Goal: Transaction & Acquisition: Purchase product/service

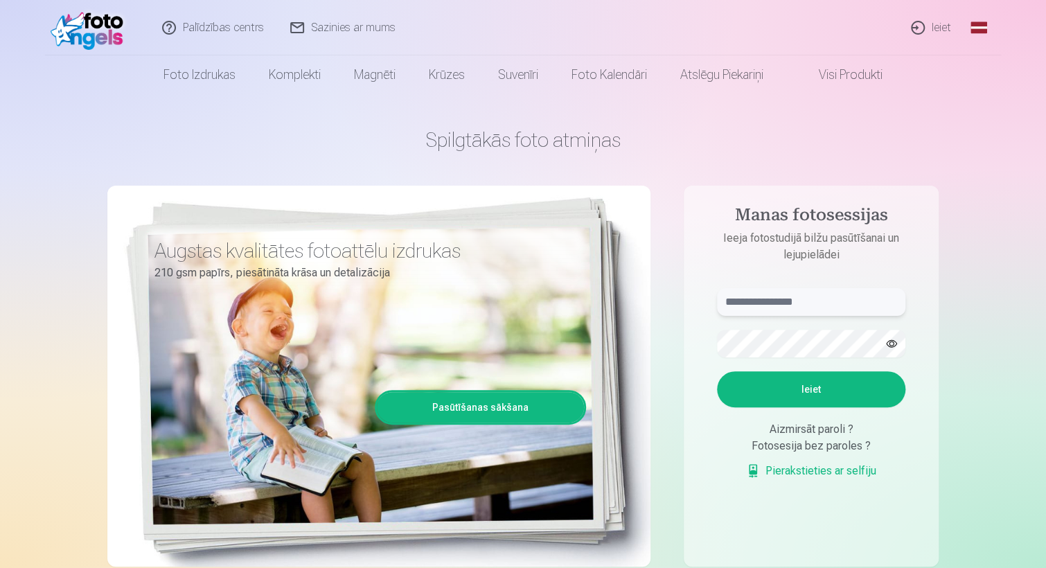
click at [805, 295] on input "text" at bounding box center [811, 302] width 188 height 28
click at [717, 371] on button "Ieiet" at bounding box center [811, 389] width 188 height 36
click at [754, 307] on input "**********" at bounding box center [811, 302] width 188 height 28
type input "**********"
click at [717, 371] on button "Ieiet" at bounding box center [811, 389] width 188 height 36
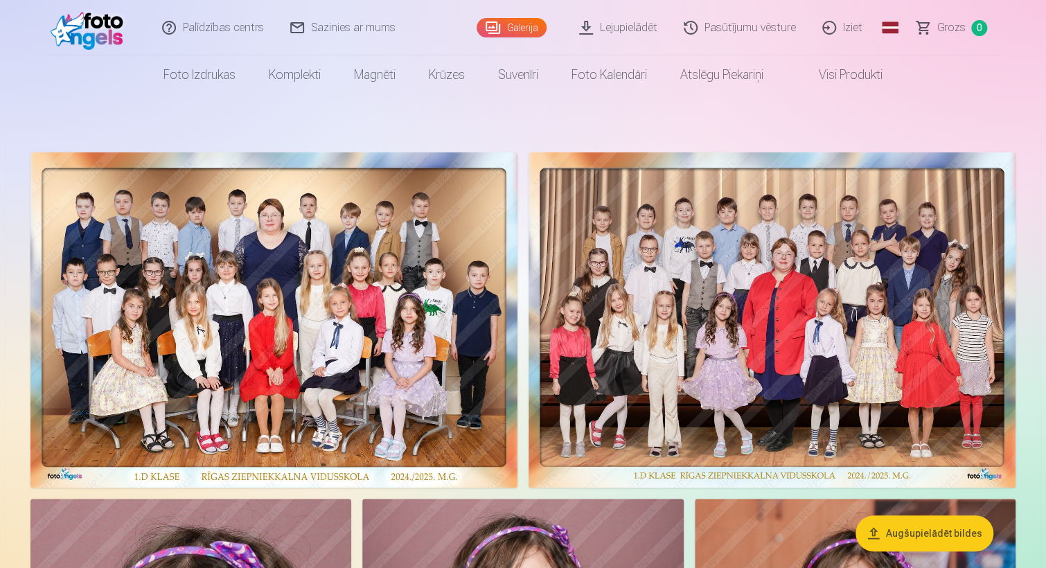
click at [313, 284] on img at bounding box center [273, 319] width 487 height 335
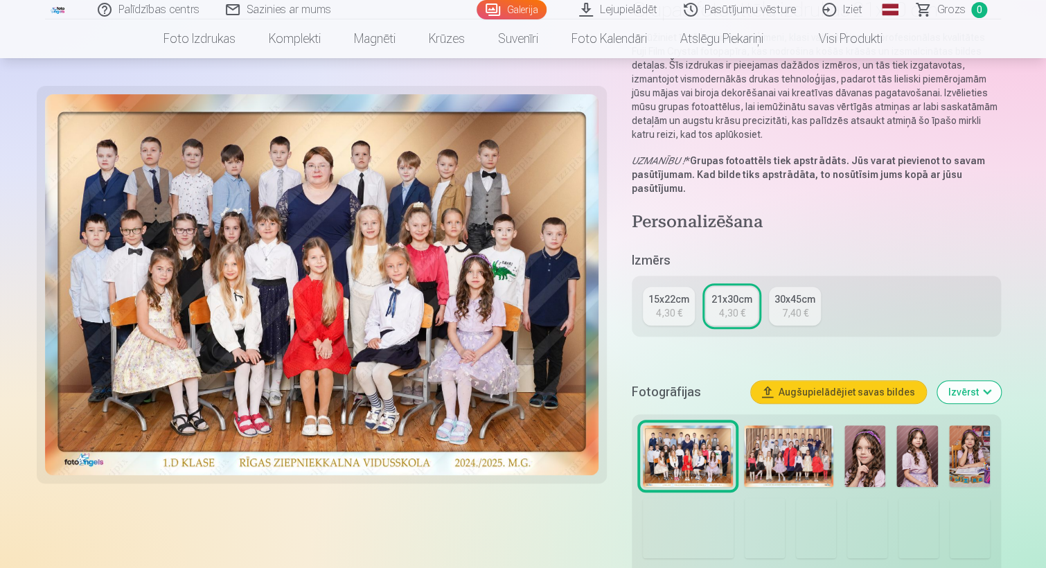
scroll to position [137, 0]
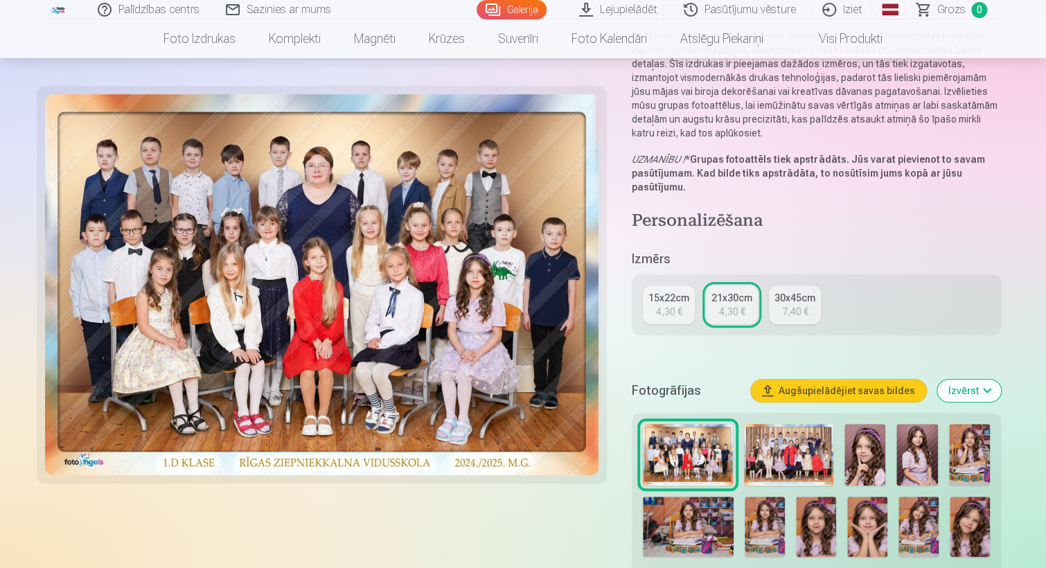
click at [795, 449] on img at bounding box center [788, 455] width 89 height 62
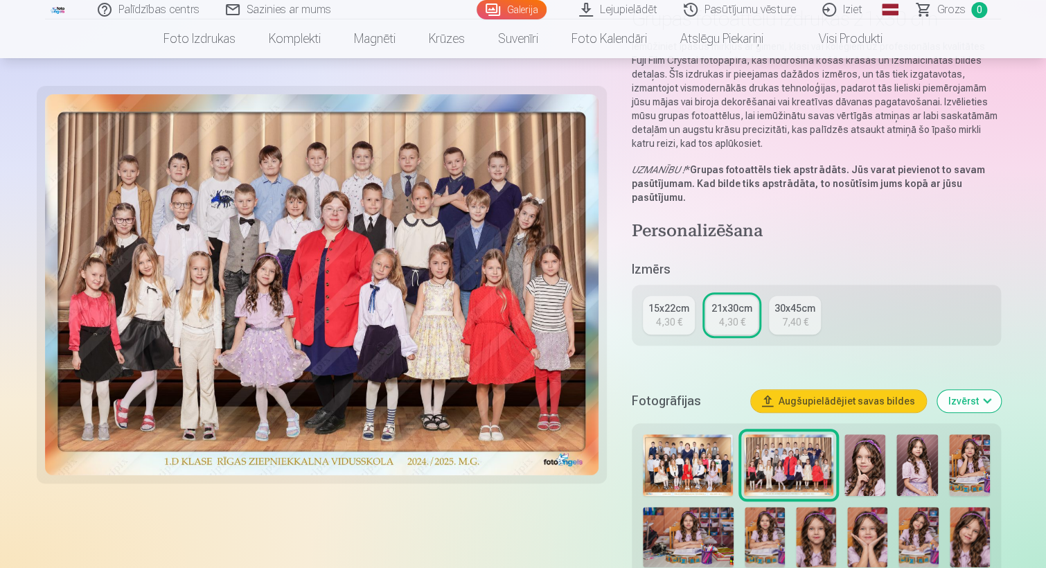
scroll to position [129, 0]
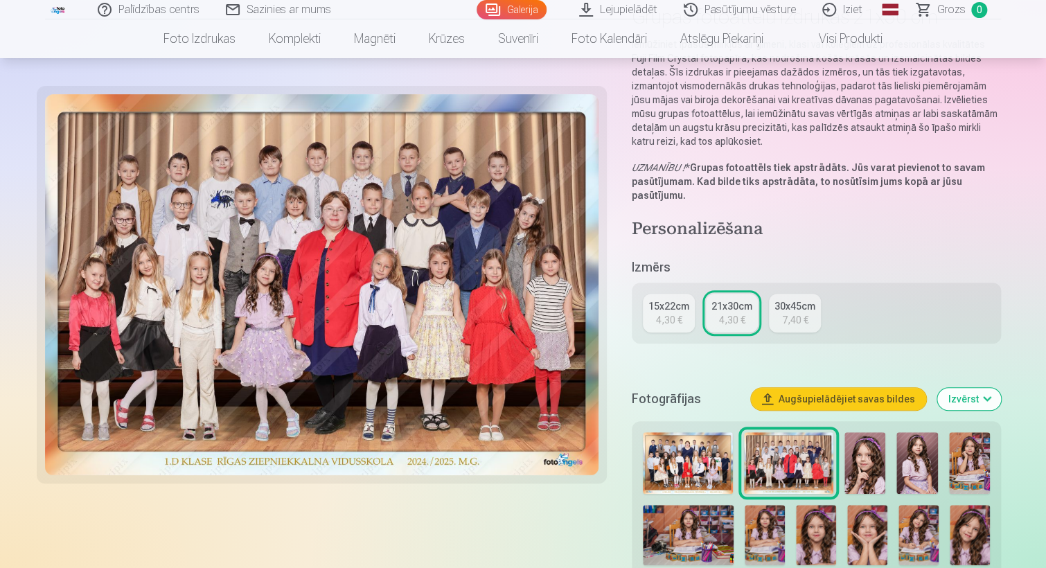
click at [871, 474] on img at bounding box center [864, 463] width 41 height 62
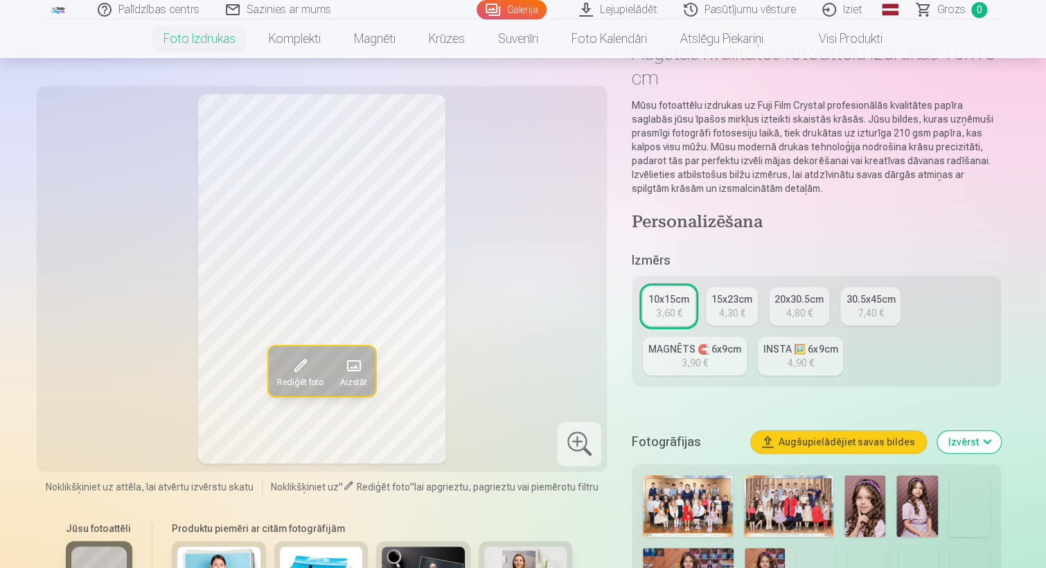
scroll to position [133, 0]
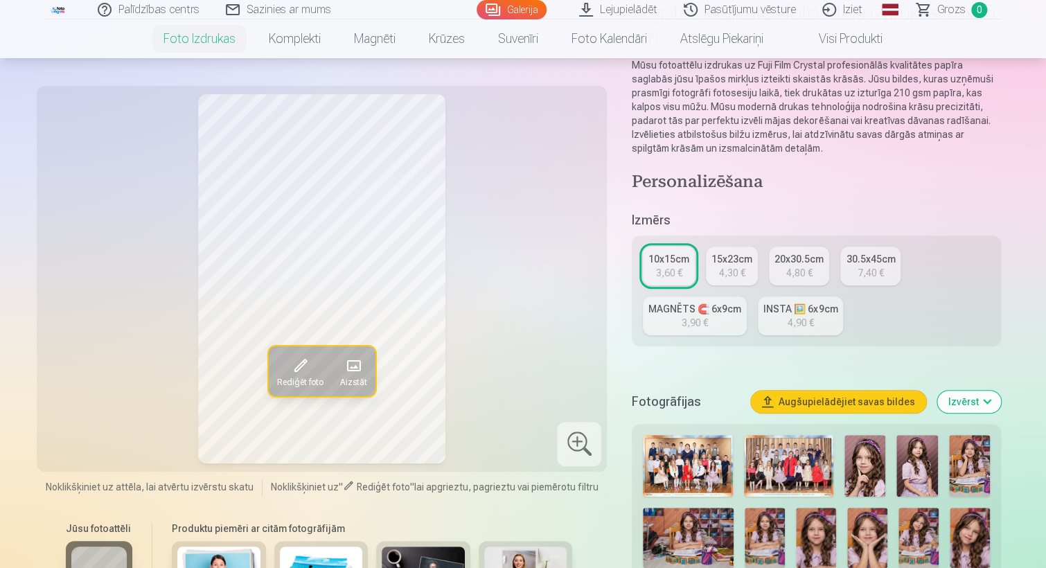
click at [936, 472] on img at bounding box center [916, 466] width 41 height 62
click at [973, 477] on img at bounding box center [969, 466] width 41 height 62
click at [674, 529] on img at bounding box center [688, 538] width 91 height 60
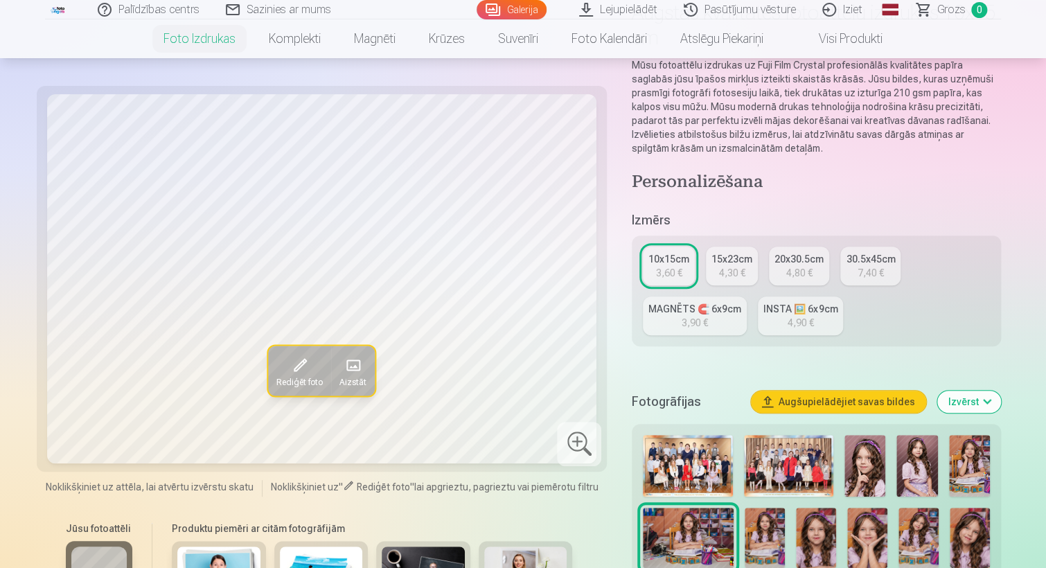
click at [771, 548] on img at bounding box center [765, 538] width 40 height 60
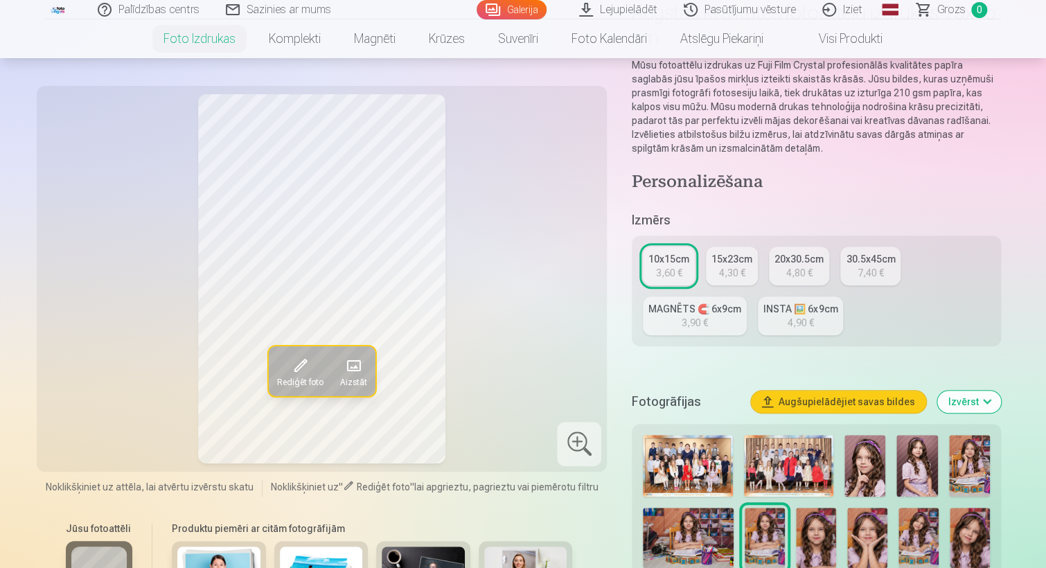
click at [825, 542] on img at bounding box center [816, 538] width 40 height 60
click at [869, 544] on img at bounding box center [867, 538] width 40 height 60
click at [936, 537] on img at bounding box center [918, 538] width 40 height 60
click at [964, 537] on img at bounding box center [970, 538] width 40 height 60
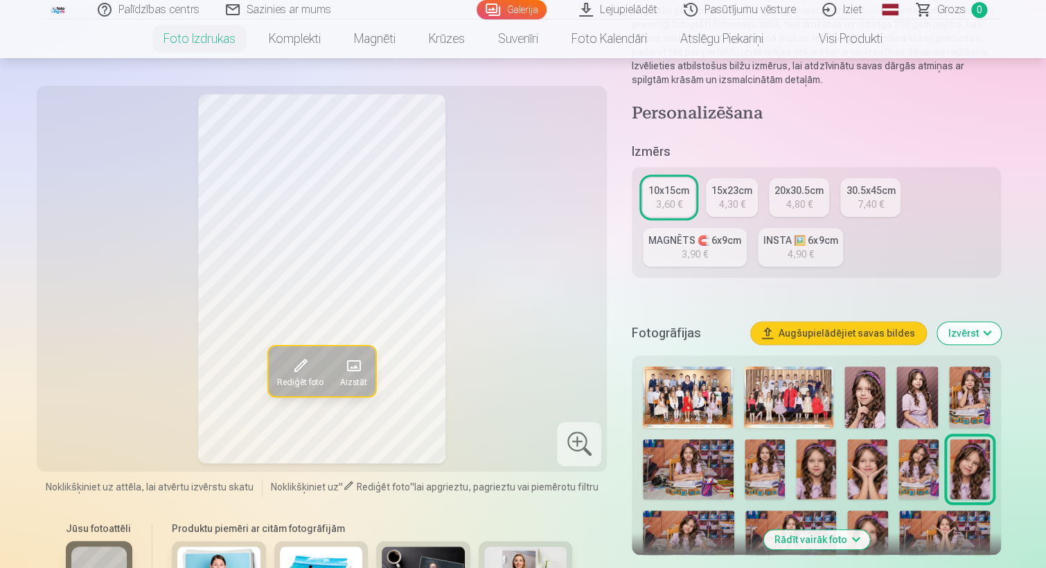
scroll to position [202, 0]
click at [690, 531] on img at bounding box center [688, 540] width 91 height 61
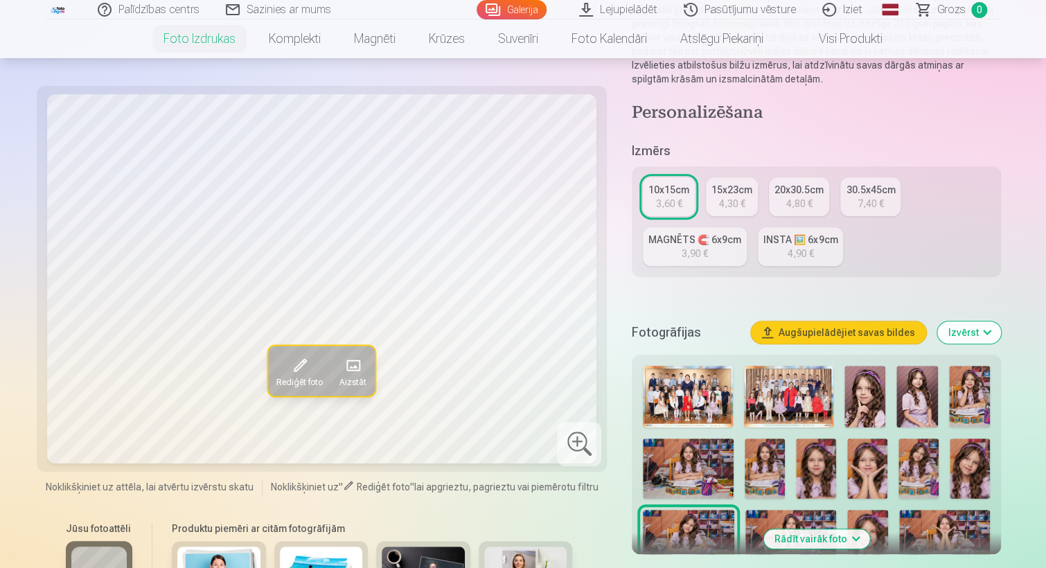
click at [770, 510] on img at bounding box center [790, 540] width 91 height 61
click at [870, 518] on img at bounding box center [867, 540] width 40 height 61
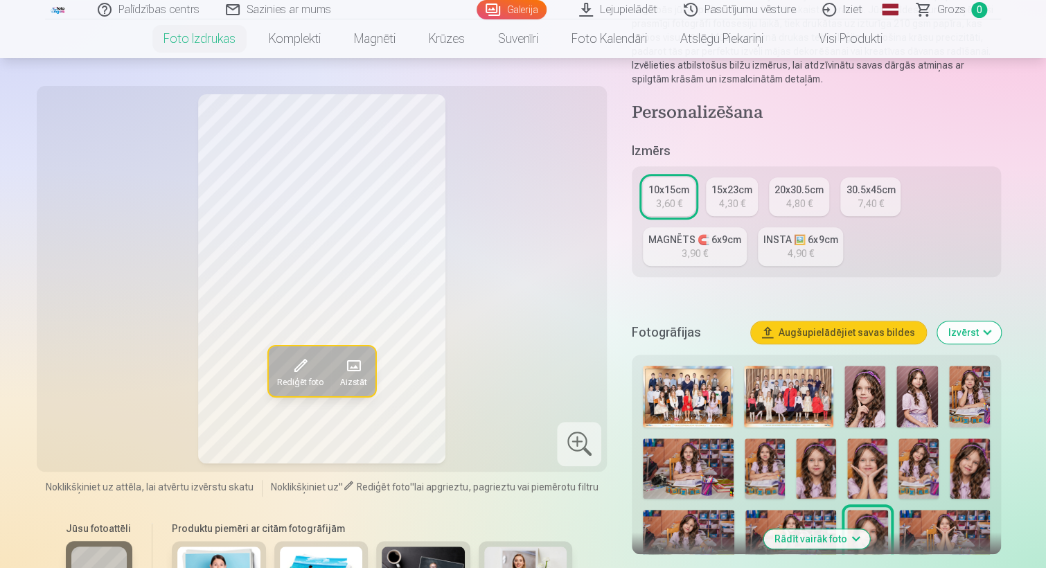
click at [930, 521] on img at bounding box center [944, 540] width 91 height 61
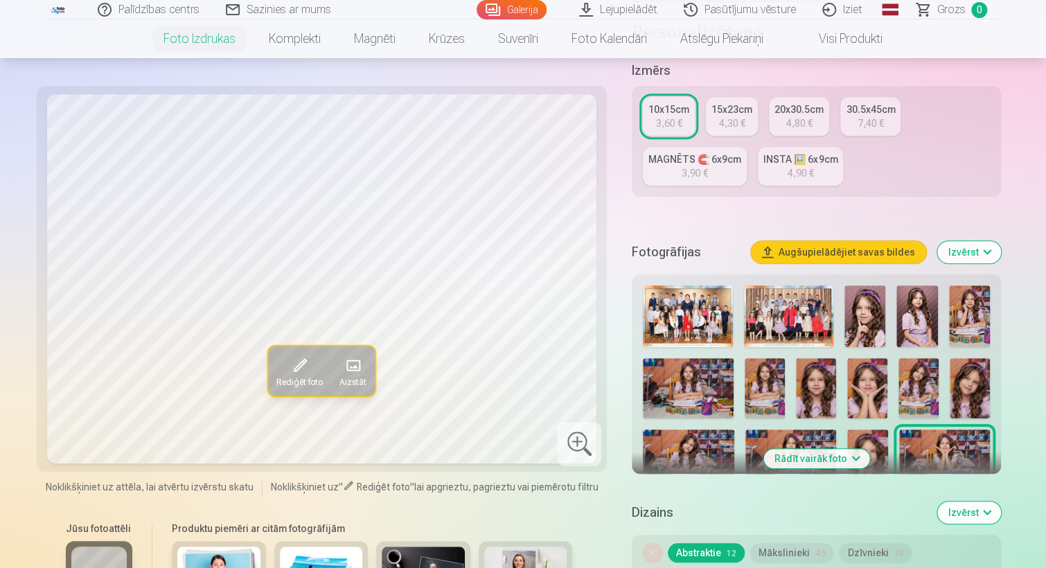
scroll to position [284, 0]
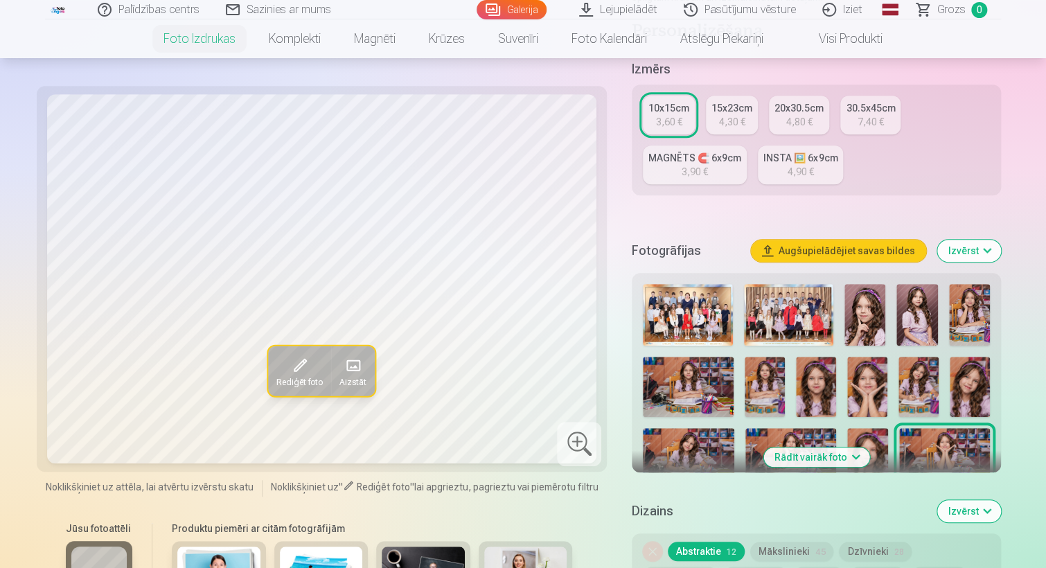
click at [826, 463] on button "Rādīt vairāk foto" at bounding box center [816, 456] width 106 height 19
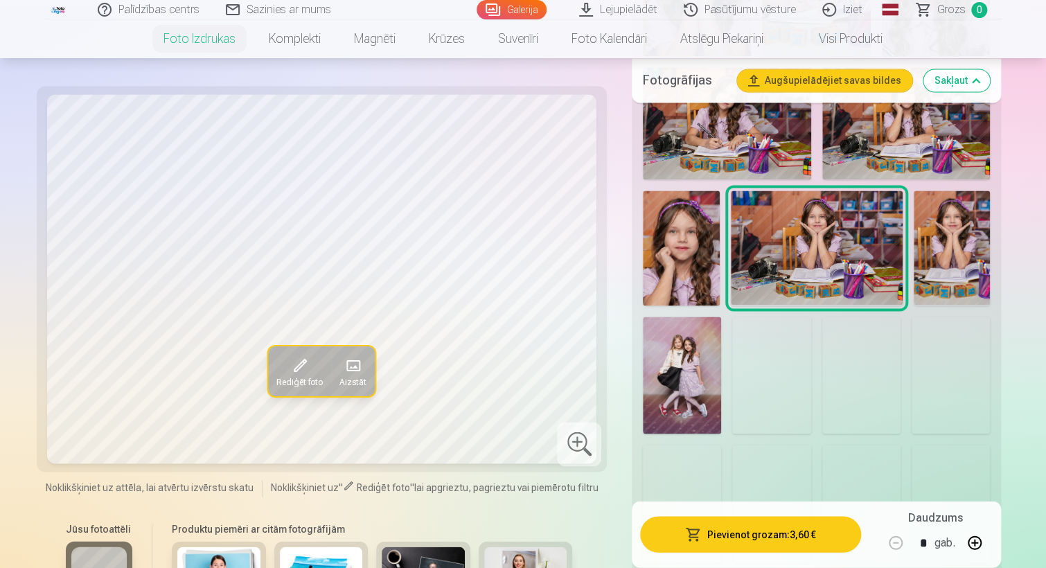
scroll to position [1147, 0]
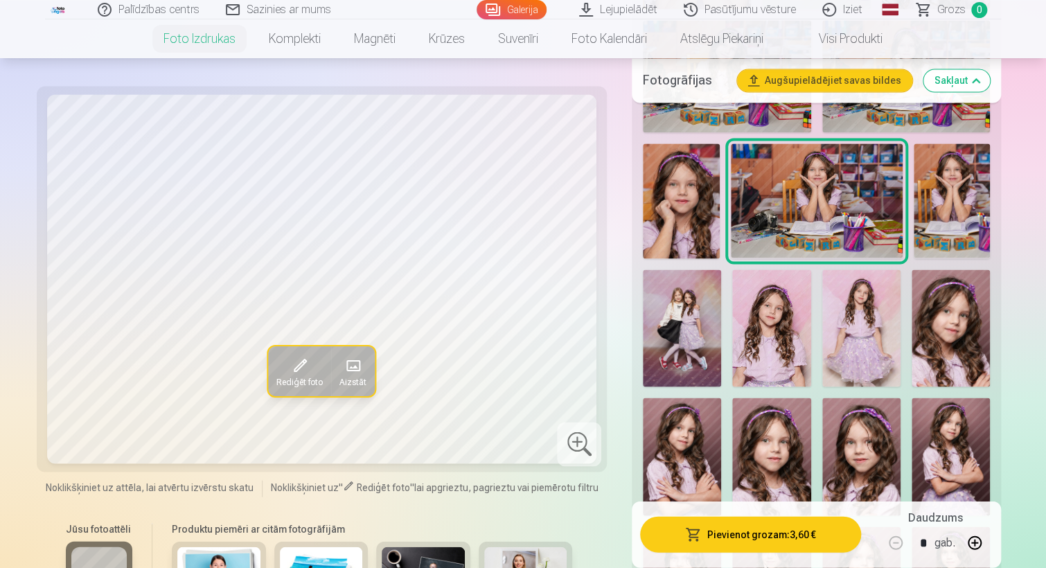
click at [962, 195] on img at bounding box center [951, 200] width 76 height 114
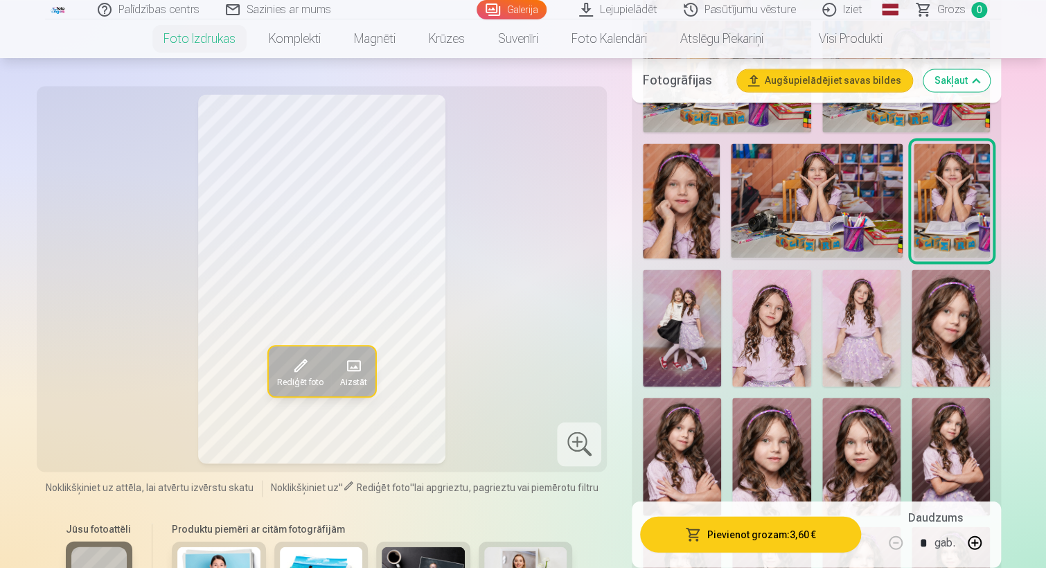
click at [671, 312] on img at bounding box center [682, 328] width 78 height 118
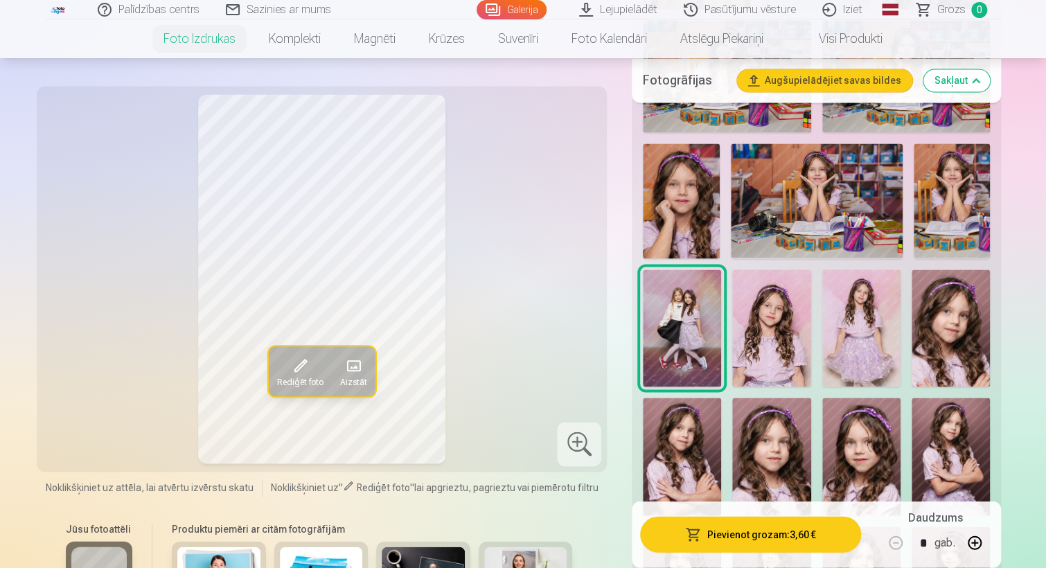
click at [775, 321] on img at bounding box center [771, 328] width 78 height 118
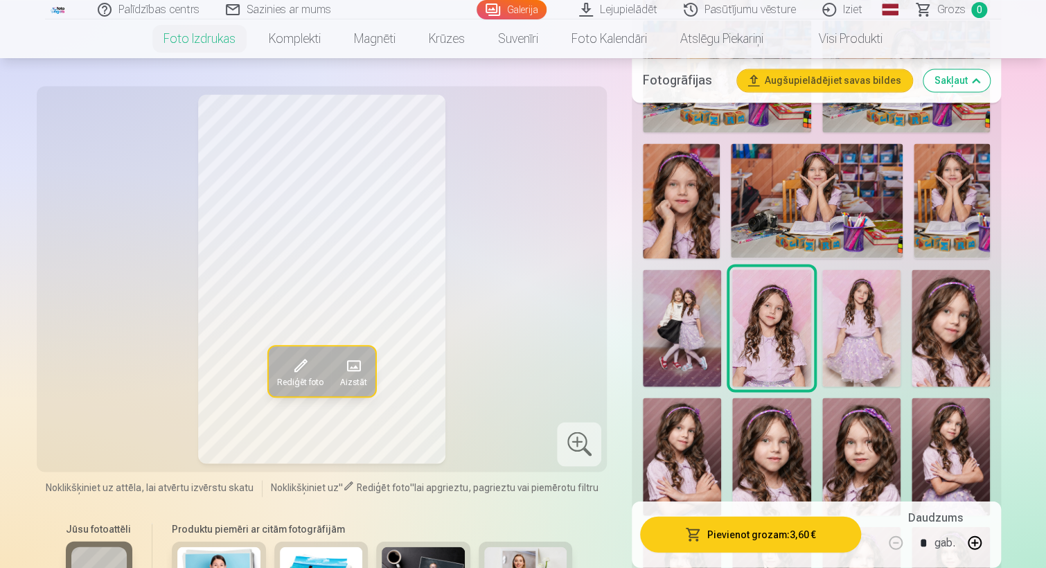
click at [870, 319] on img at bounding box center [861, 328] width 78 height 118
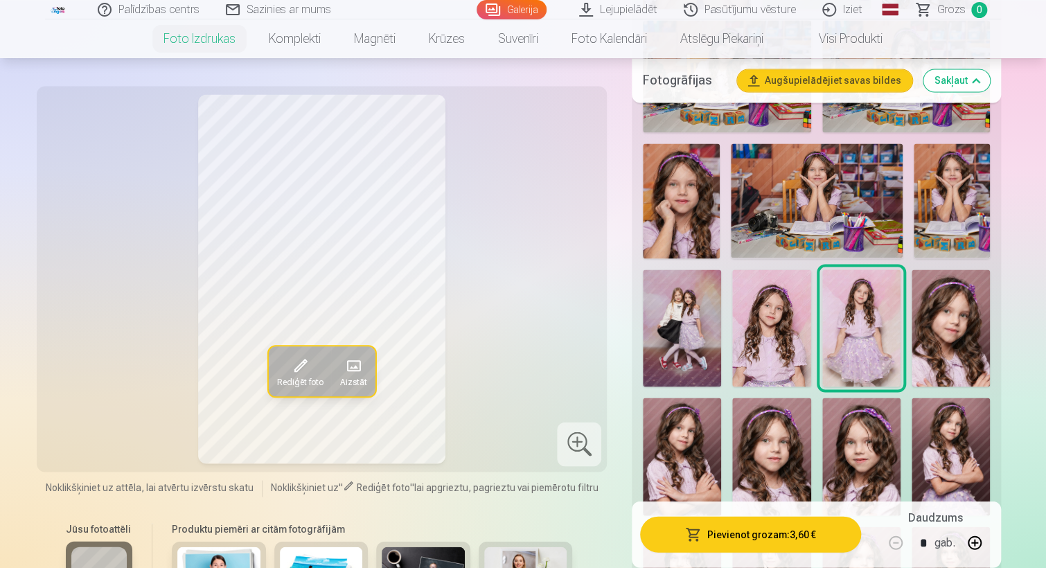
click at [968, 329] on img at bounding box center [950, 328] width 78 height 118
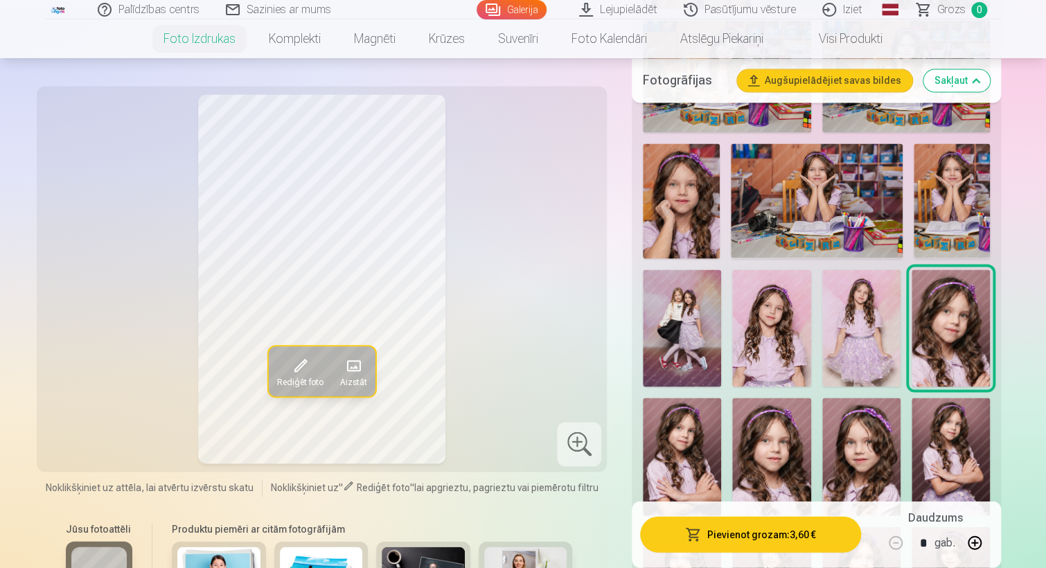
click at [681, 434] on img at bounding box center [682, 457] width 78 height 118
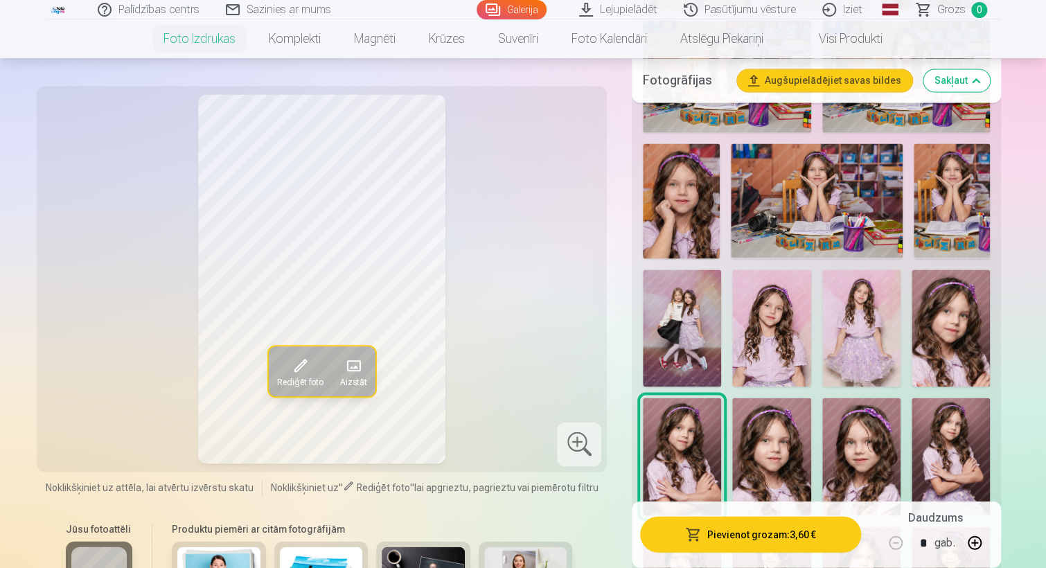
click at [760, 430] on img at bounding box center [771, 457] width 78 height 118
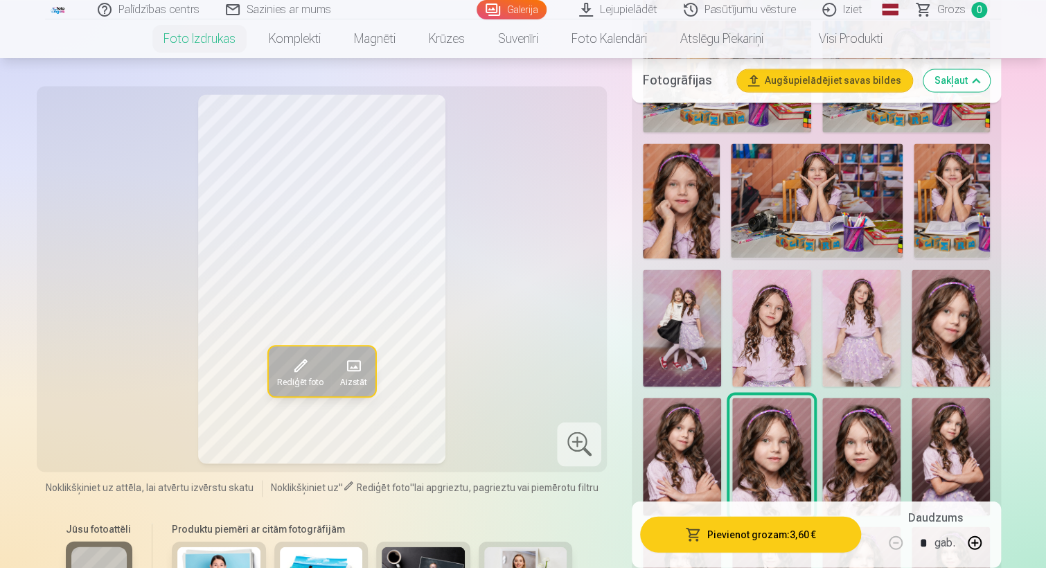
click at [827, 443] on img at bounding box center [861, 457] width 78 height 118
click at [953, 429] on img at bounding box center [950, 457] width 78 height 118
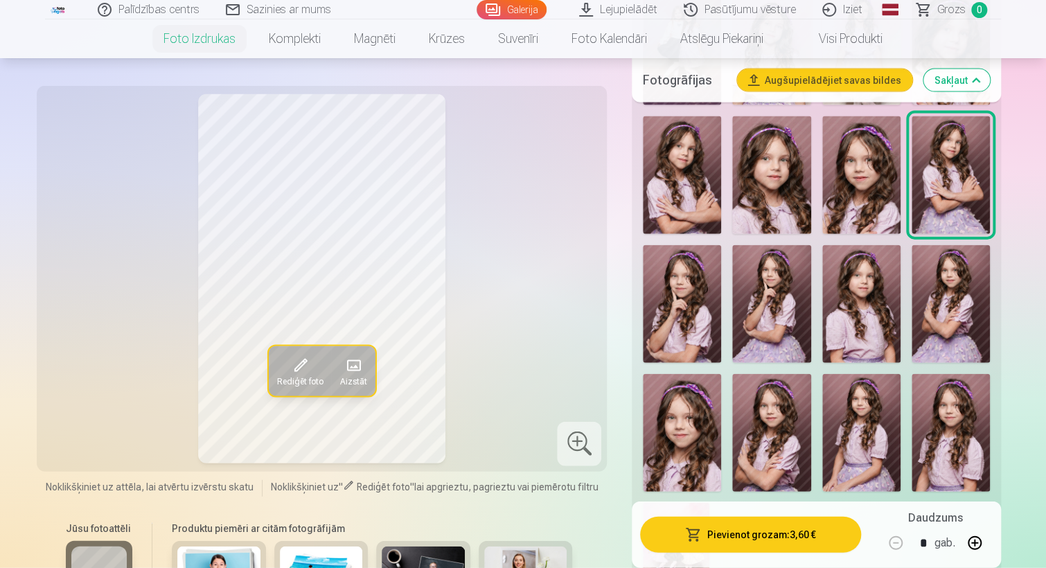
scroll to position [1429, 0]
click at [684, 310] on img at bounding box center [682, 303] width 78 height 118
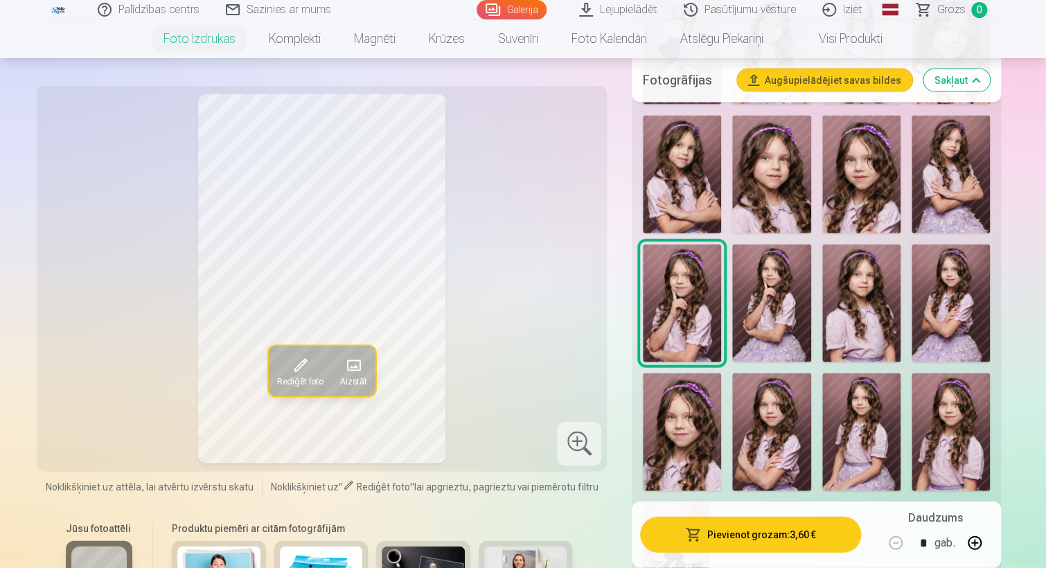
click at [790, 317] on img at bounding box center [771, 303] width 78 height 118
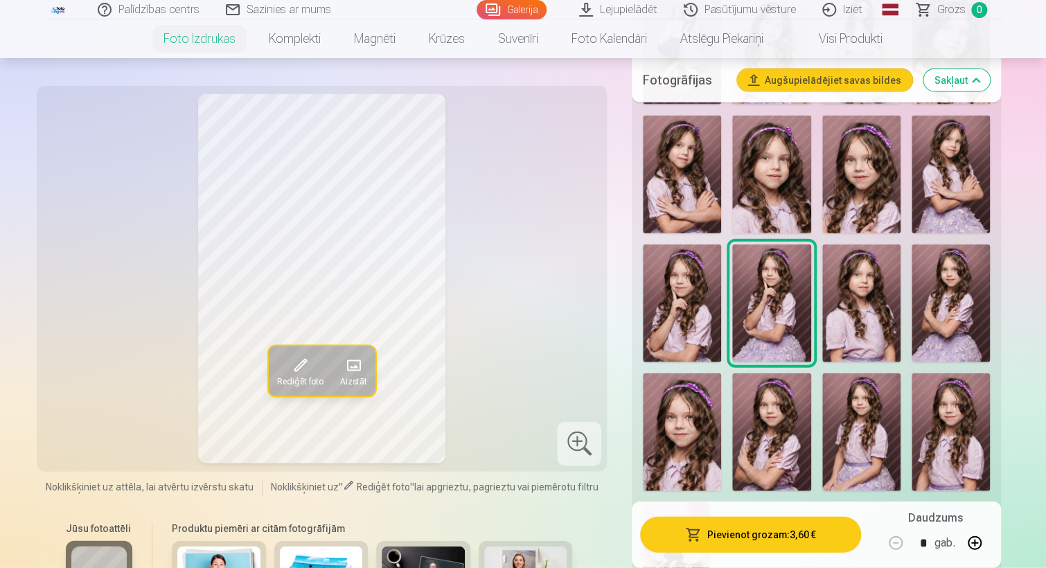
click at [856, 321] on img at bounding box center [861, 303] width 78 height 118
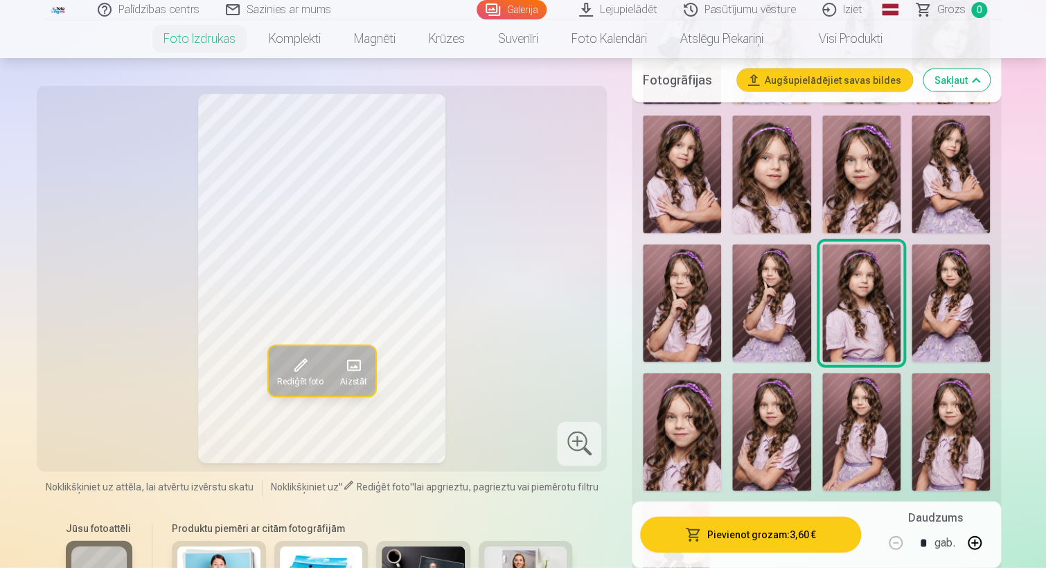
click at [941, 328] on img at bounding box center [950, 303] width 78 height 118
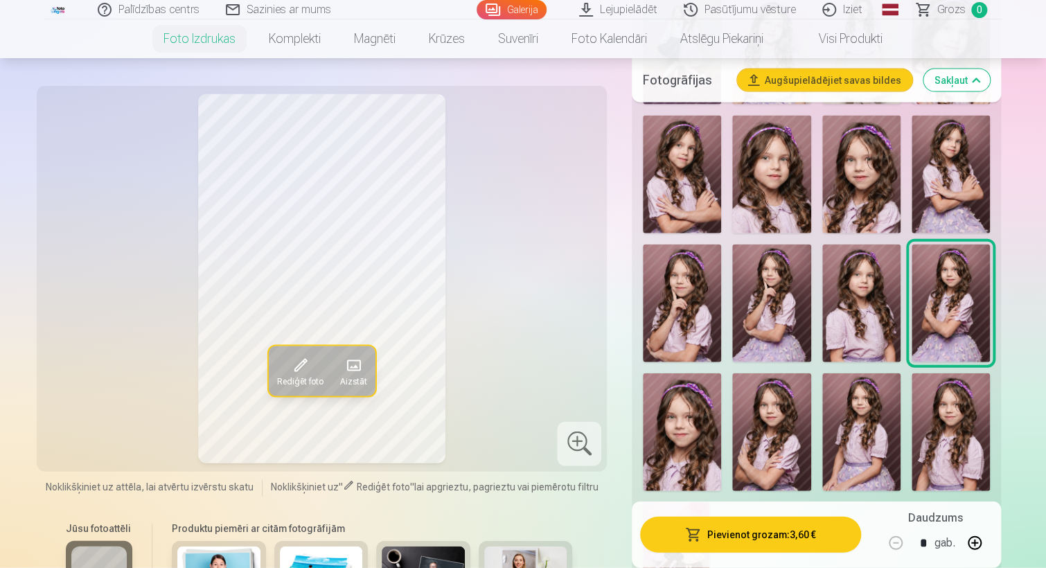
click at [679, 424] on img at bounding box center [682, 432] width 78 height 118
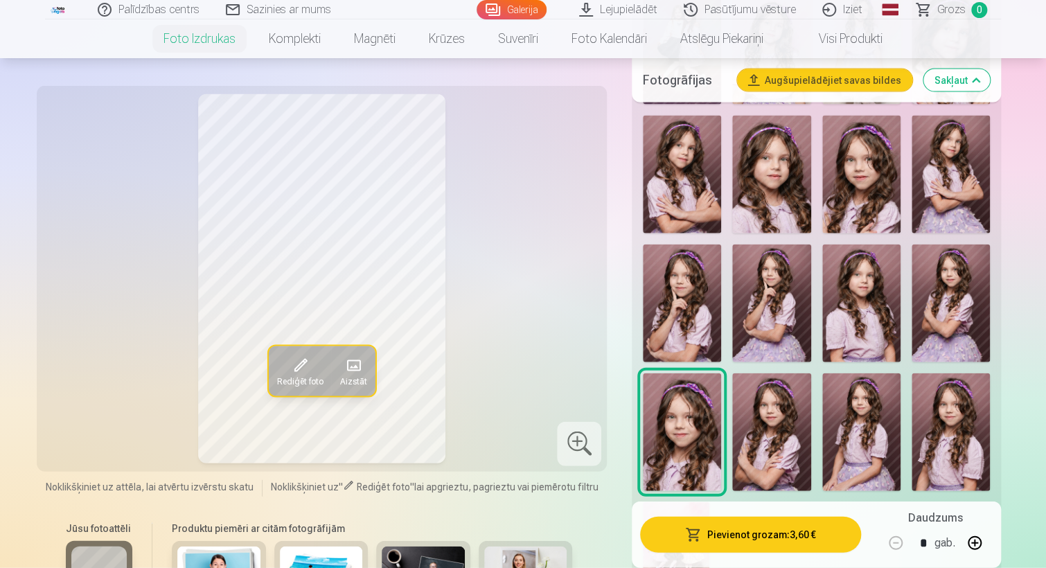
click at [788, 409] on img at bounding box center [771, 432] width 78 height 118
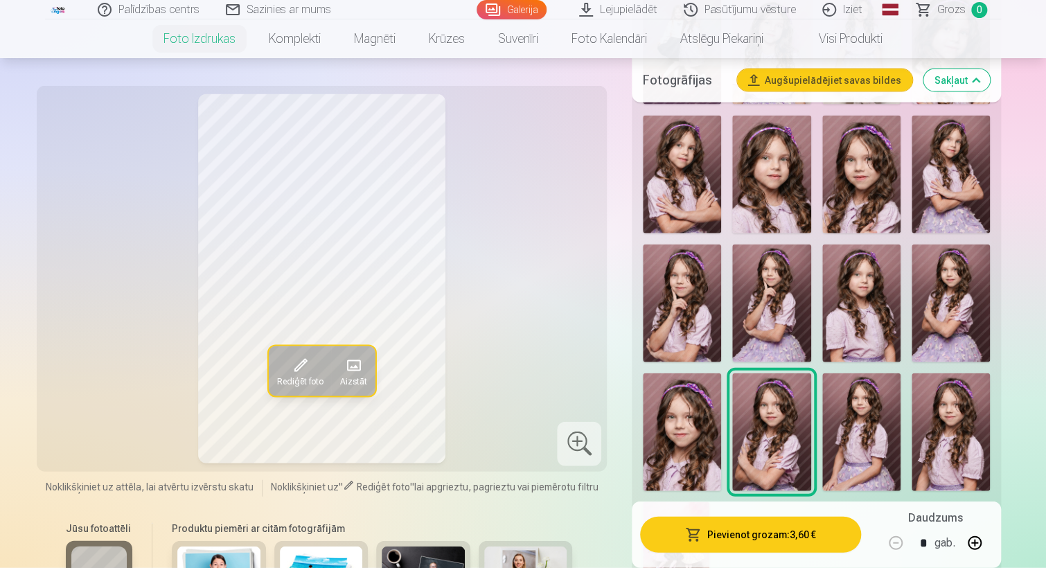
click at [853, 418] on img at bounding box center [861, 432] width 78 height 118
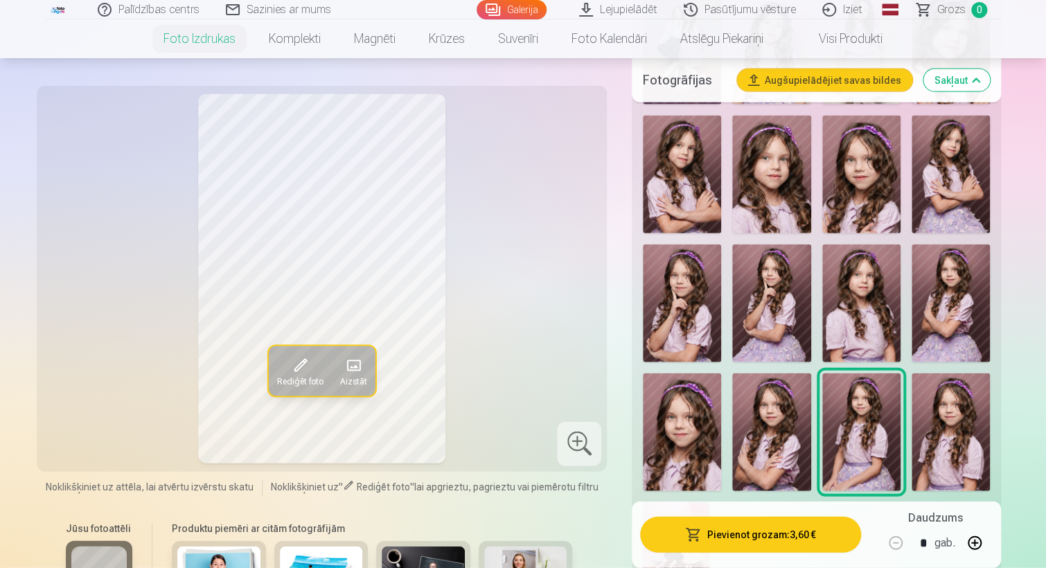
click at [945, 416] on img at bounding box center [950, 432] width 78 height 118
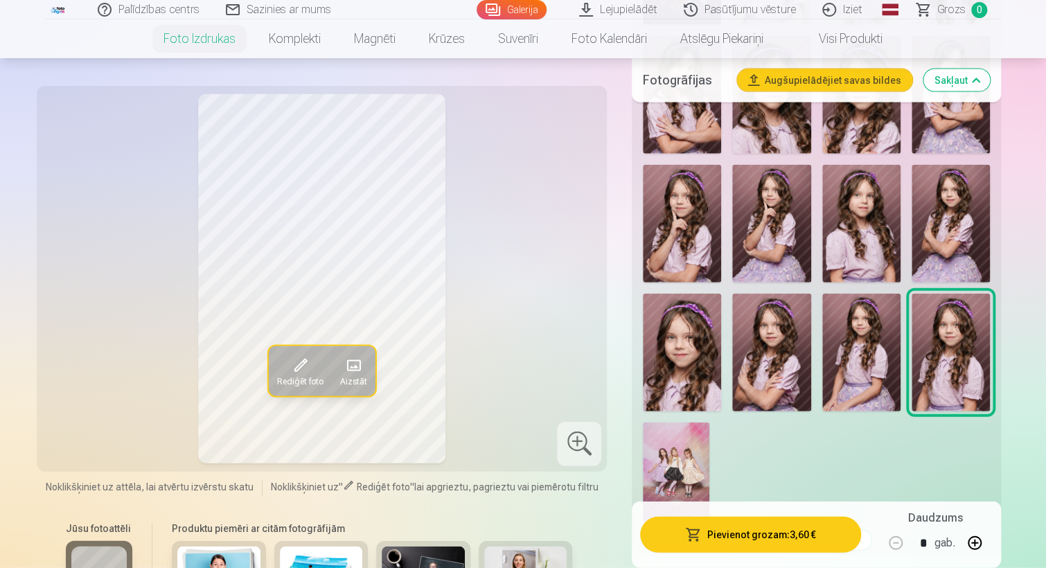
scroll to position [1513, 0]
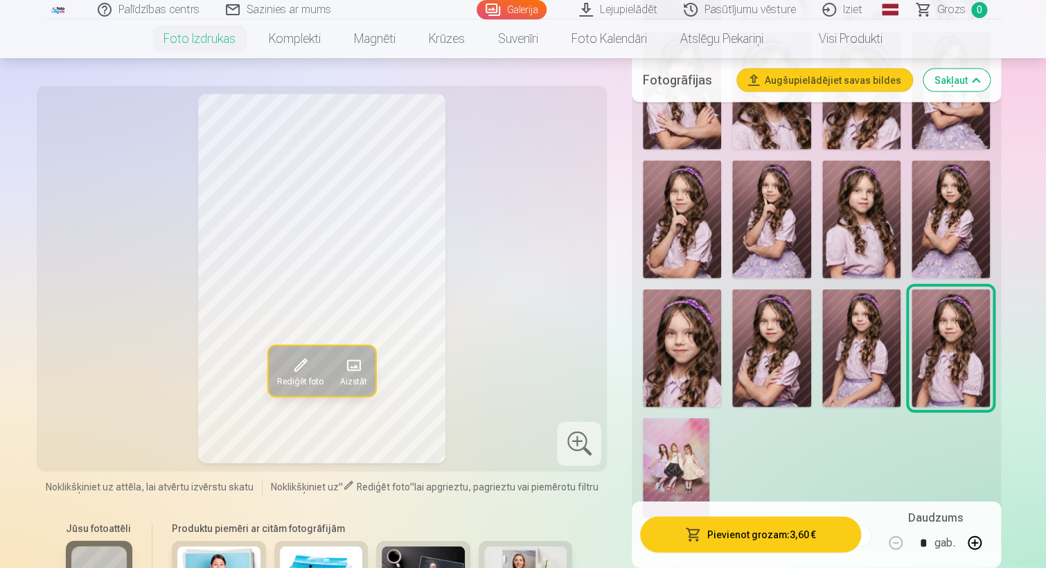
click at [693, 456] on img at bounding box center [676, 468] width 66 height 100
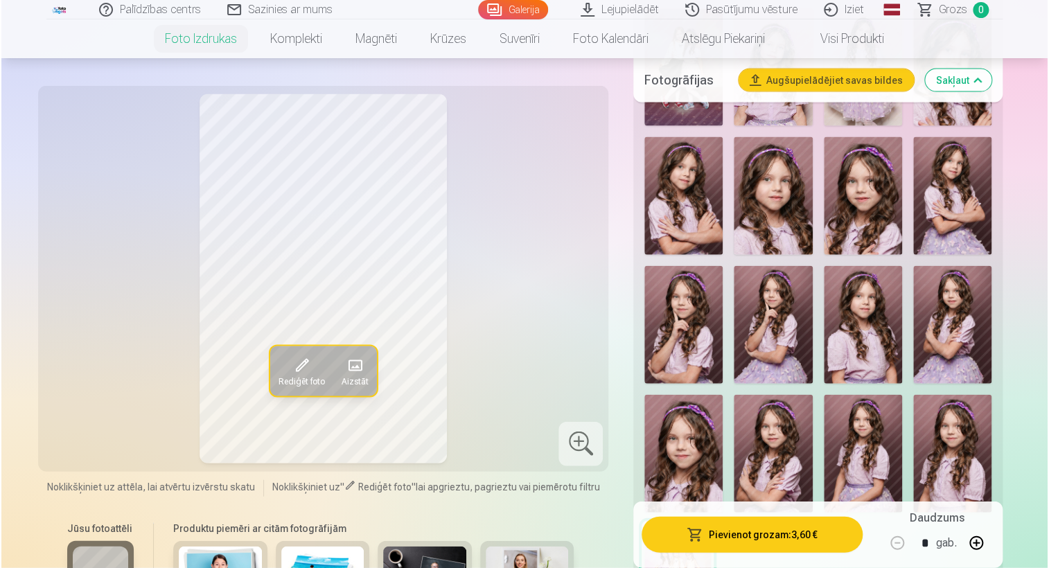
scroll to position [1404, 0]
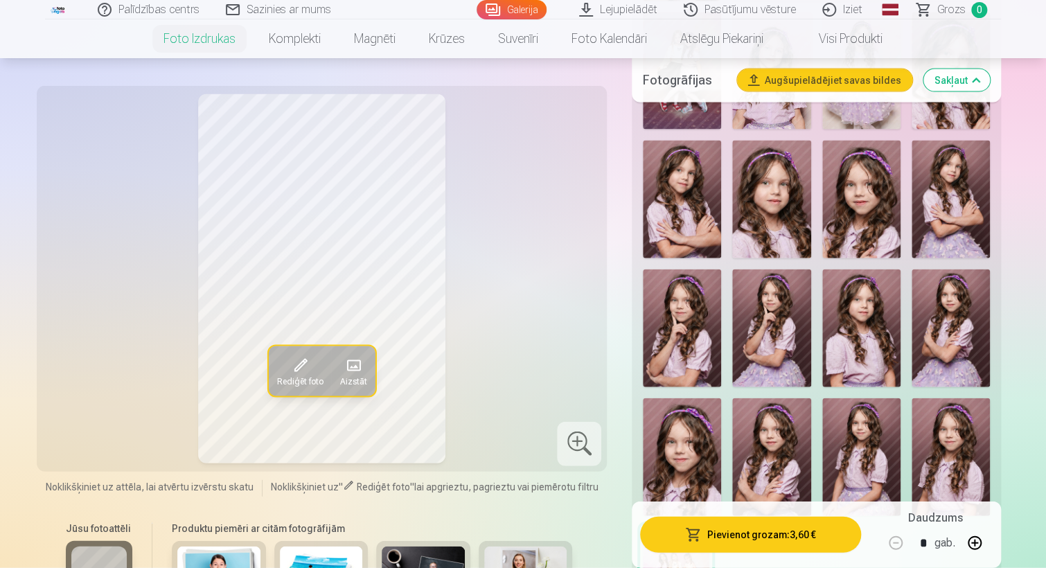
click at [954, 278] on img at bounding box center [950, 328] width 78 height 118
click at [773, 296] on img at bounding box center [771, 328] width 78 height 118
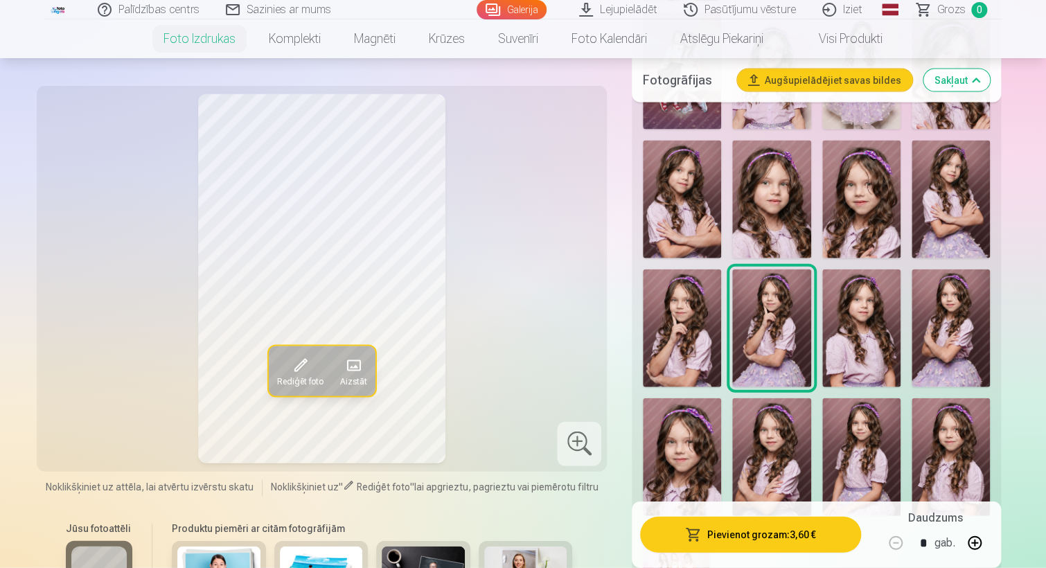
click at [736, 542] on button "Pievienot grozam : 3,60 €" at bounding box center [750, 535] width 221 height 36
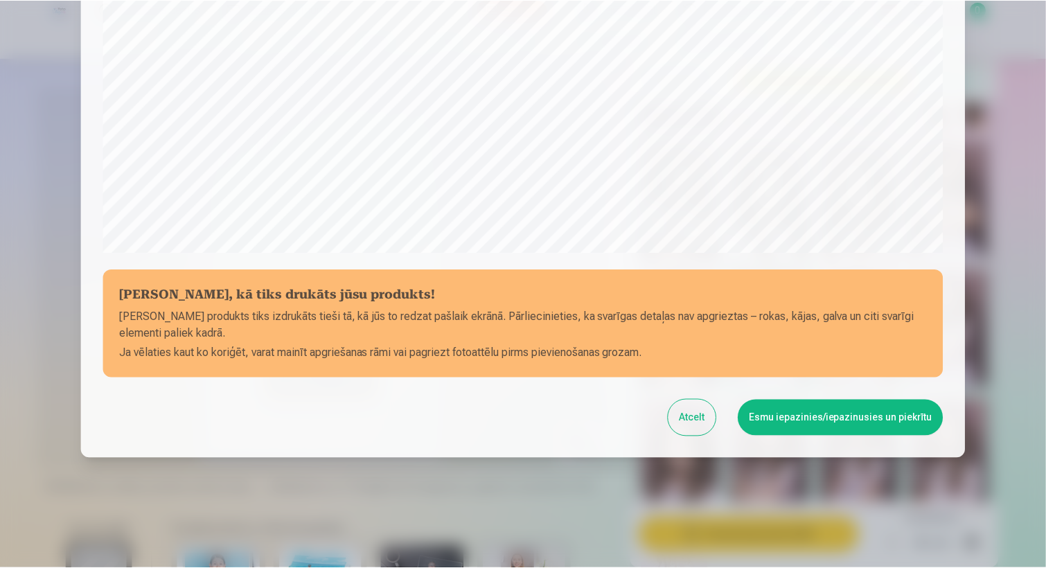
scroll to position [429, 0]
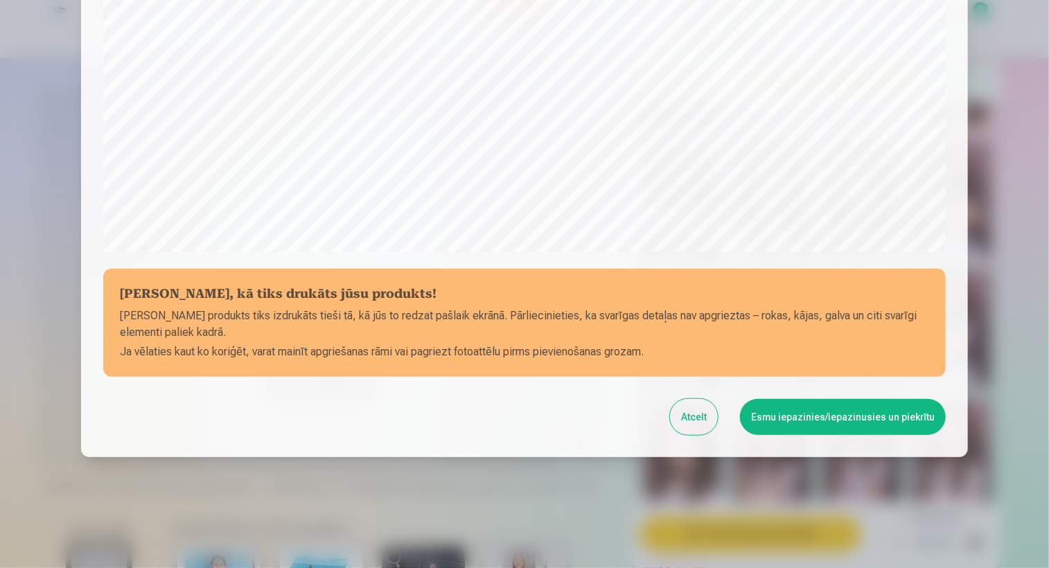
click at [791, 429] on button "Esmu iepazinies/iepazinusies un piekrītu" at bounding box center [843, 417] width 206 height 36
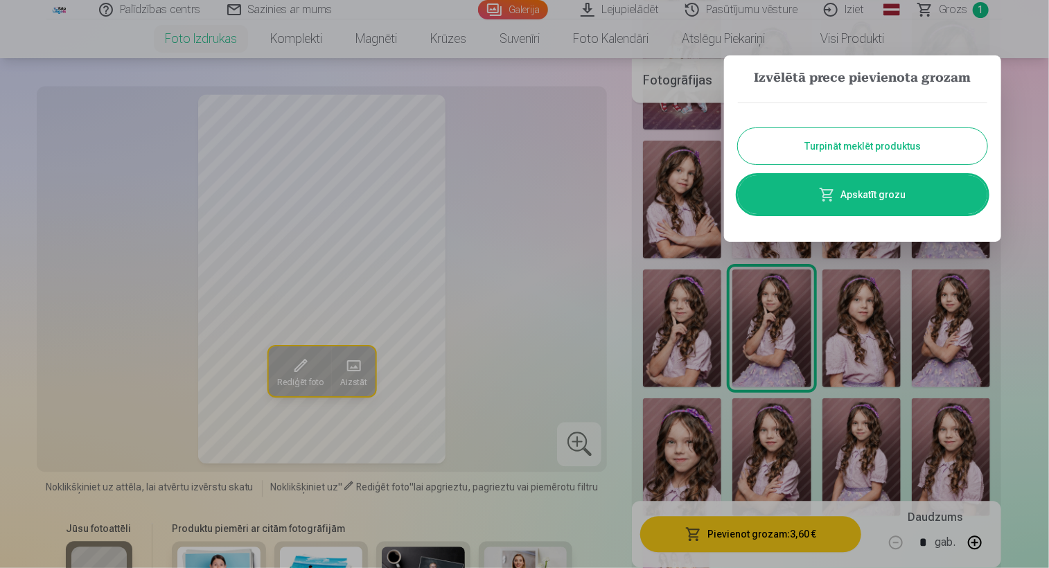
click at [912, 153] on button "Turpināt meklēt produktus" at bounding box center [862, 146] width 249 height 36
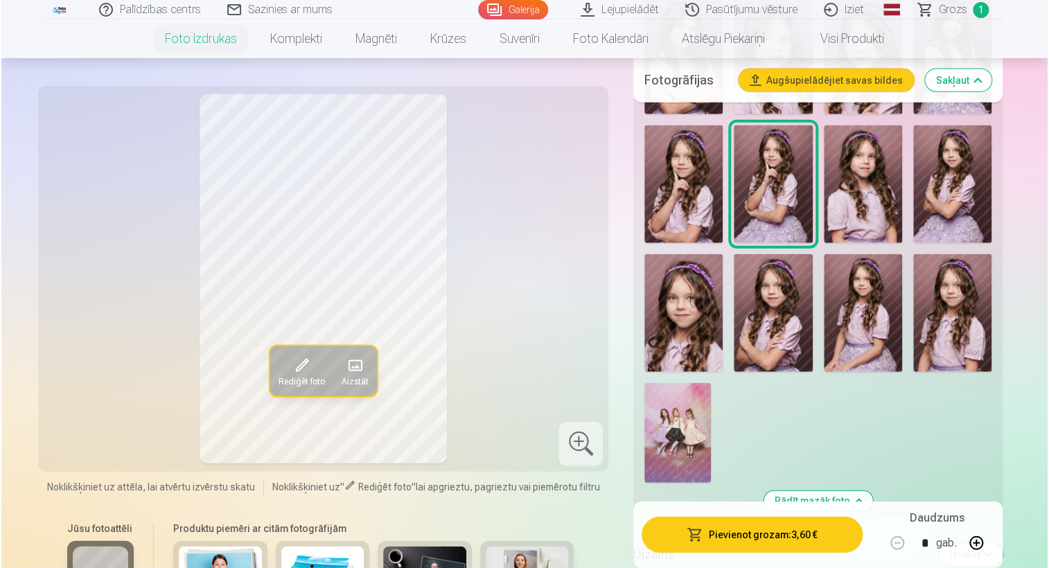
scroll to position [1472, 0]
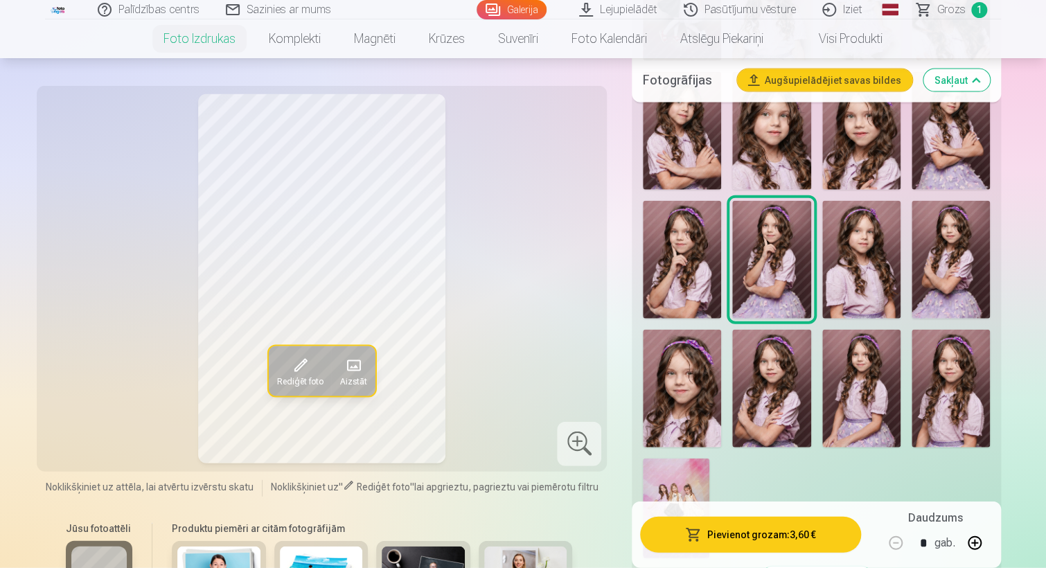
click at [670, 384] on img at bounding box center [682, 389] width 78 height 118
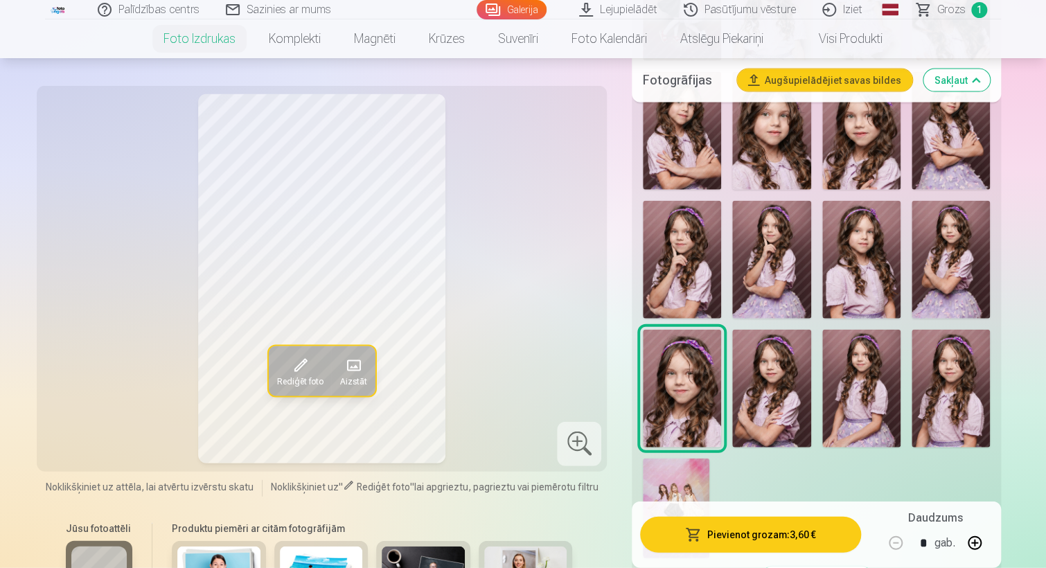
click at [786, 533] on button "Pievienot grozam : 3,60 €" at bounding box center [750, 535] width 221 height 36
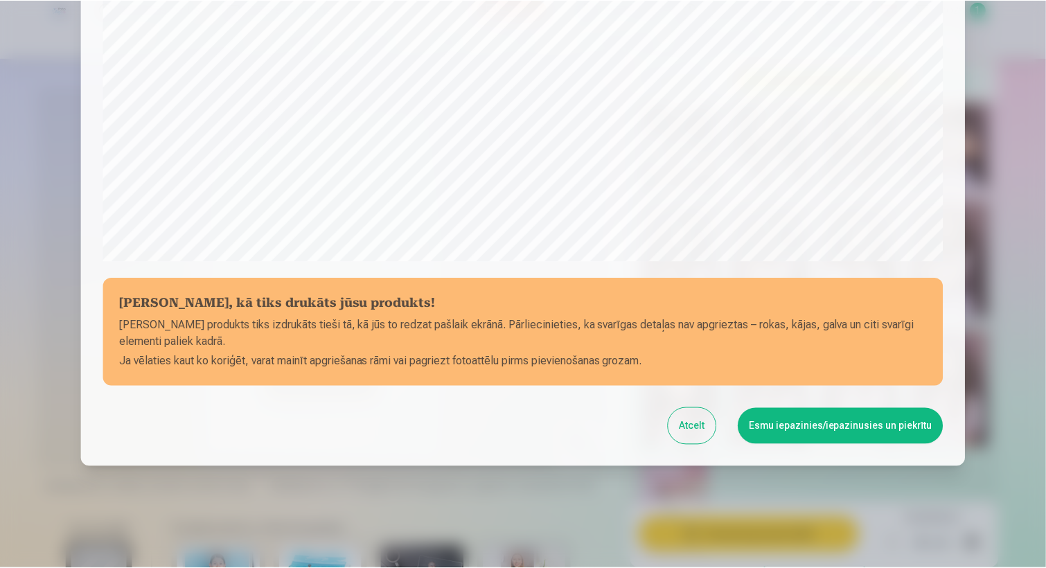
scroll to position [429, 0]
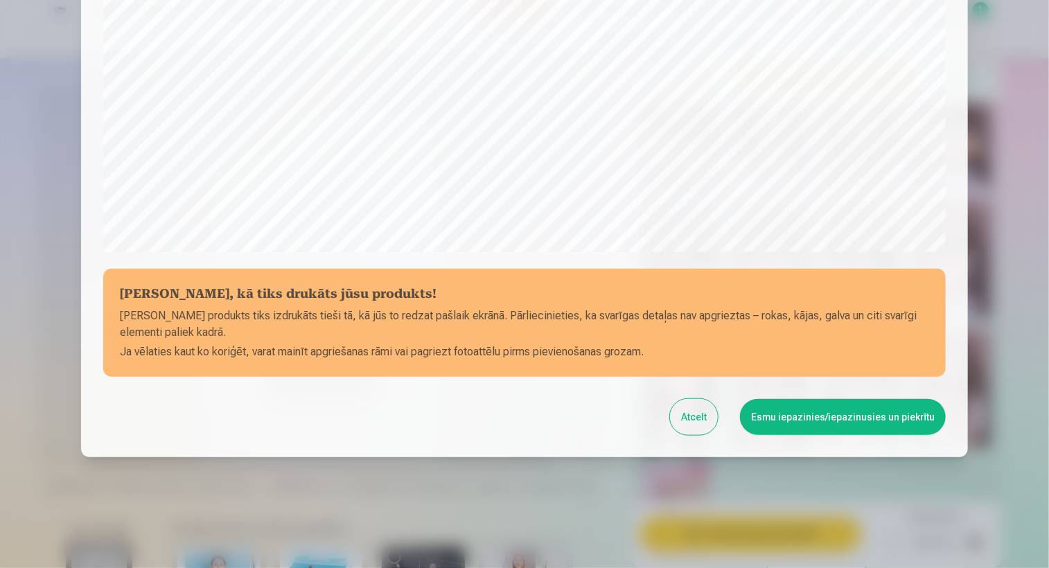
click at [778, 409] on button "Esmu iepazinies/iepazinusies un piekrītu" at bounding box center [843, 417] width 206 height 36
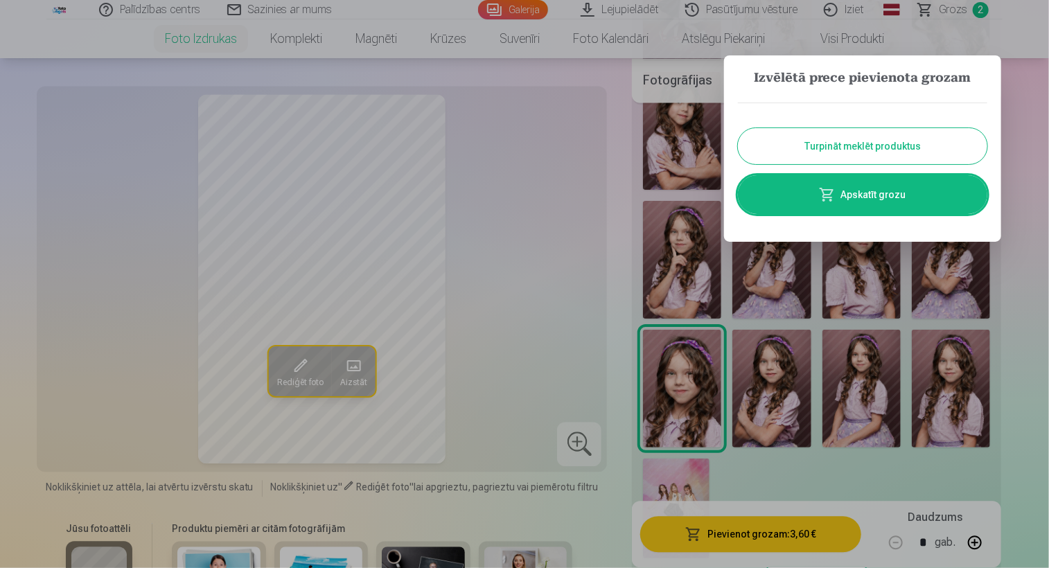
click at [850, 139] on button "Turpināt meklēt produktus" at bounding box center [862, 146] width 249 height 36
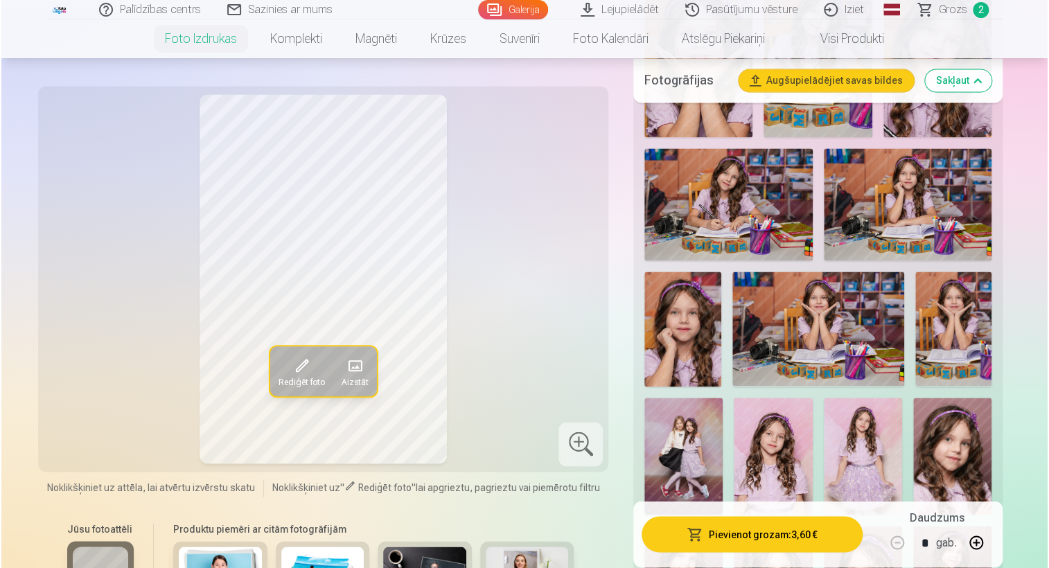
scroll to position [1017, 0]
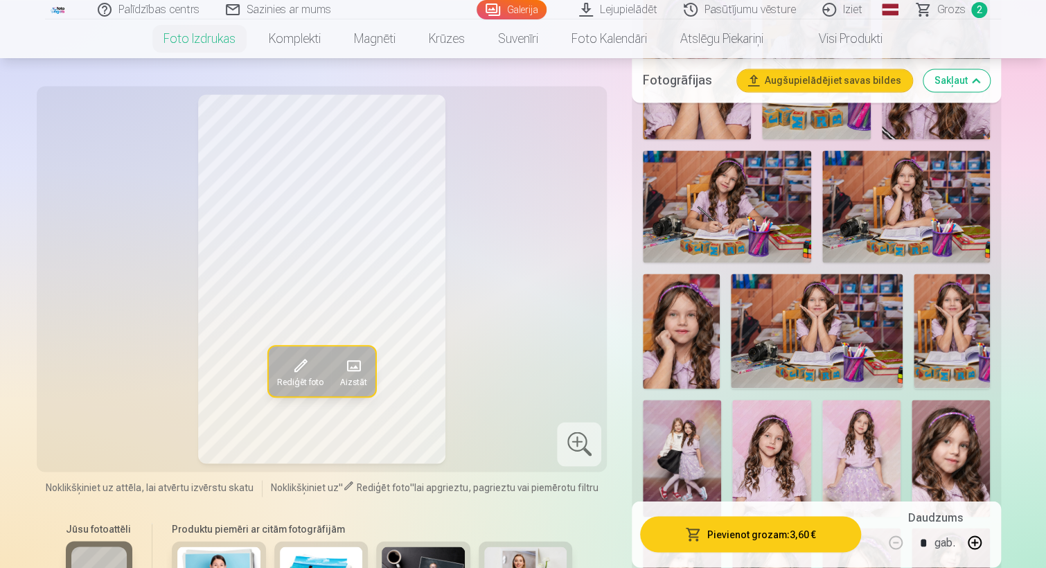
click at [779, 338] on img at bounding box center [817, 331] width 172 height 114
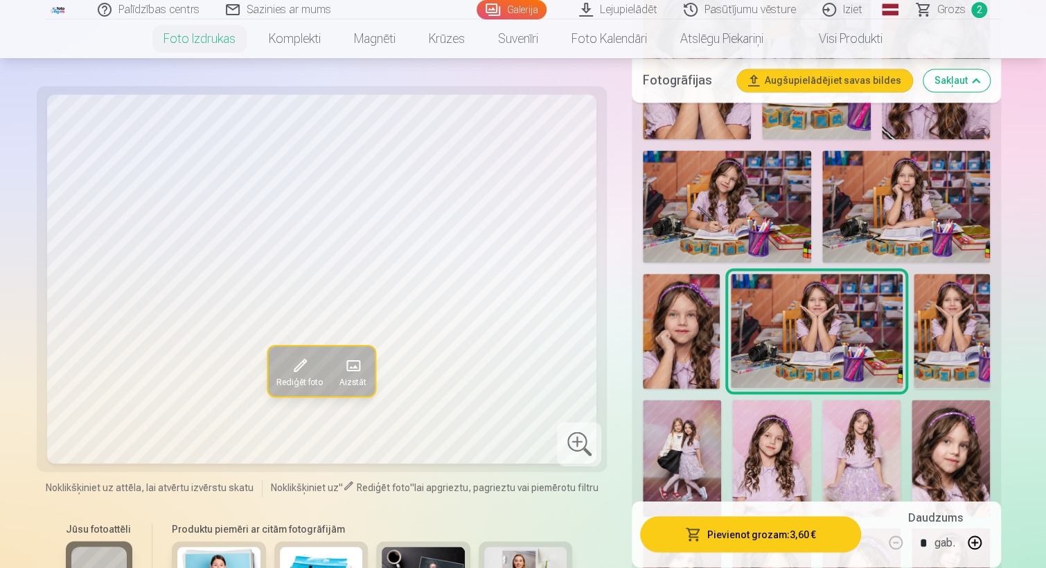
click at [738, 223] on img at bounding box center [727, 206] width 168 height 112
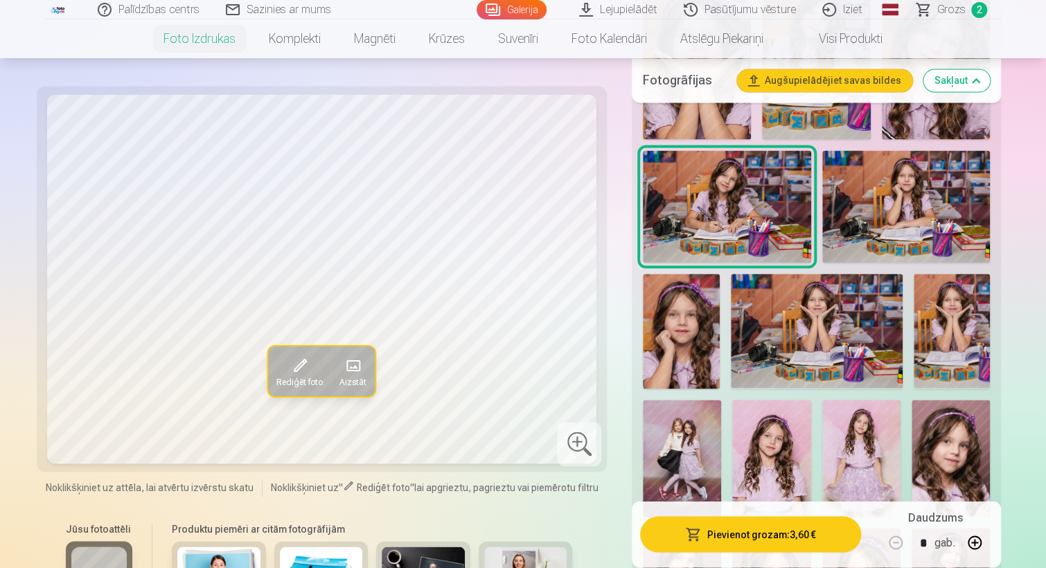
click at [765, 531] on button "Pievienot grozam : 3,60 €" at bounding box center [750, 535] width 221 height 36
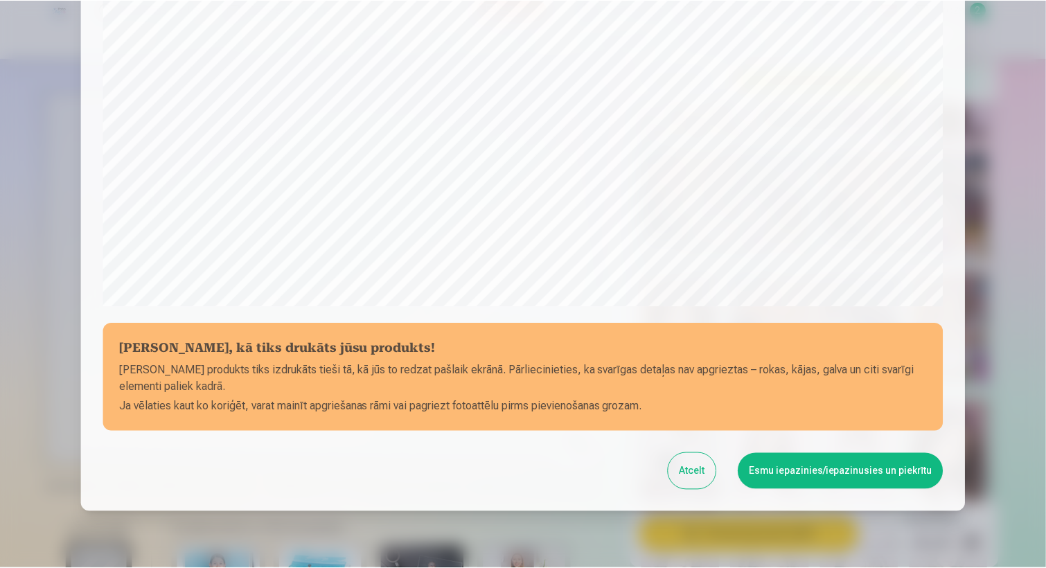
scroll to position [429, 0]
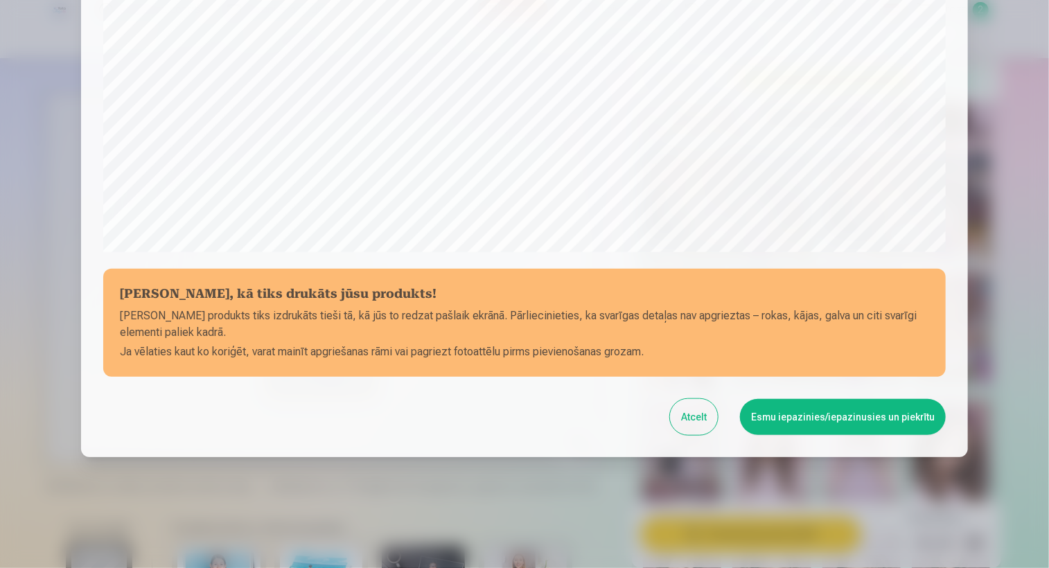
click at [779, 406] on button "Esmu iepazinies/iepazinusies un piekrītu" at bounding box center [843, 417] width 206 height 36
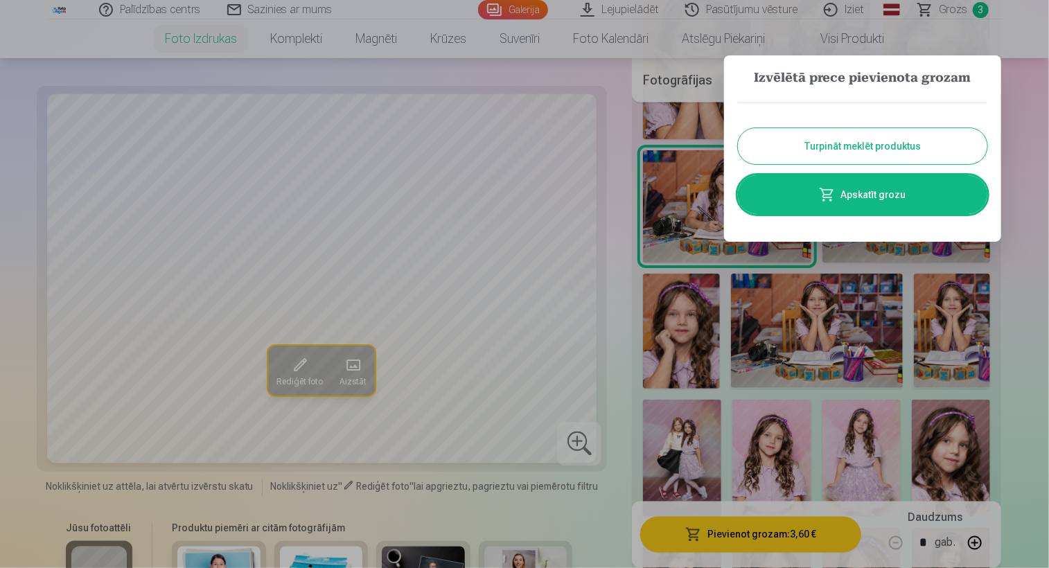
click at [817, 182] on link "Apskatīt grozu" at bounding box center [862, 194] width 249 height 39
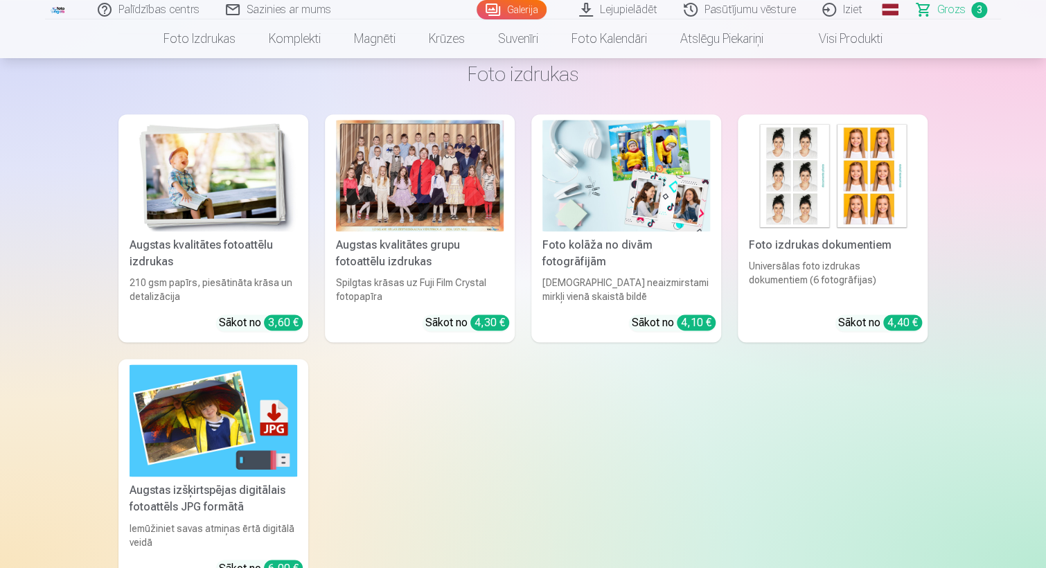
scroll to position [791, 0]
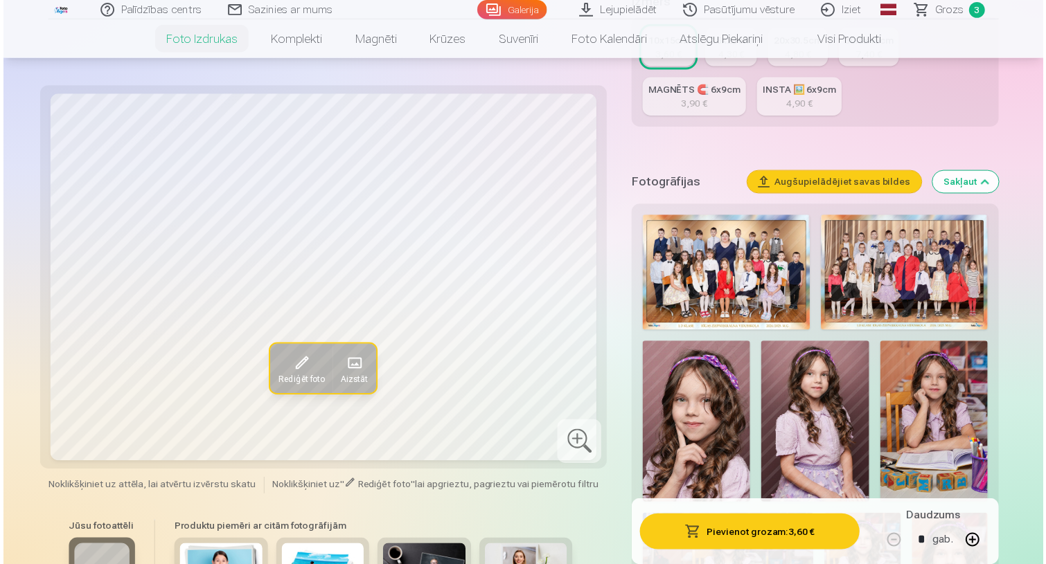
scroll to position [354, 0]
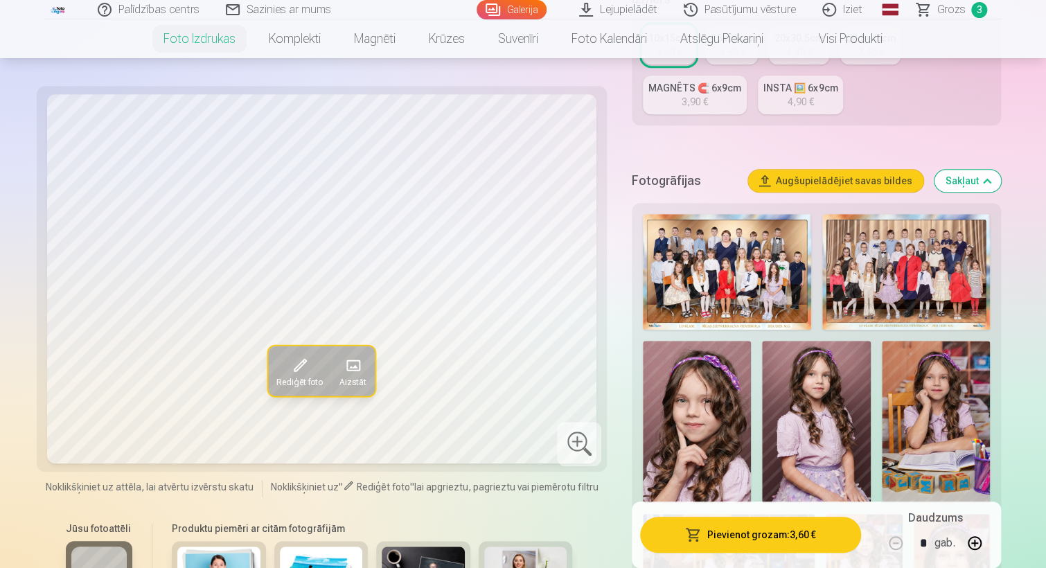
click at [758, 309] on img at bounding box center [727, 272] width 168 height 116
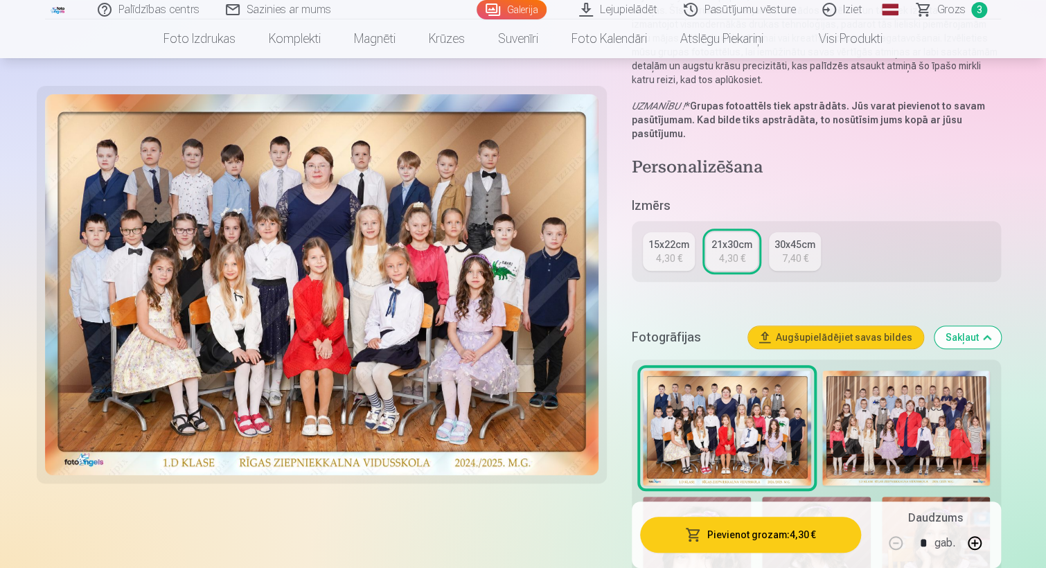
scroll to position [191, 0]
click at [896, 402] on img at bounding box center [906, 428] width 168 height 116
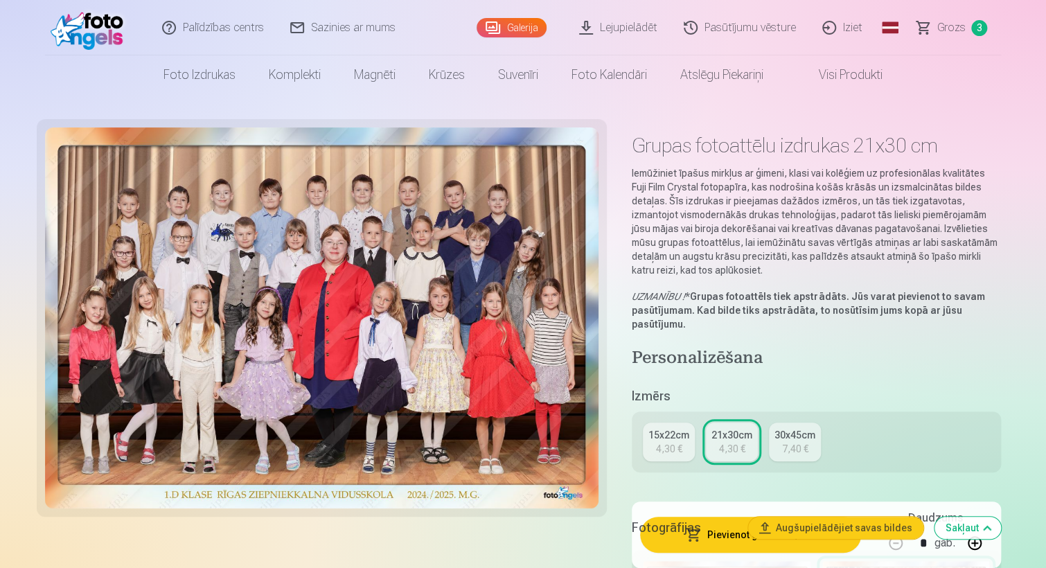
click at [721, 549] on div "Fotogrāfijas Augšupielādējiet savas bildes Sakļaut" at bounding box center [816, 528] width 369 height 44
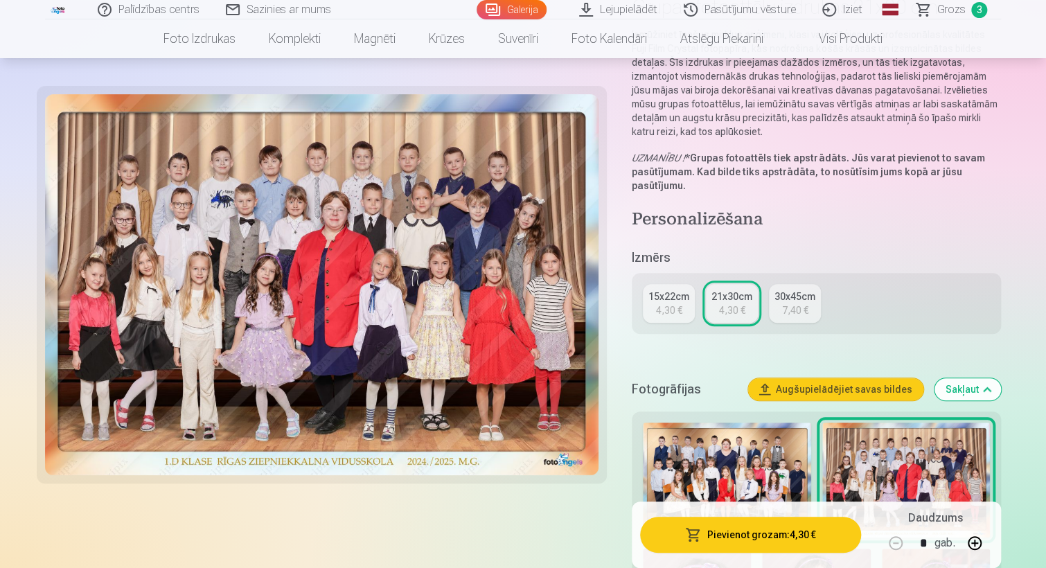
scroll to position [141, 0]
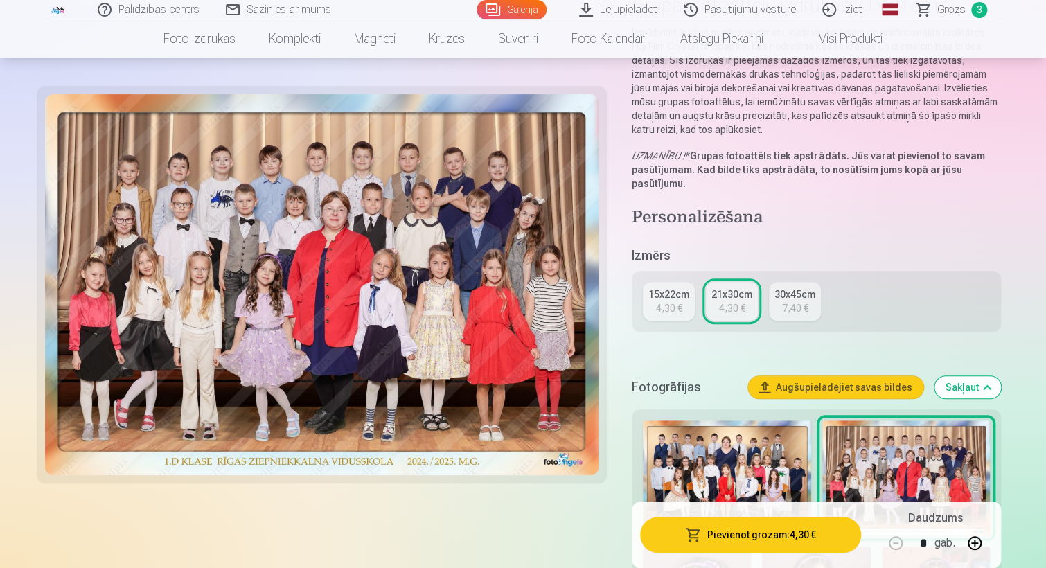
click at [757, 533] on button "Pievienot grozam : 4,30 €" at bounding box center [750, 535] width 221 height 36
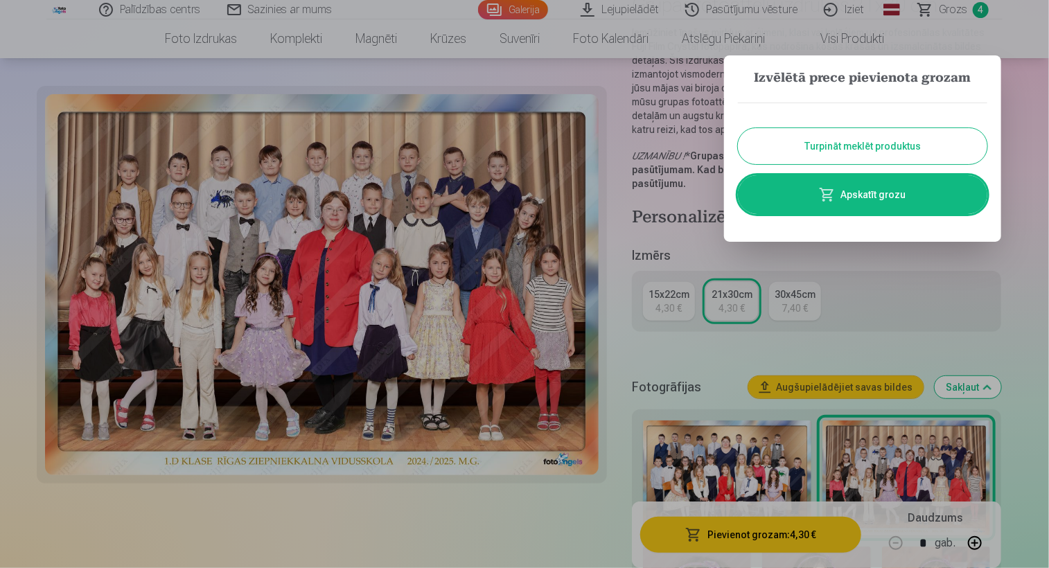
click at [865, 138] on button "Turpināt meklēt produktus" at bounding box center [862, 146] width 249 height 36
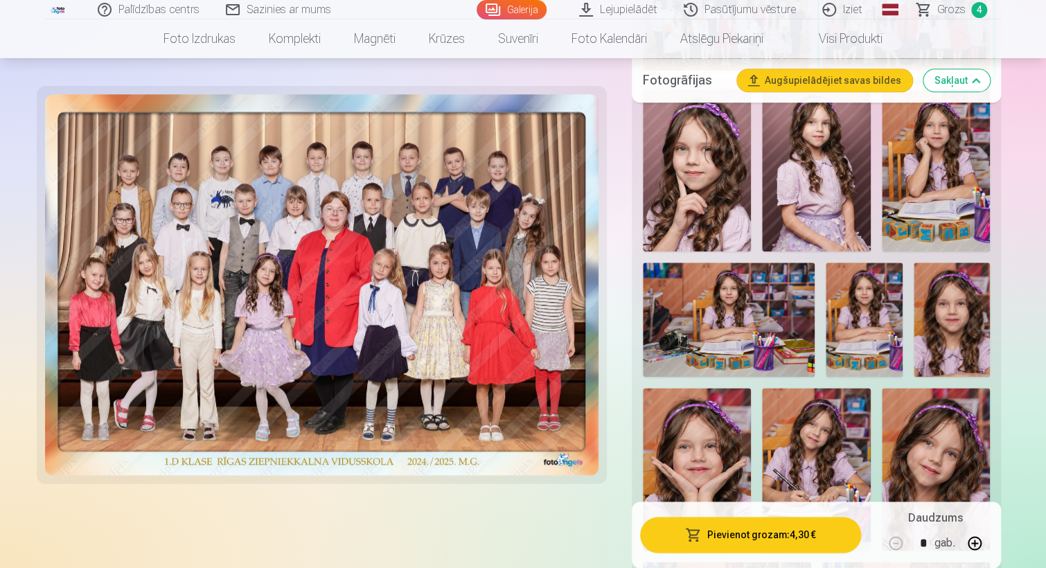
scroll to position [601, 0]
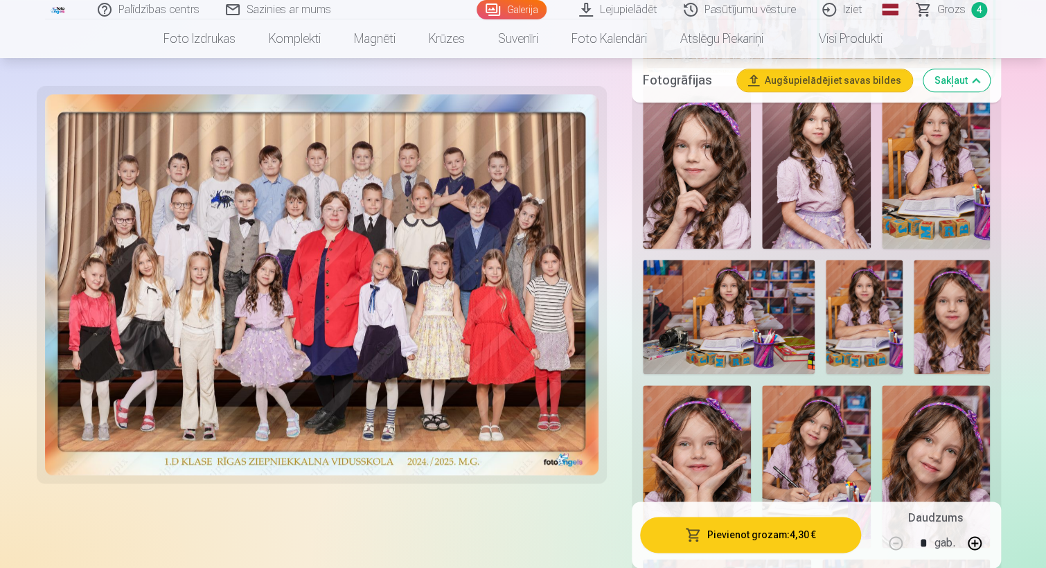
click at [961, 307] on img at bounding box center [951, 317] width 76 height 115
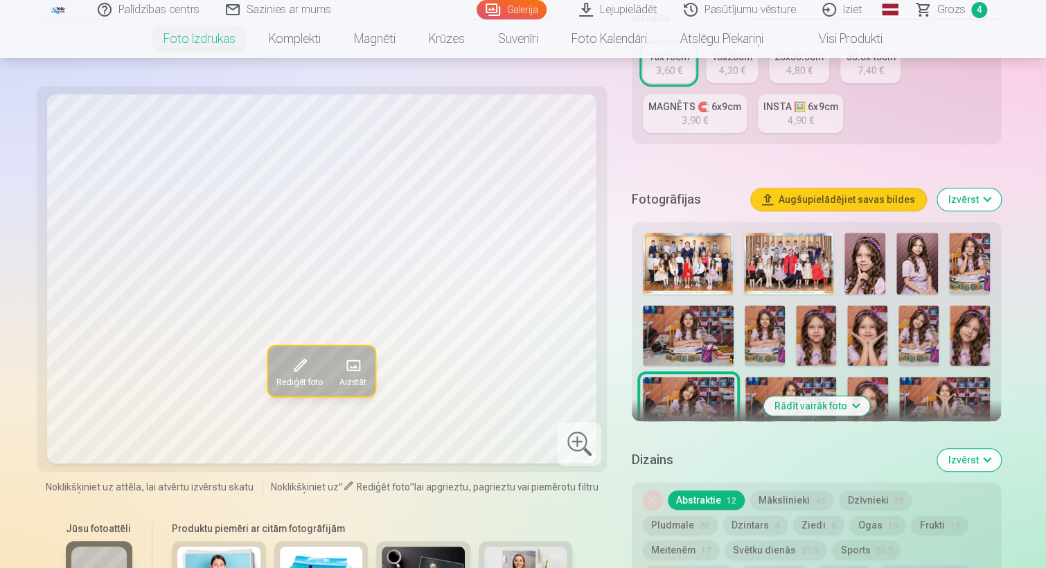
scroll to position [346, 0]
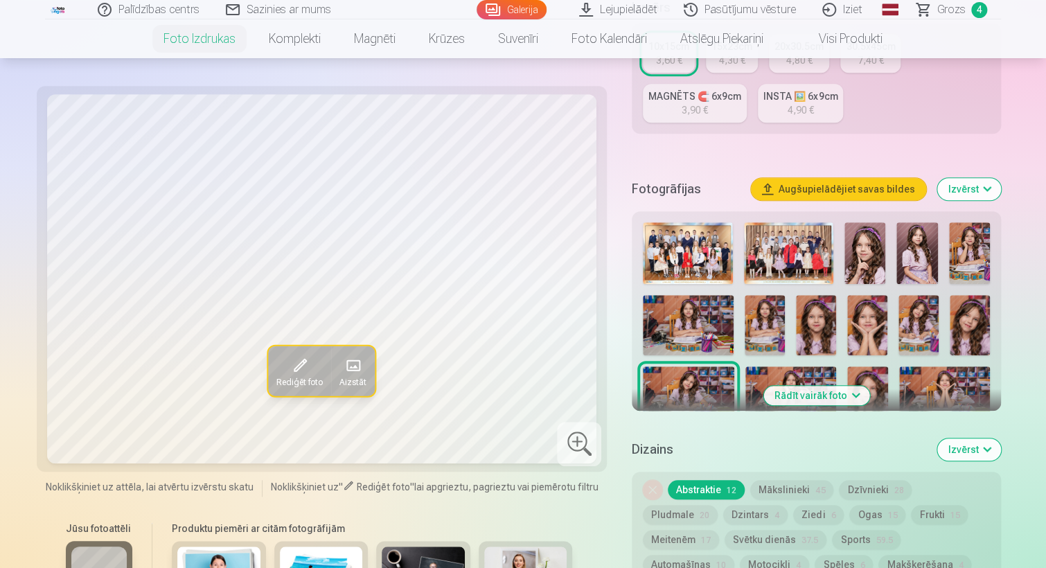
click at [817, 390] on button "Rādīt vairāk foto" at bounding box center [816, 395] width 106 height 19
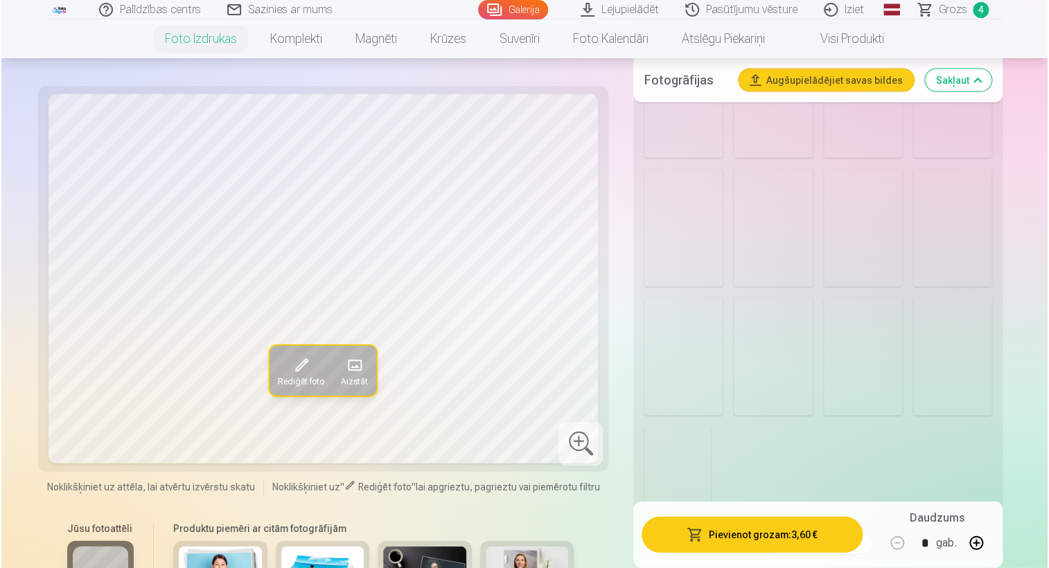
scroll to position [1509, 0]
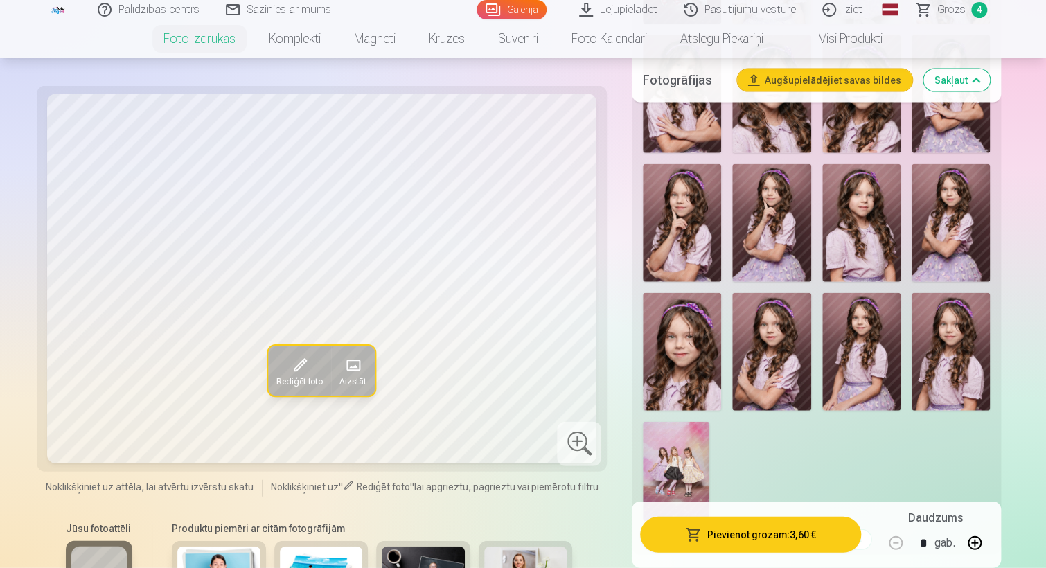
click at [961, 218] on img at bounding box center [950, 223] width 78 height 118
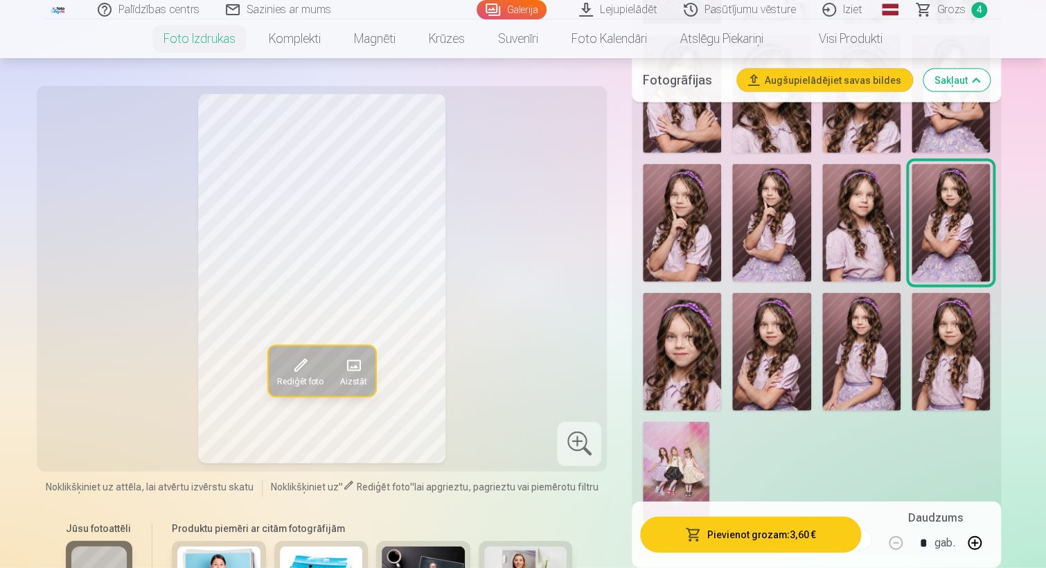
click at [756, 519] on button "Pievienot grozam : 3,60 €" at bounding box center [750, 535] width 221 height 36
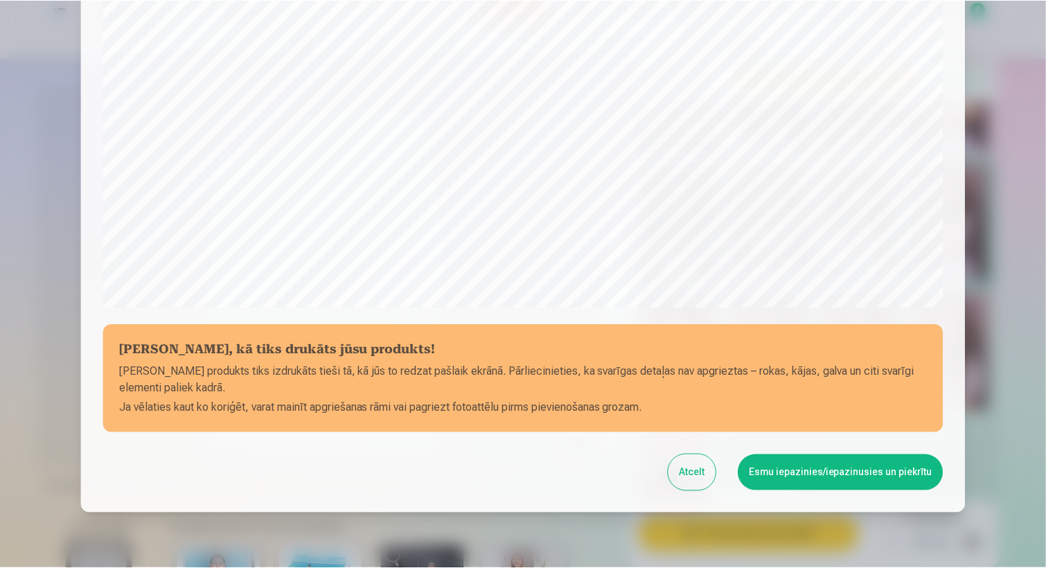
scroll to position [429, 0]
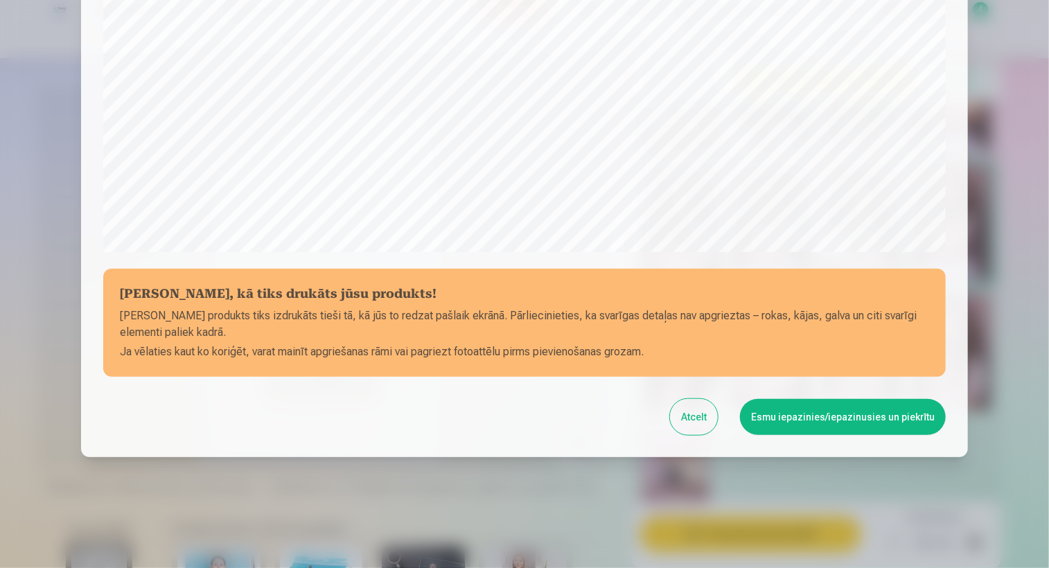
click at [783, 408] on button "Esmu iepazinies/iepazinusies un piekrītu" at bounding box center [843, 417] width 206 height 36
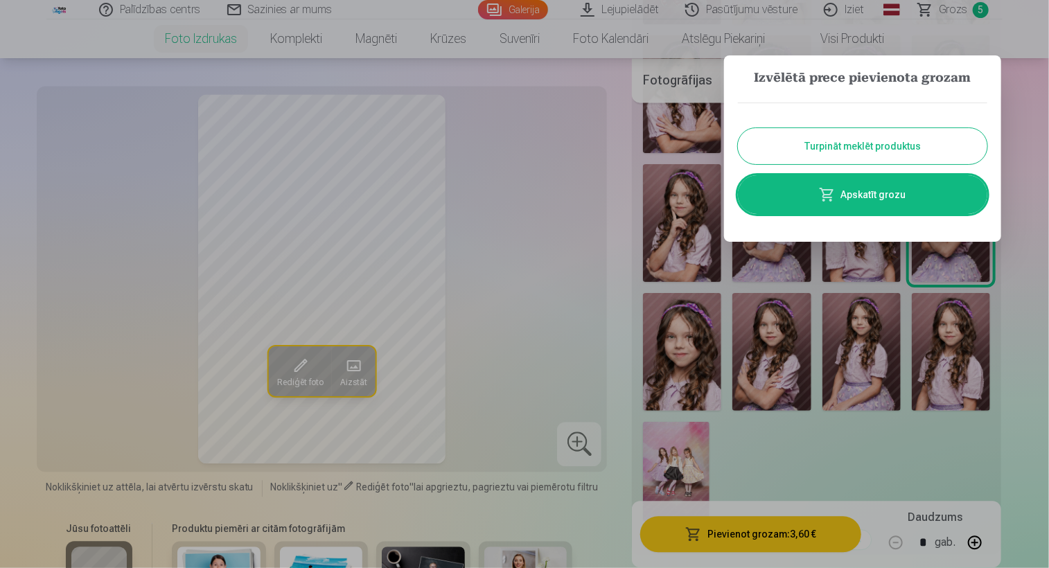
click at [844, 146] on button "Turpināt meklēt produktus" at bounding box center [862, 146] width 249 height 36
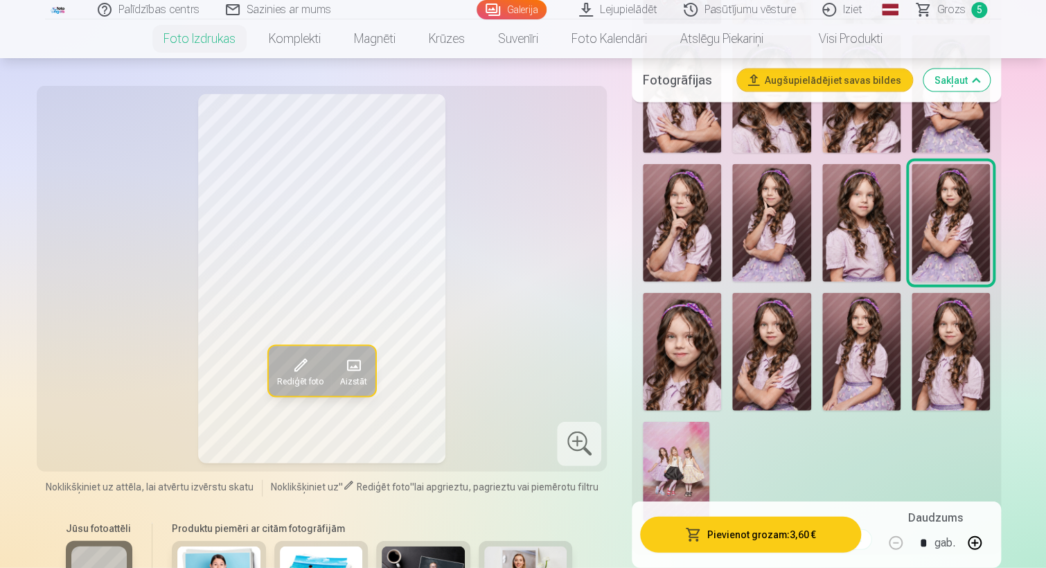
click at [958, 11] on span "Grozs" at bounding box center [951, 9] width 28 height 17
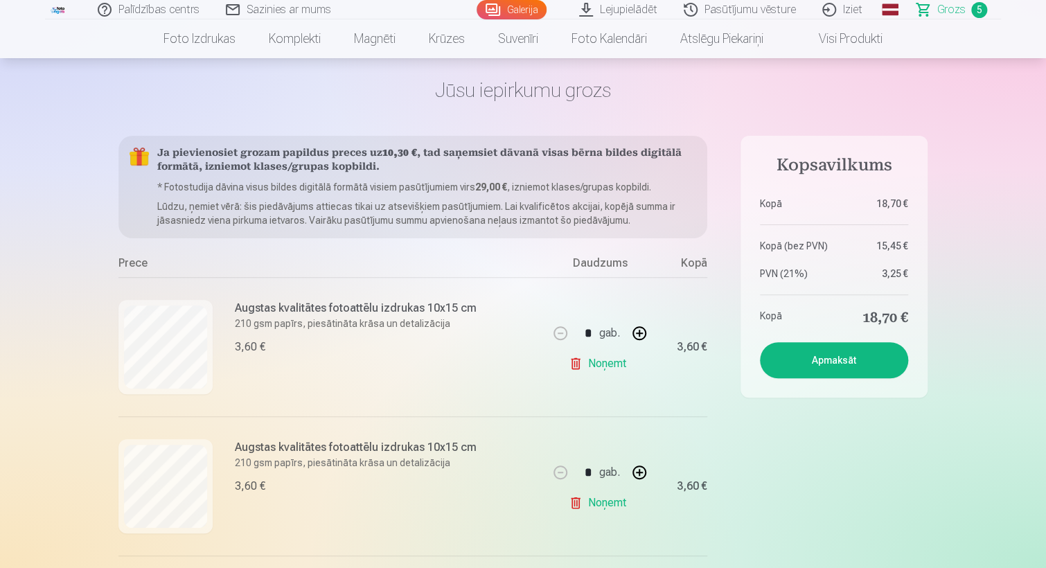
scroll to position [46, 0]
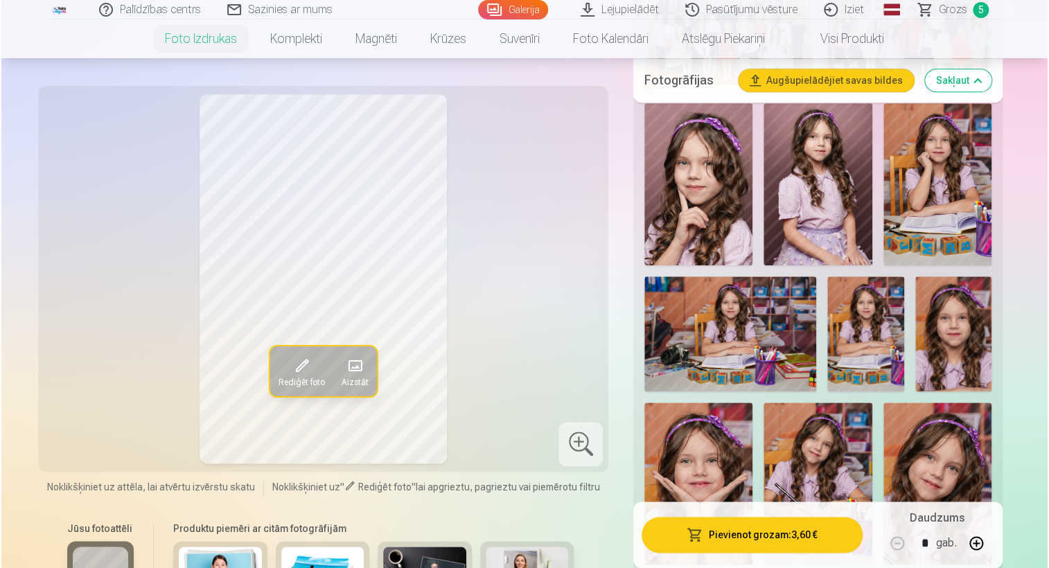
scroll to position [592, 0]
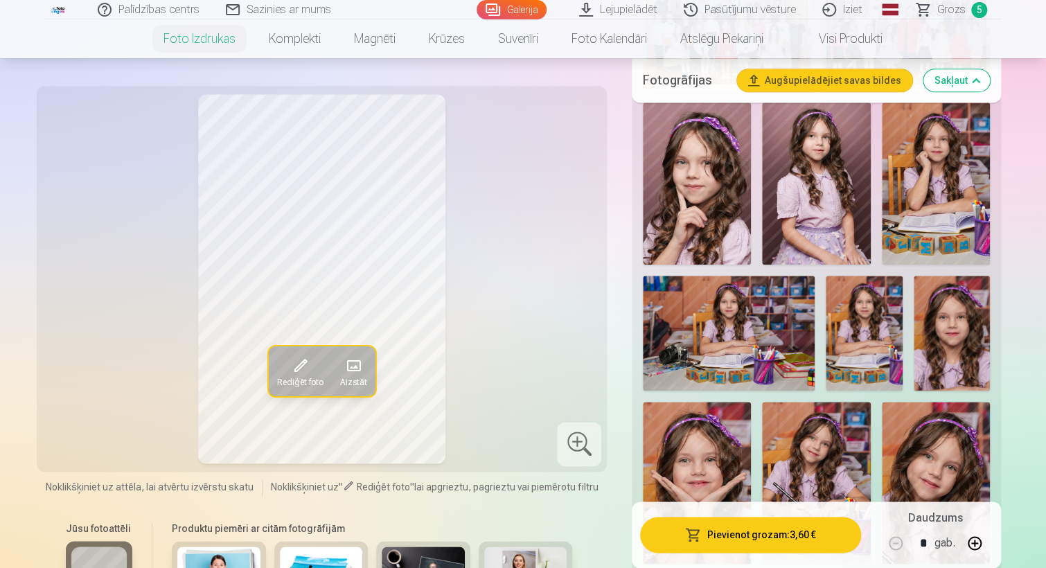
click at [950, 220] on img at bounding box center [936, 183] width 108 height 162
click at [752, 537] on button "Pievienot grozam : 3,60 €" at bounding box center [750, 535] width 221 height 36
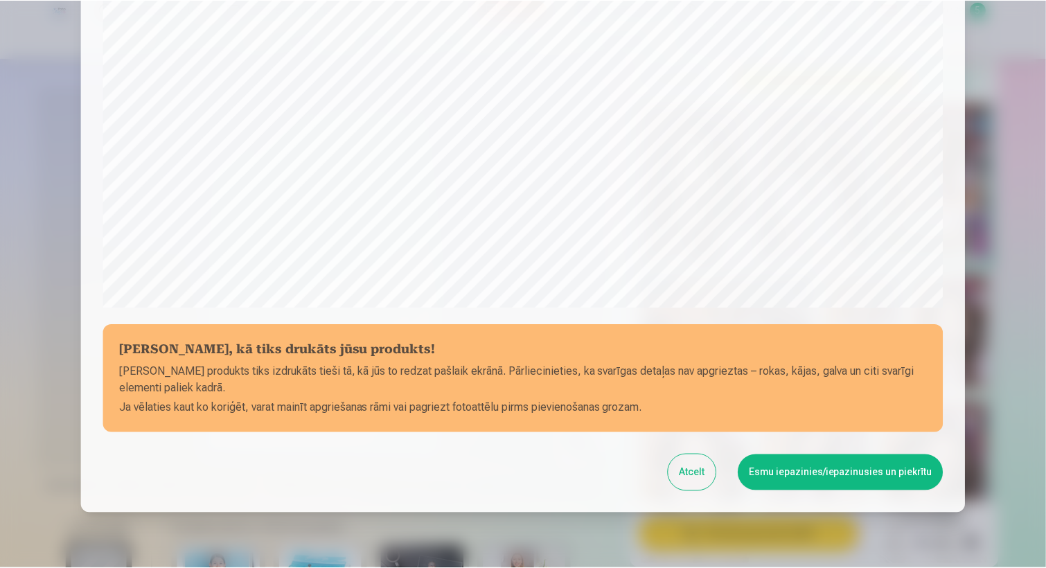
scroll to position [429, 0]
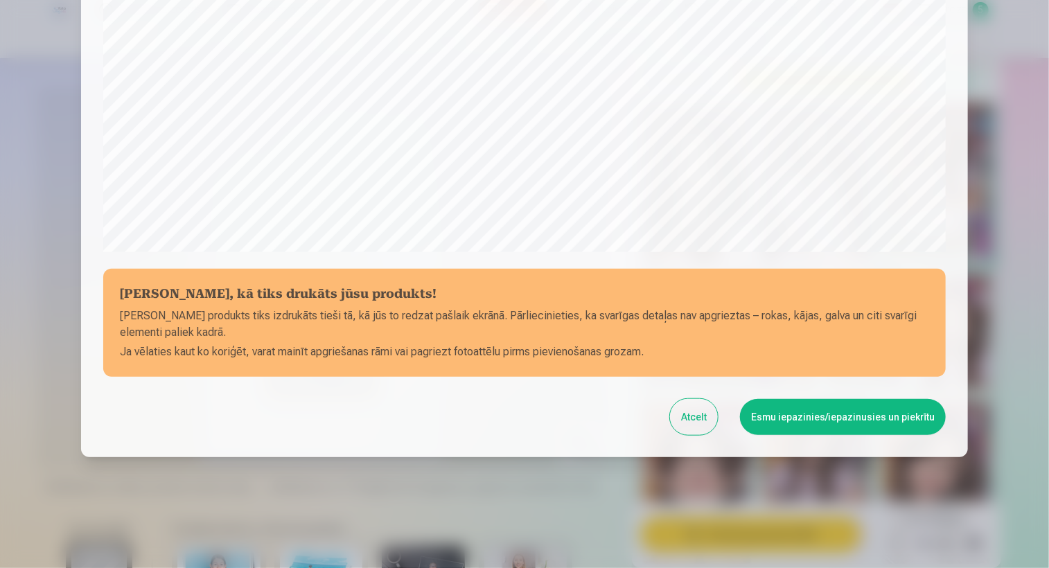
click at [795, 429] on button "Esmu iepazinies/iepazinusies un piekrītu" at bounding box center [843, 417] width 206 height 36
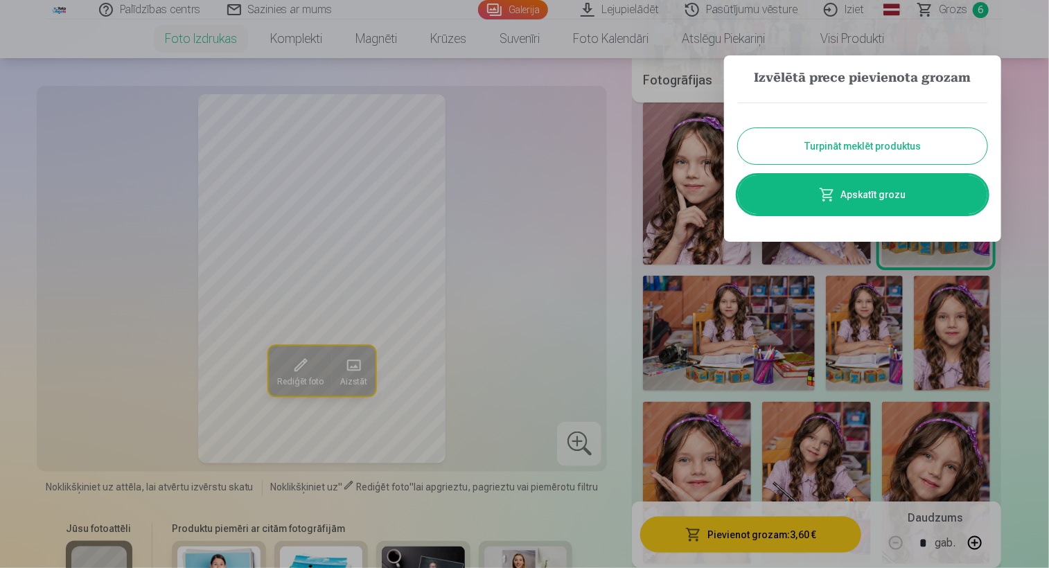
click at [852, 149] on button "Turpināt meklēt produktus" at bounding box center [862, 146] width 249 height 36
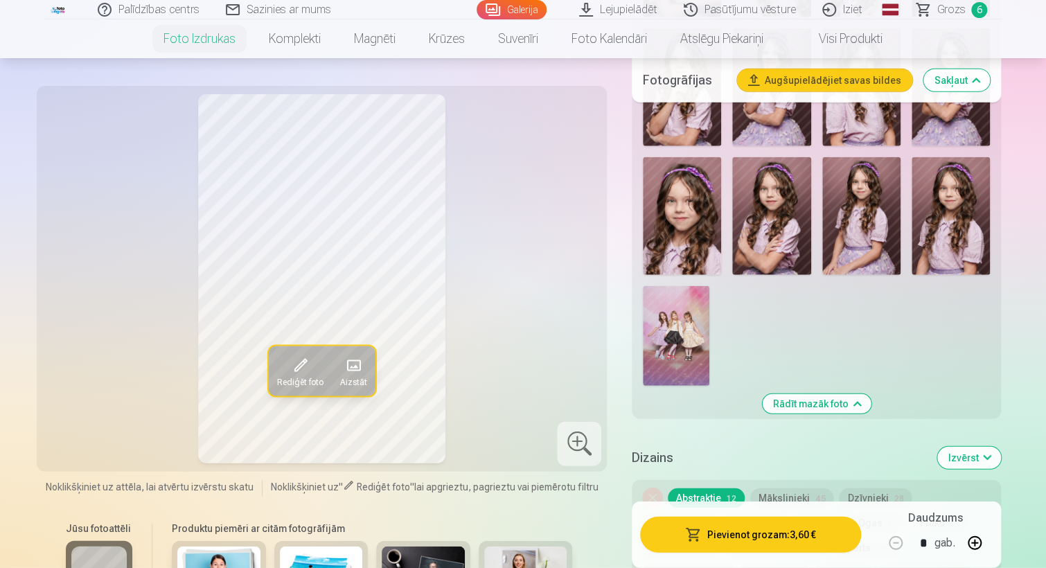
scroll to position [1646, 0]
click at [675, 339] on img at bounding box center [676, 335] width 66 height 100
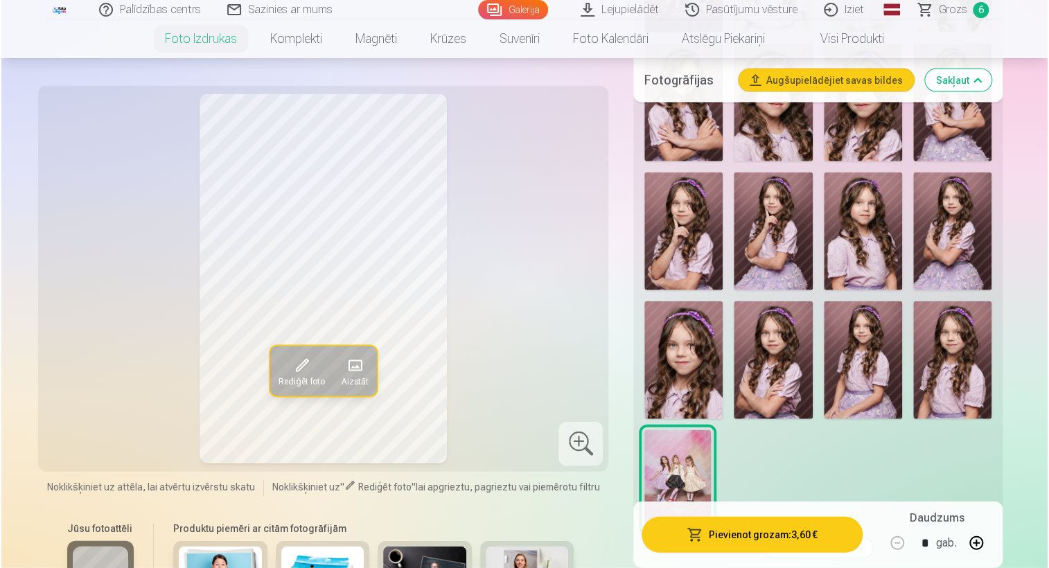
scroll to position [1500, 0]
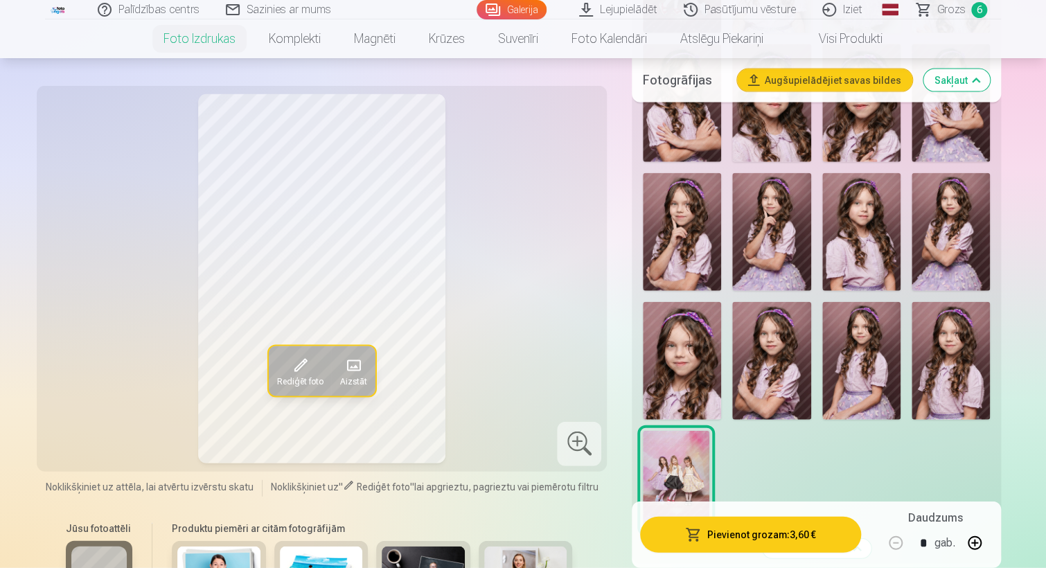
click at [688, 357] on img at bounding box center [682, 361] width 78 height 118
click at [936, 232] on img at bounding box center [950, 232] width 78 height 118
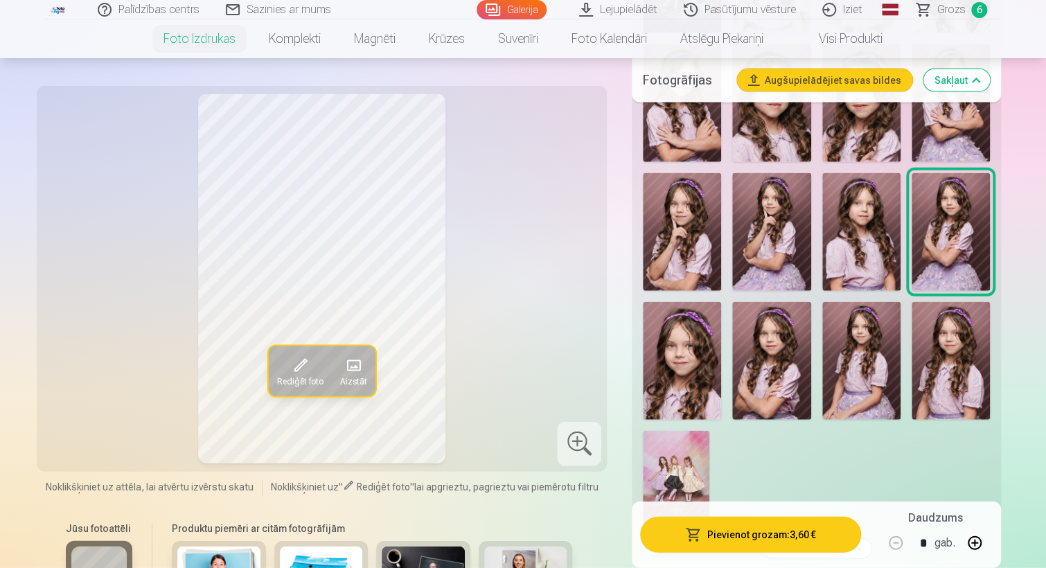
click at [733, 530] on button "Pievienot grozam : 3,60 €" at bounding box center [750, 535] width 221 height 36
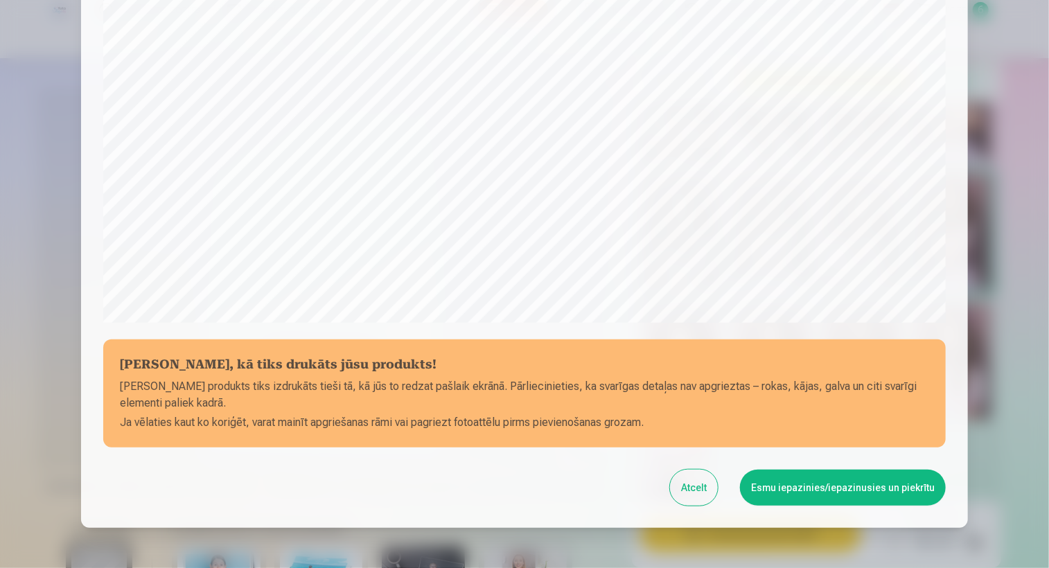
scroll to position [429, 0]
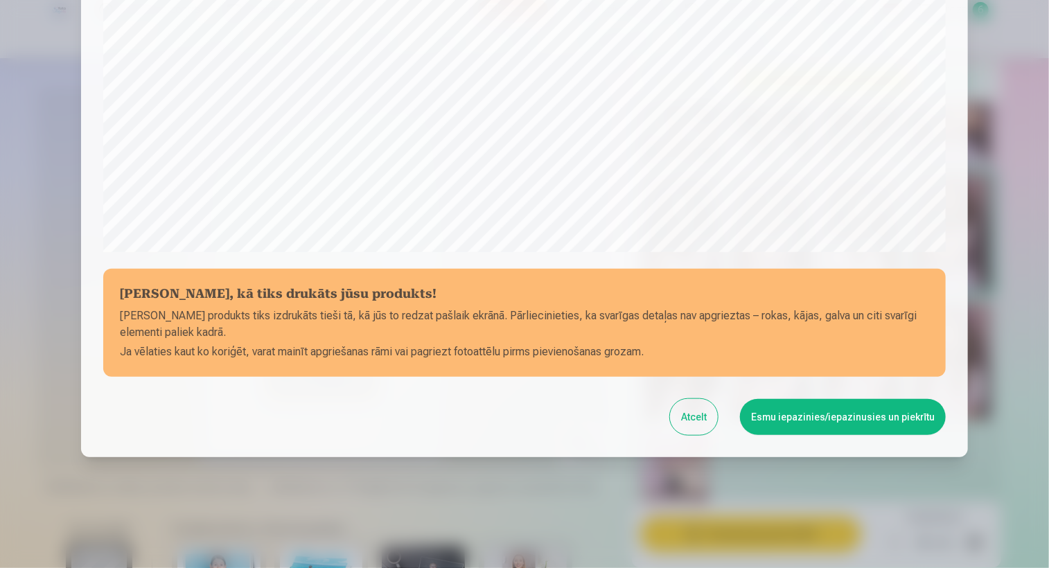
click at [801, 420] on button "Esmu iepazinies/iepazinusies un piekrītu" at bounding box center [843, 417] width 206 height 36
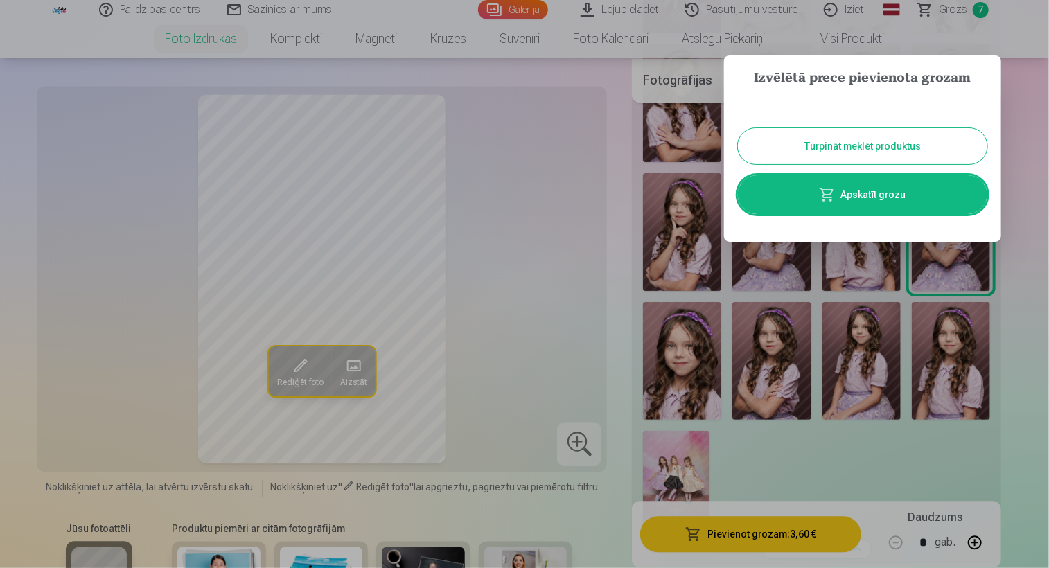
click at [868, 197] on link "Apskatīt grozu" at bounding box center [862, 194] width 249 height 39
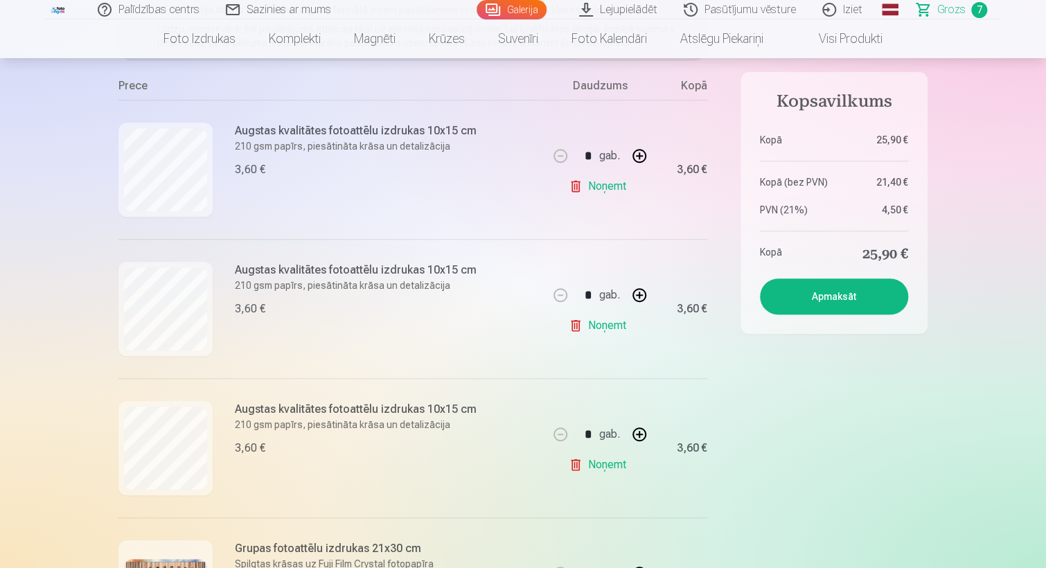
scroll to position [229, 0]
click at [642, 285] on button at bounding box center [639, 293] width 33 height 33
type input "*"
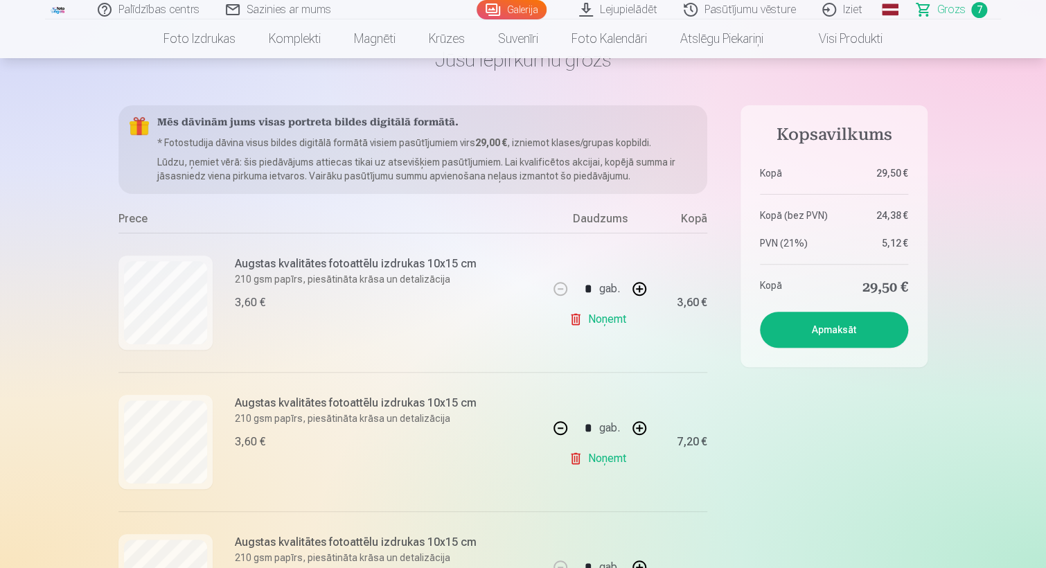
scroll to position [80, 0]
click at [822, 329] on button "Apmaksāt" at bounding box center [834, 330] width 148 height 36
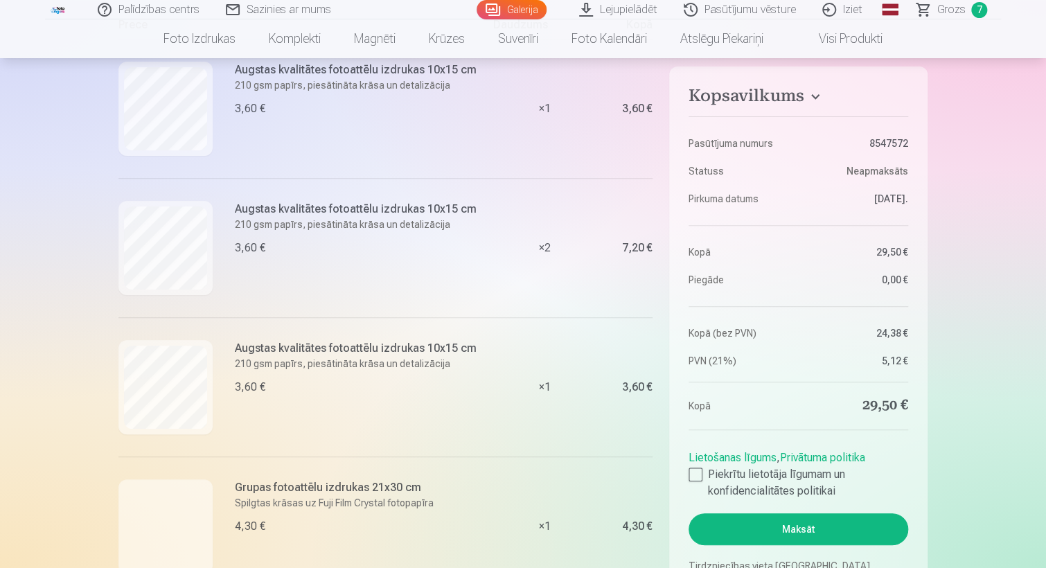
scroll to position [188, 0]
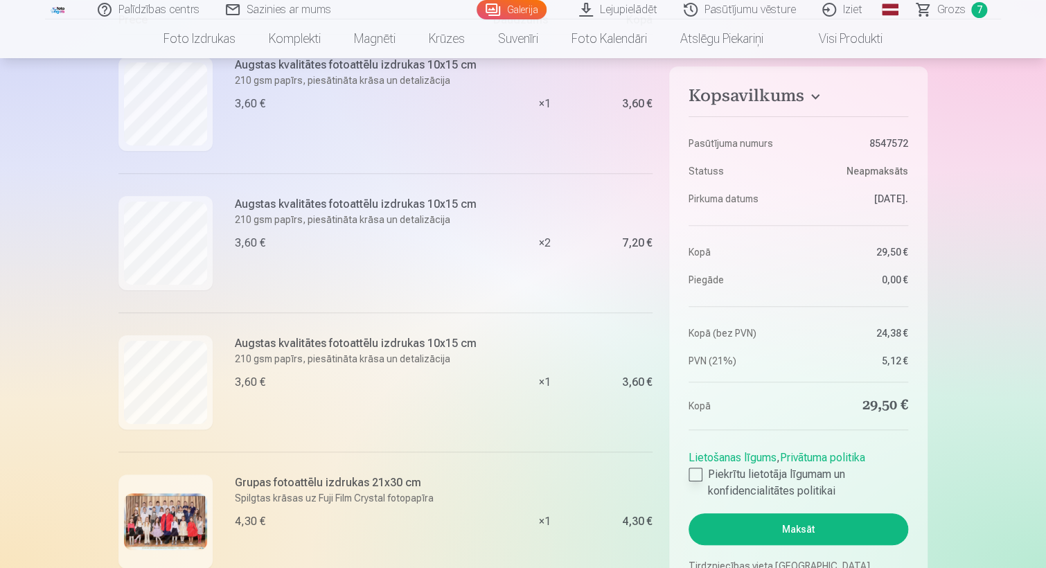
click at [699, 474] on div at bounding box center [695, 474] width 14 height 14
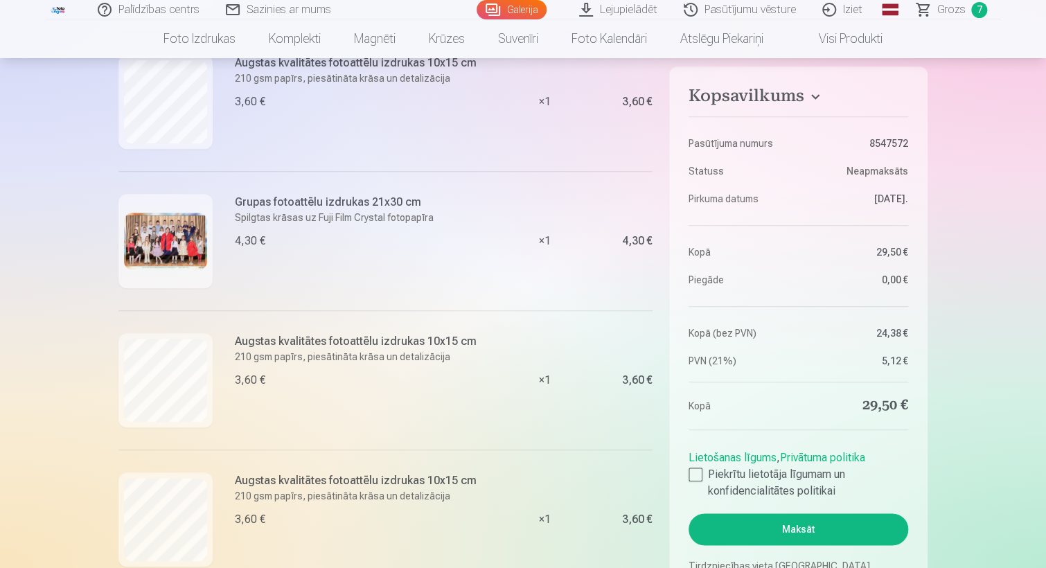
scroll to position [474, 0]
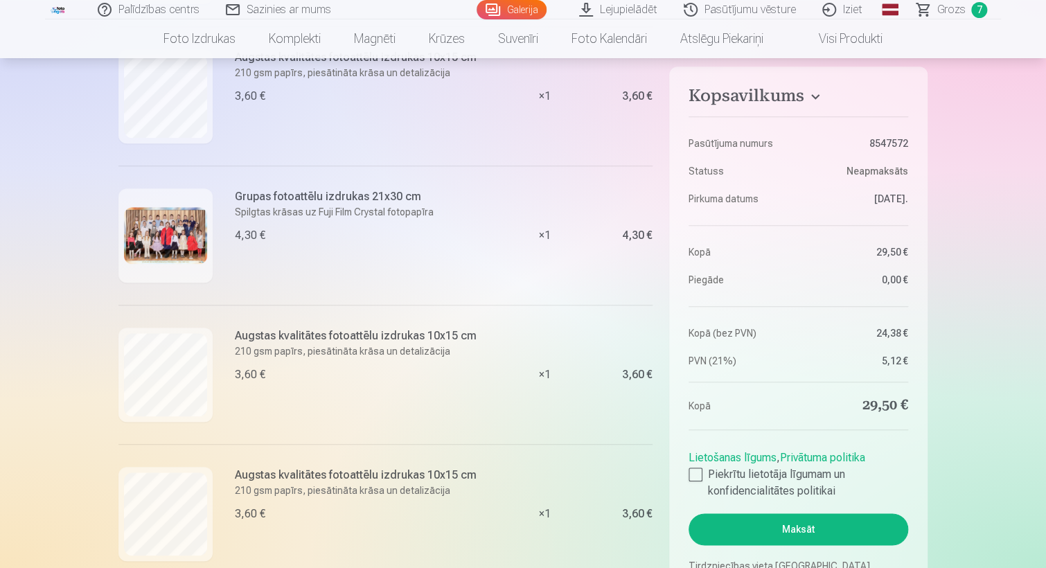
click at [790, 527] on button "Maksāt" at bounding box center [798, 529] width 220 height 32
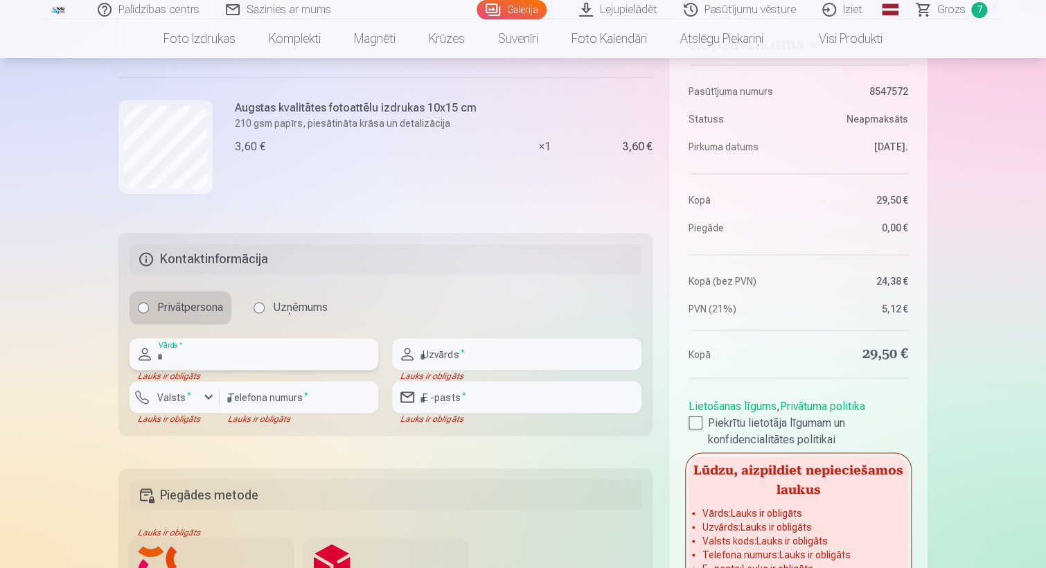
scroll to position [981, 0]
click at [195, 357] on input "text" at bounding box center [254, 353] width 249 height 32
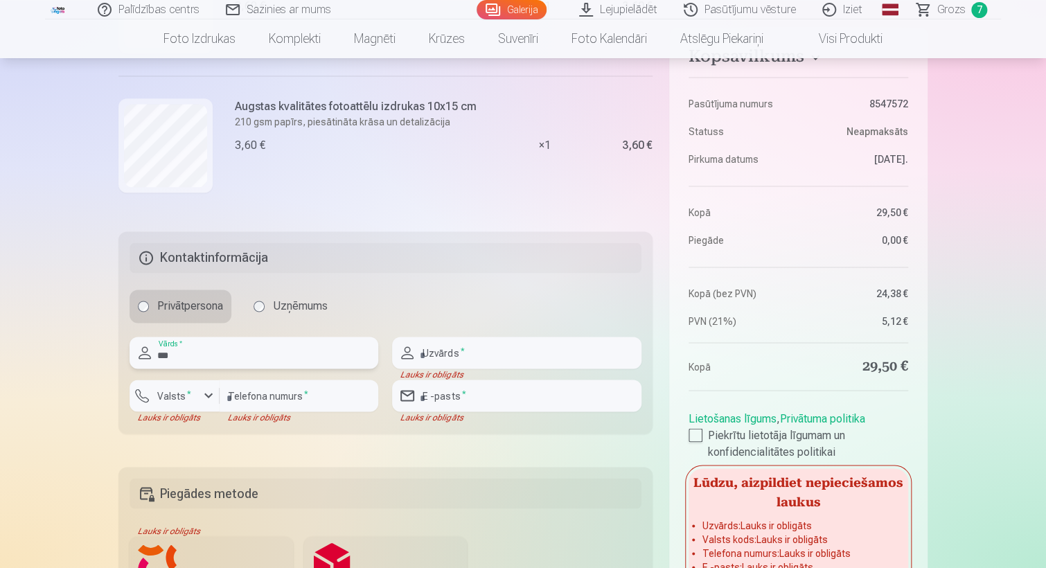
type input "*****"
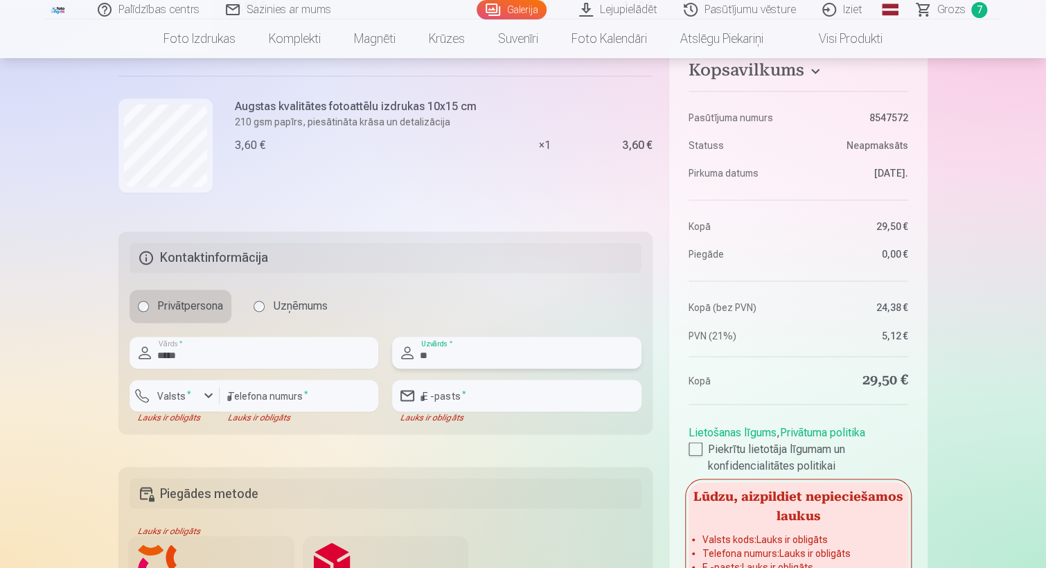
type input "******"
click at [296, 397] on input "number" at bounding box center [299, 396] width 159 height 32
type input "********"
type input "**********"
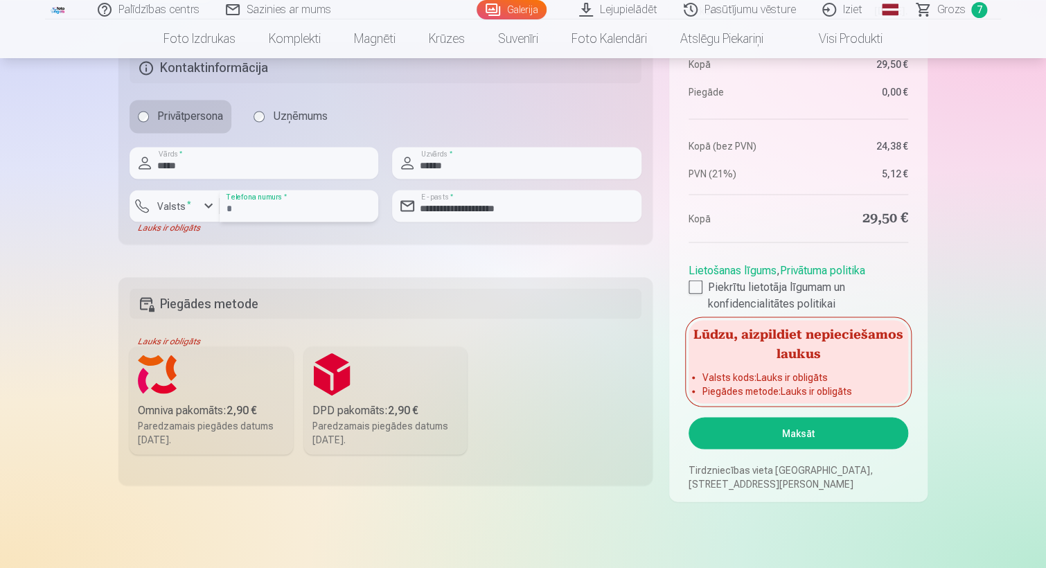
scroll to position [1173, 0]
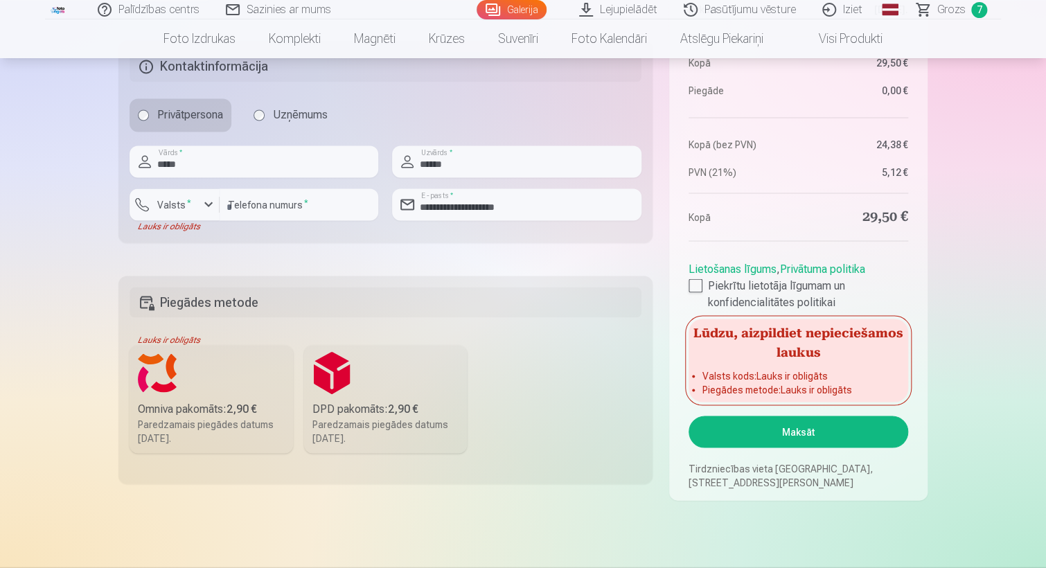
click at [195, 390] on label "Omniva pakomāts : 2,90 € Paredzamais piegādes datums 30.08.2025." at bounding box center [211, 399] width 163 height 108
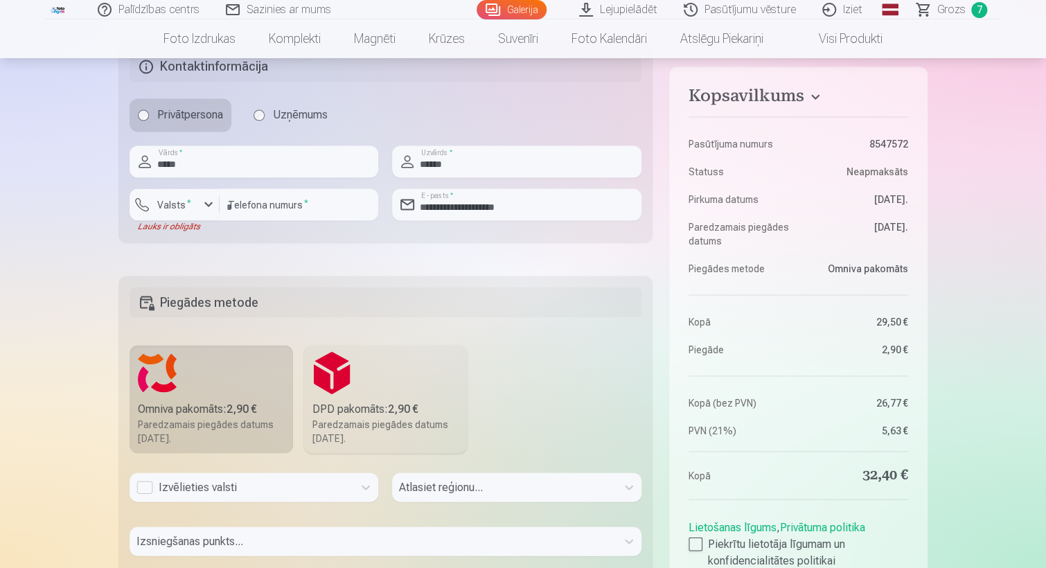
scroll to position [1206, 0]
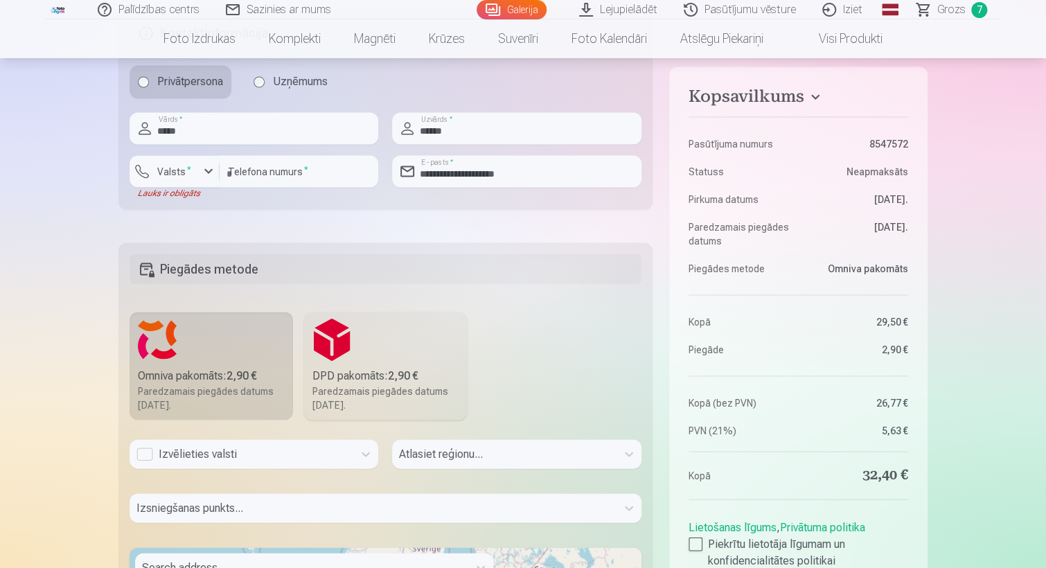
click at [199, 468] on div "Izvēlieties valsti" at bounding box center [254, 453] width 249 height 29
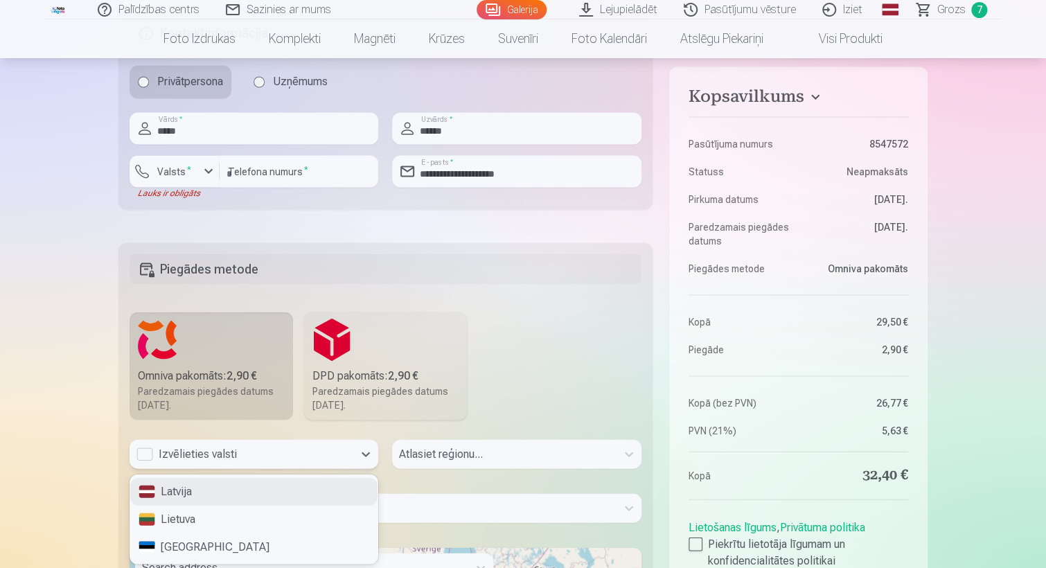
click at [211, 495] on div "Latvija" at bounding box center [253, 491] width 247 height 28
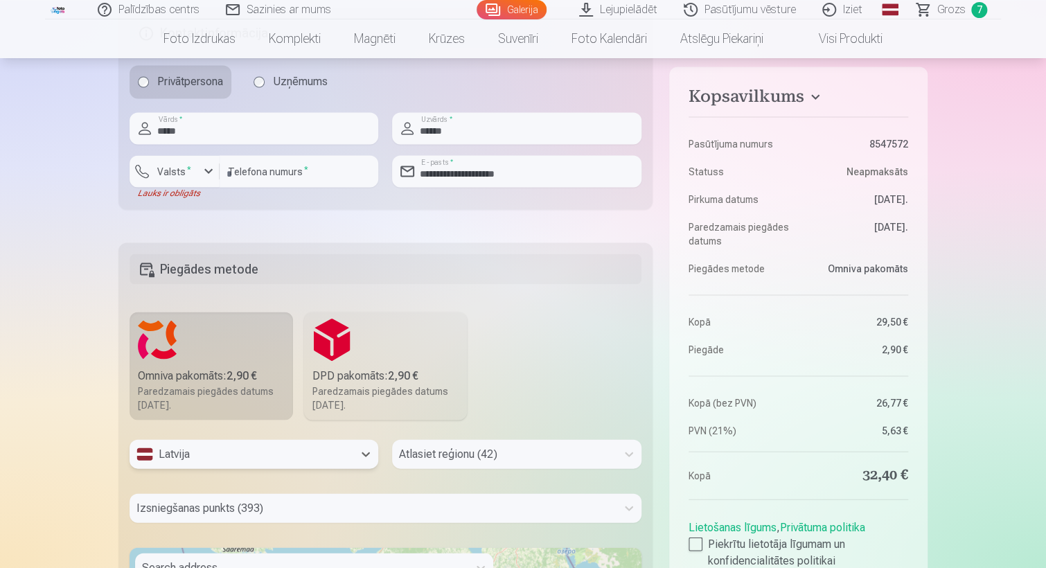
scroll to position [1325, 0]
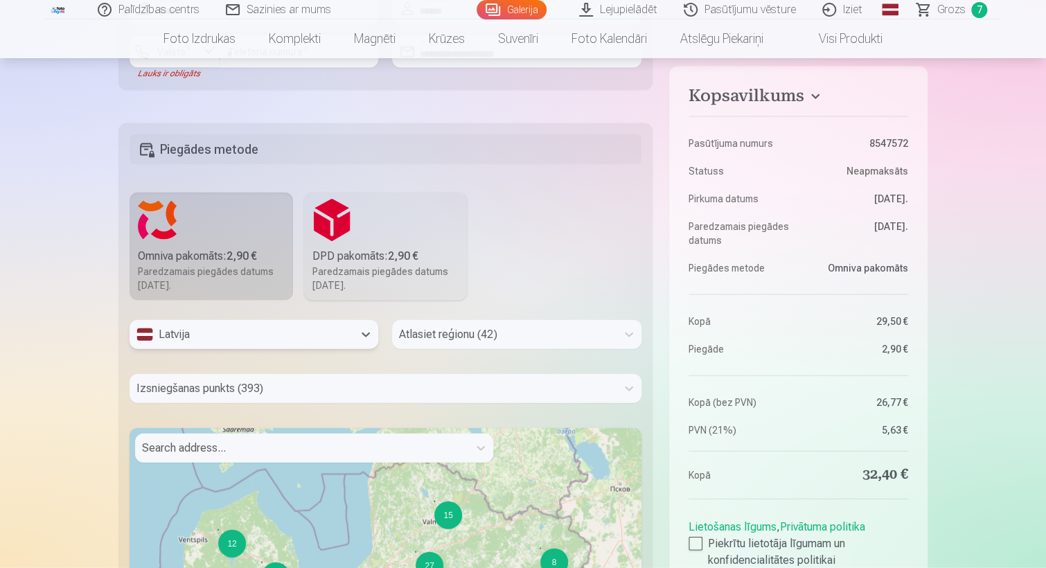
click at [488, 349] on div "Atlasiet reģionu (42)" at bounding box center [516, 334] width 249 height 29
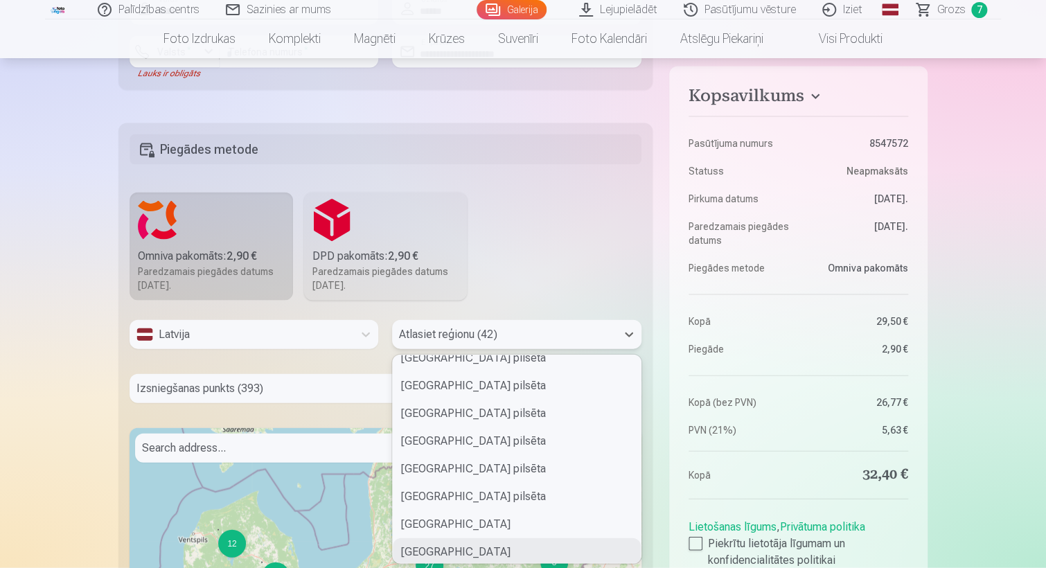
scroll to position [179, 0]
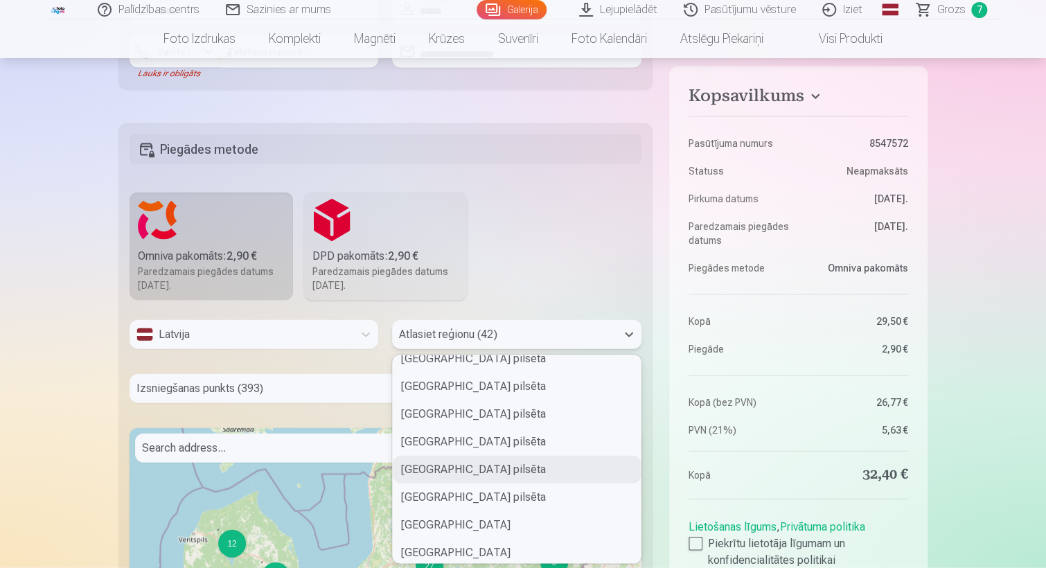
click at [434, 465] on div "Rīgas pilsēta" at bounding box center [516, 470] width 247 height 28
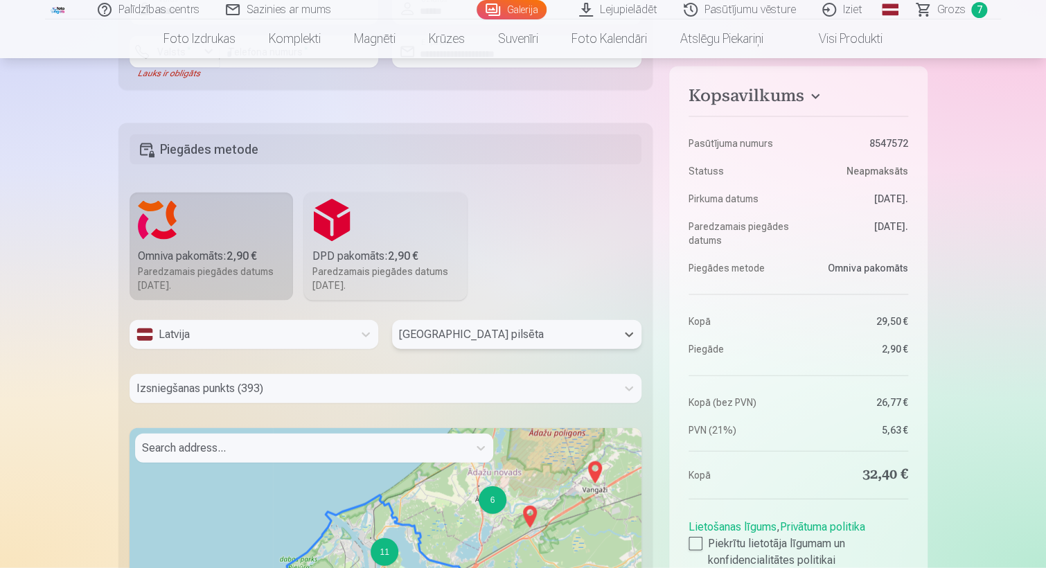
click at [244, 449] on div at bounding box center [301, 447] width 319 height 19
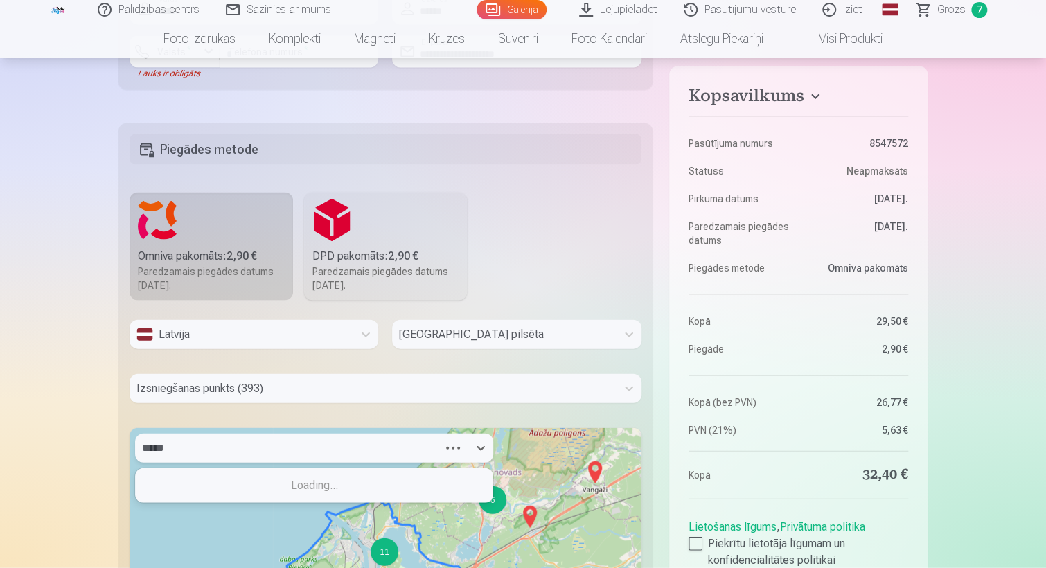
type input "******"
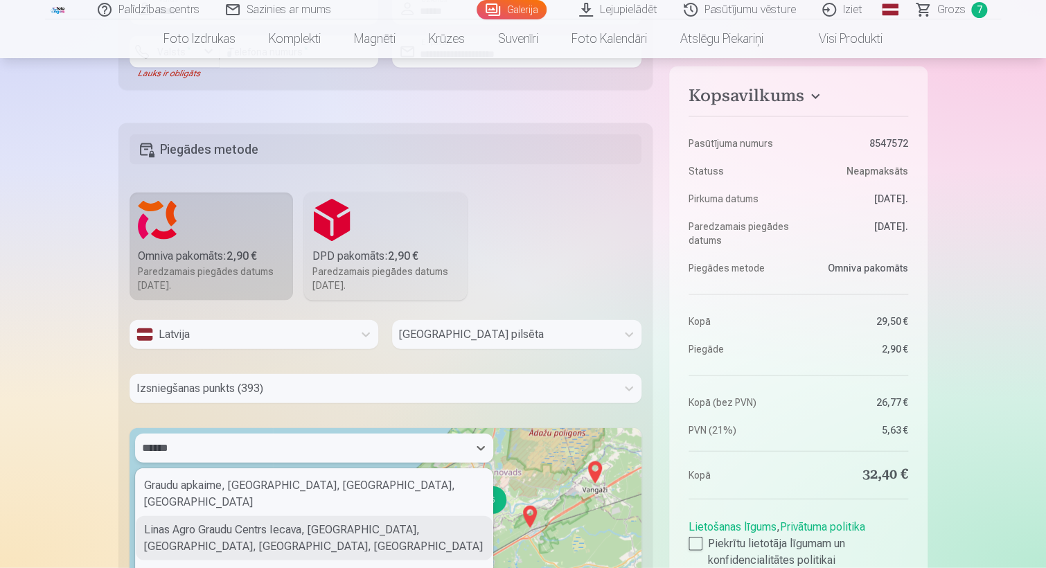
scroll to position [91, 0]
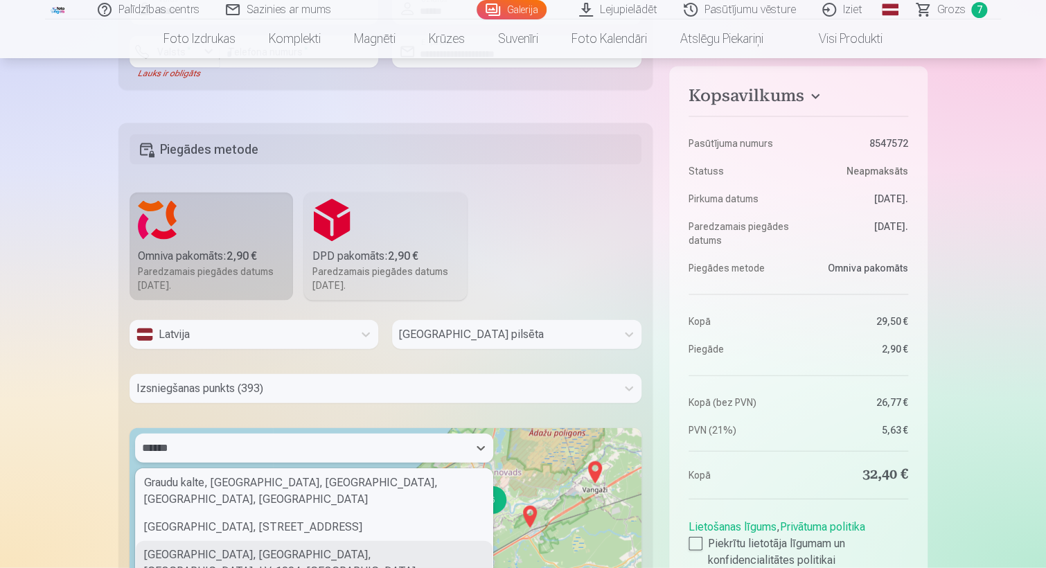
click at [233, 541] on div "Graudu iela, Ziepniekkalns, Riga, LV-1004, Latvia" at bounding box center [314, 563] width 357 height 44
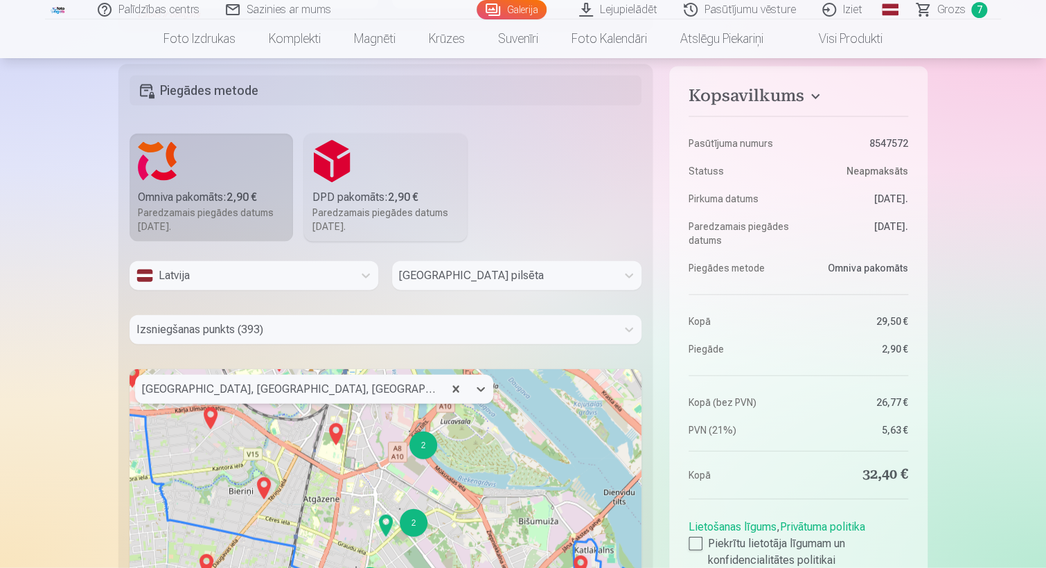
scroll to position [1385, 0]
click at [379, 387] on div at bounding box center [289, 387] width 294 height 19
click at [200, 383] on div at bounding box center [289, 387] width 294 height 19
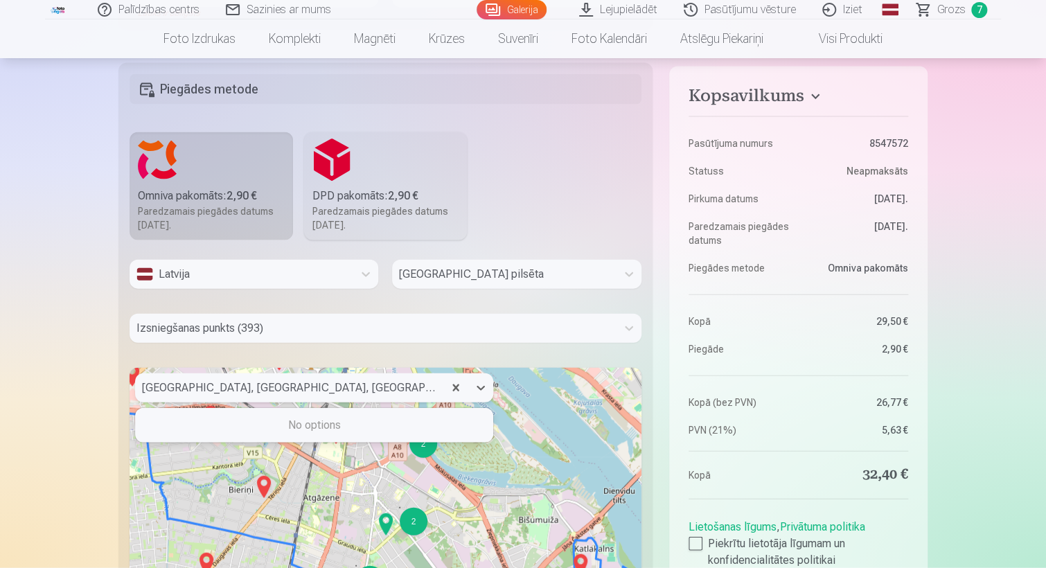
drag, startPoint x: 199, startPoint y: 389, endPoint x: 377, endPoint y: 393, distance: 177.3
click at [377, 393] on div at bounding box center [289, 387] width 294 height 19
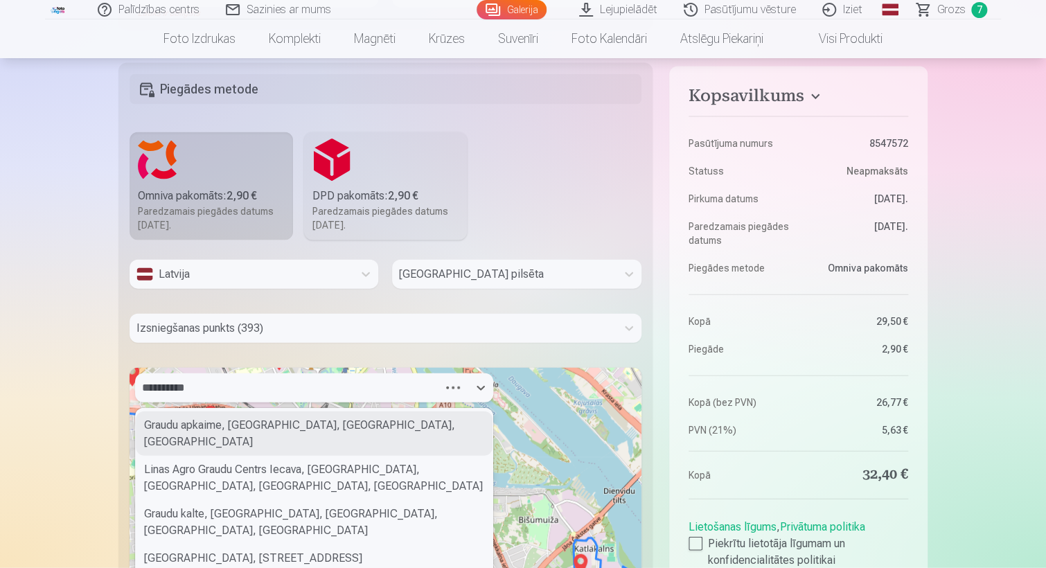
type input "**********"
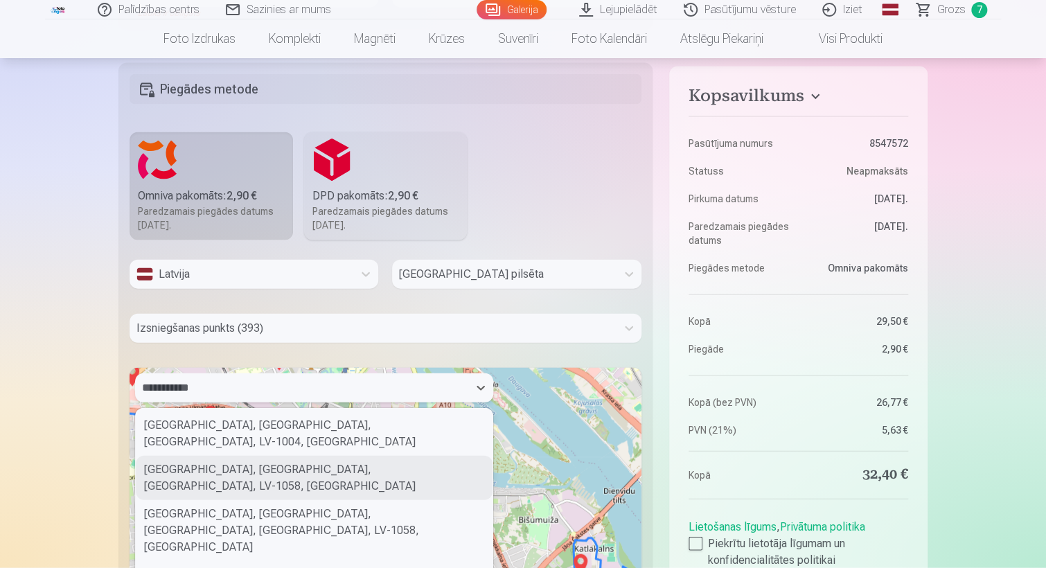
click at [323, 456] on div "Graudu iela, Ziepniekkalns, Riga, LV-1058, Latvia" at bounding box center [314, 478] width 357 height 44
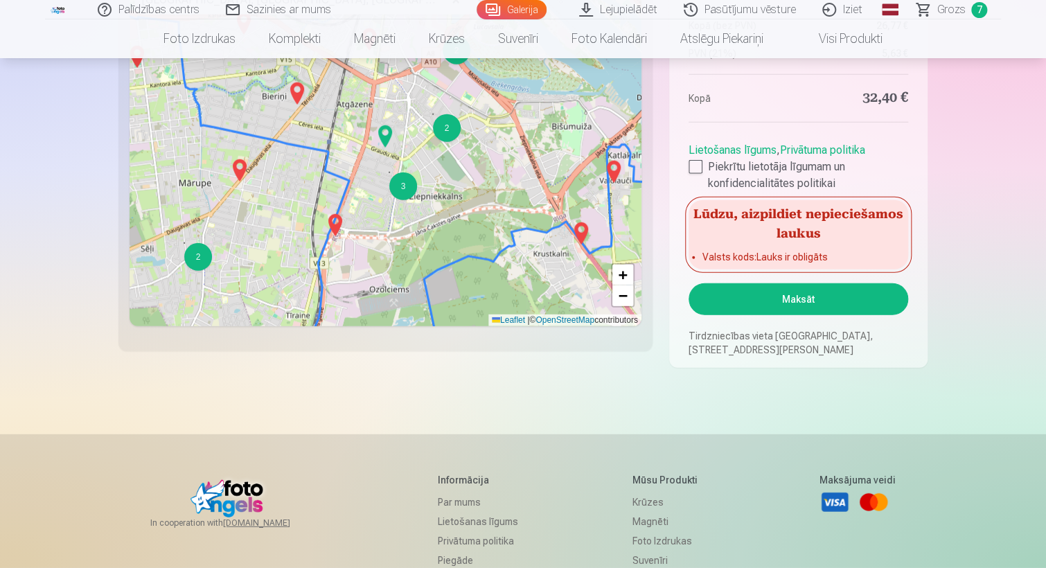
scroll to position [1774, 0]
click at [798, 296] on button "Maksāt" at bounding box center [798, 299] width 220 height 32
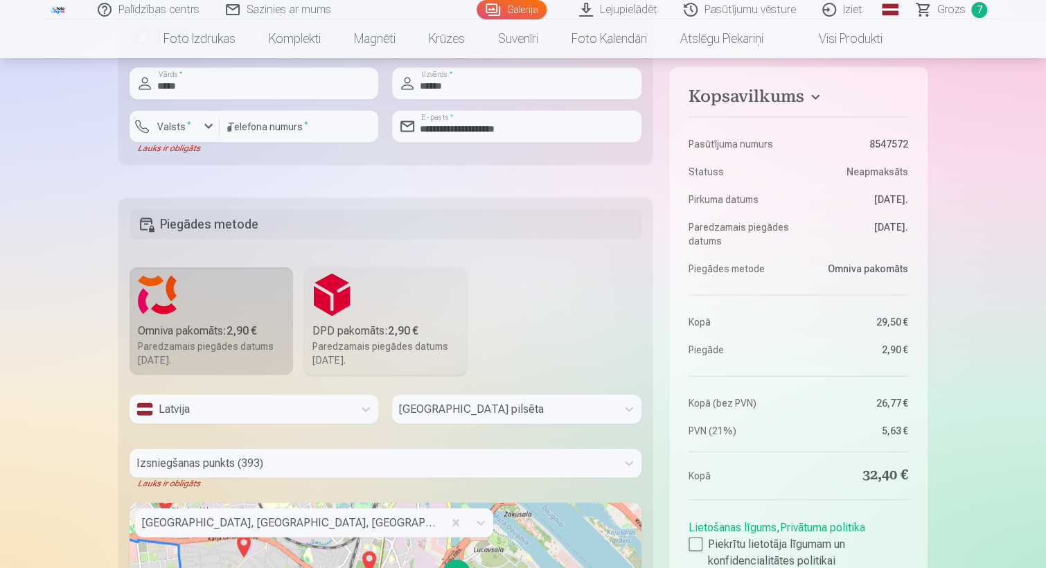
scroll to position [1251, 0]
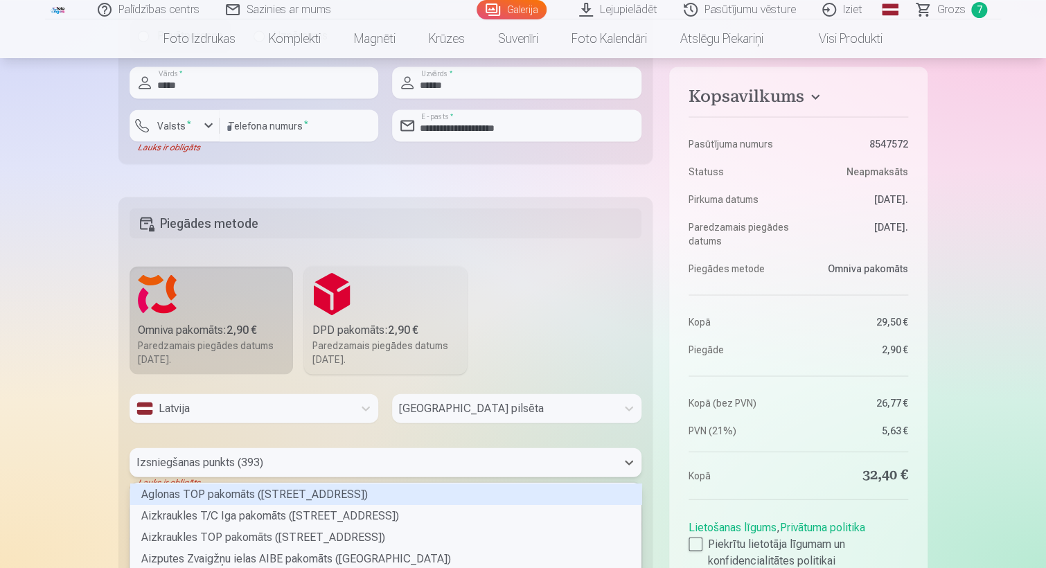
click at [330, 463] on div "393 results available. Use Up and Down to choose options, press Enter to select…" at bounding box center [386, 461] width 512 height 29
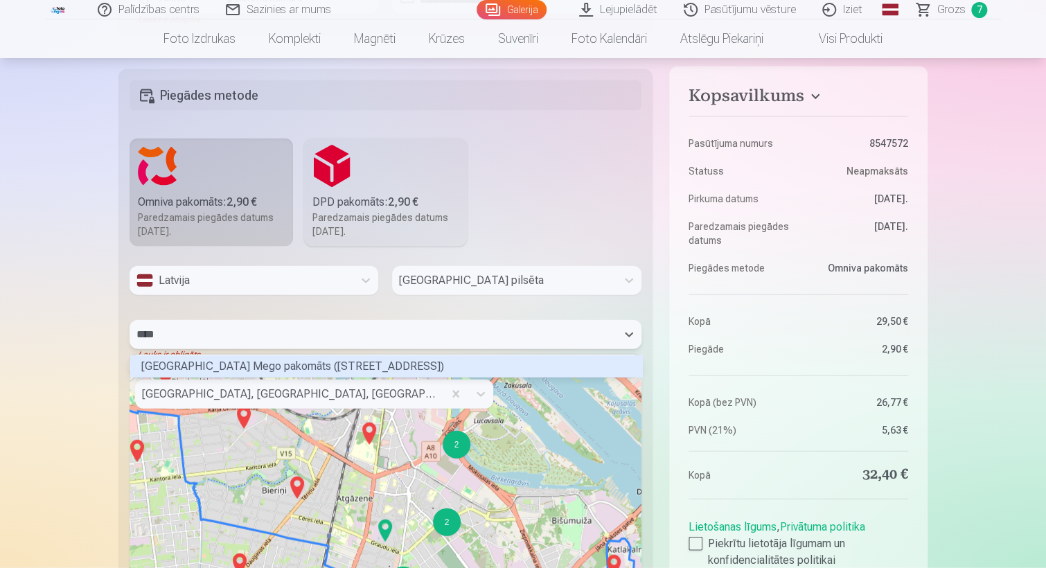
scroll to position [3, 4]
type input "******"
click at [336, 369] on div "Rīgas Graudu ielas Mego pakomāts (Graudu iela 10)" at bounding box center [386, 365] width 512 height 21
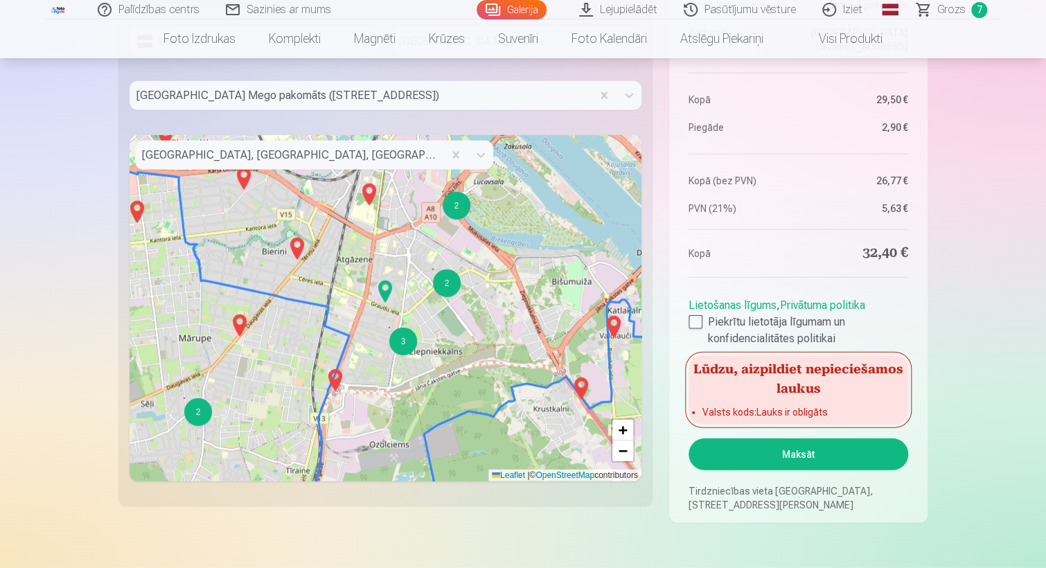
scroll to position [1620, 0]
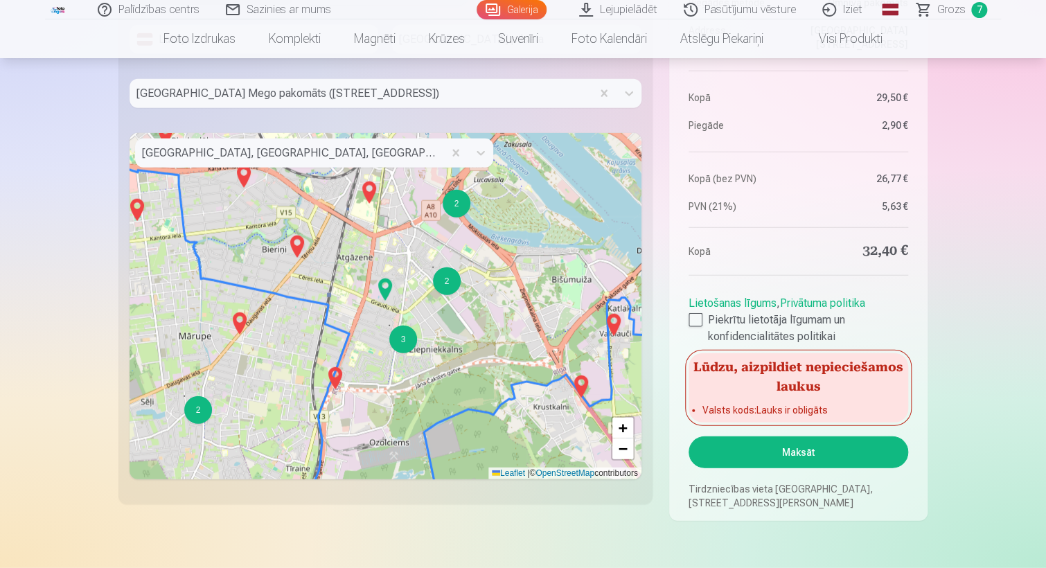
click at [443, 287] on div "2" at bounding box center [447, 281] width 28 height 28
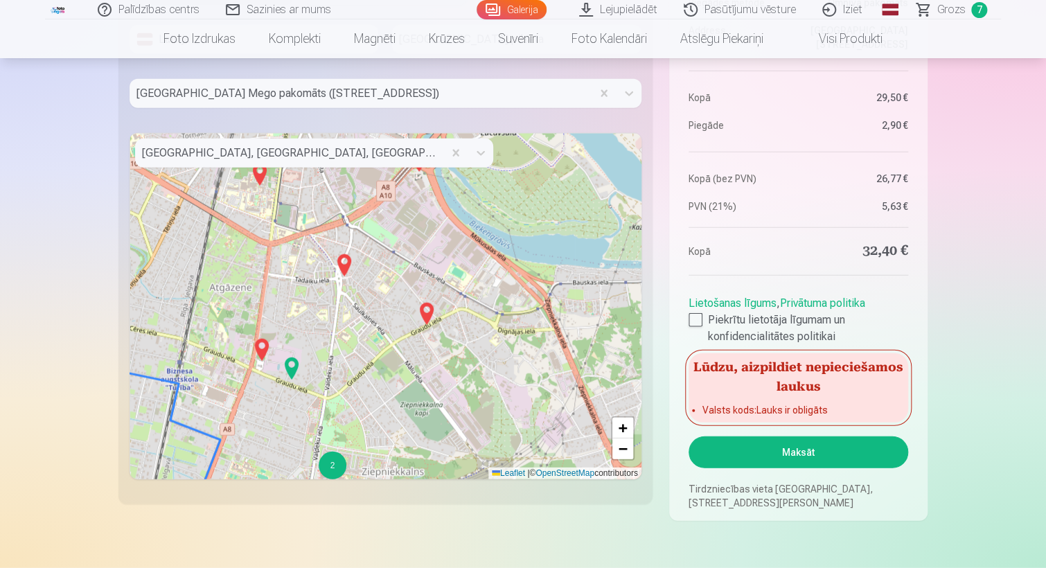
click at [795, 456] on button "Maksāt" at bounding box center [798, 452] width 220 height 32
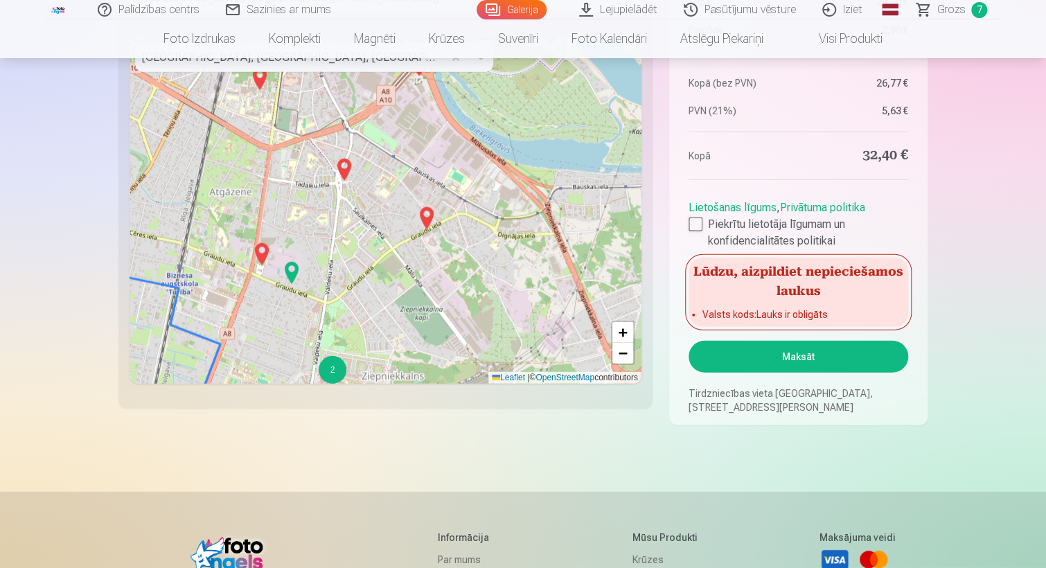
scroll to position [1745, 0]
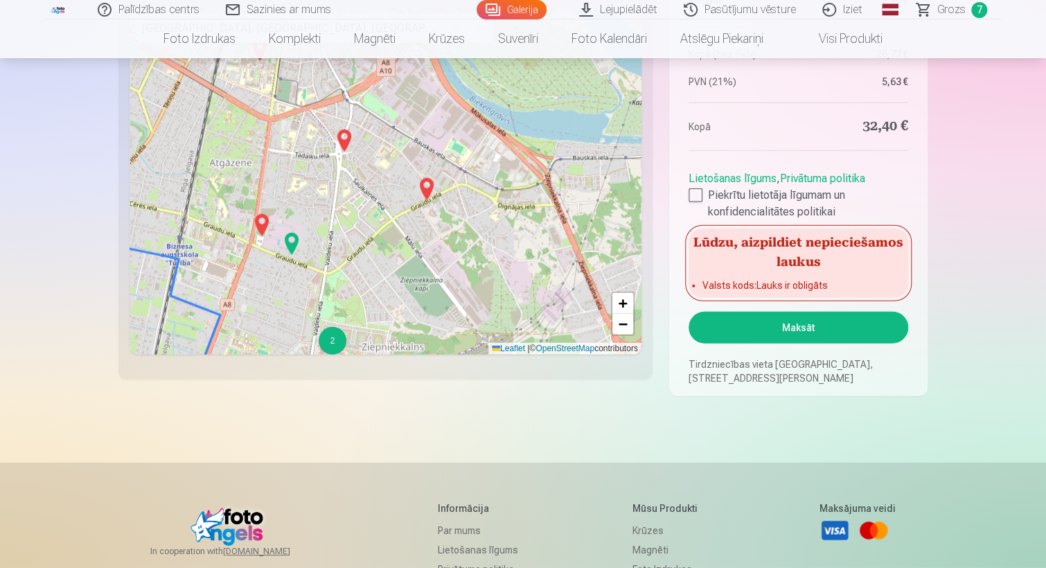
click at [823, 328] on button "Maksāt" at bounding box center [798, 328] width 220 height 32
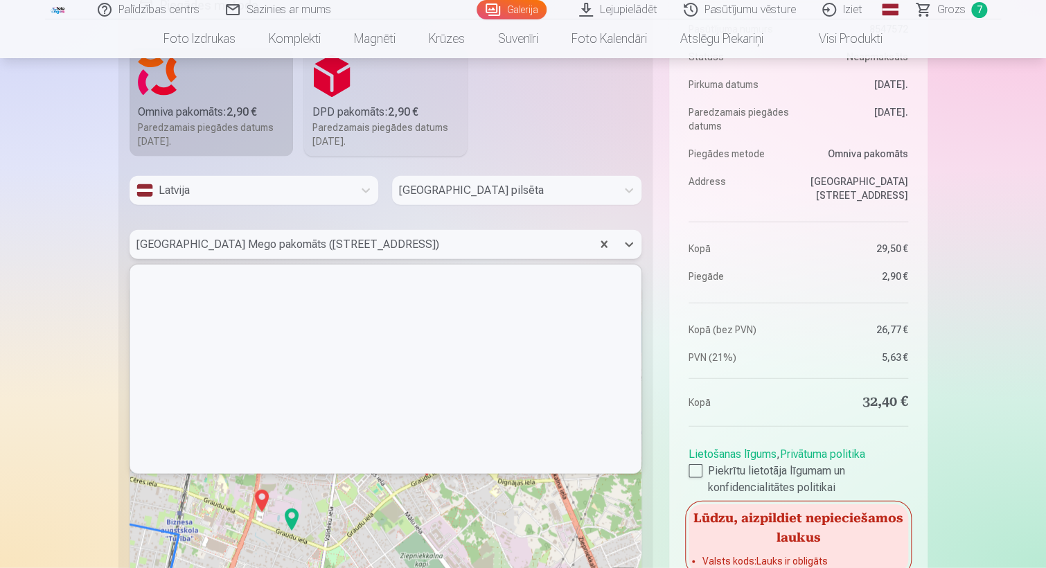
scroll to position [204, 507]
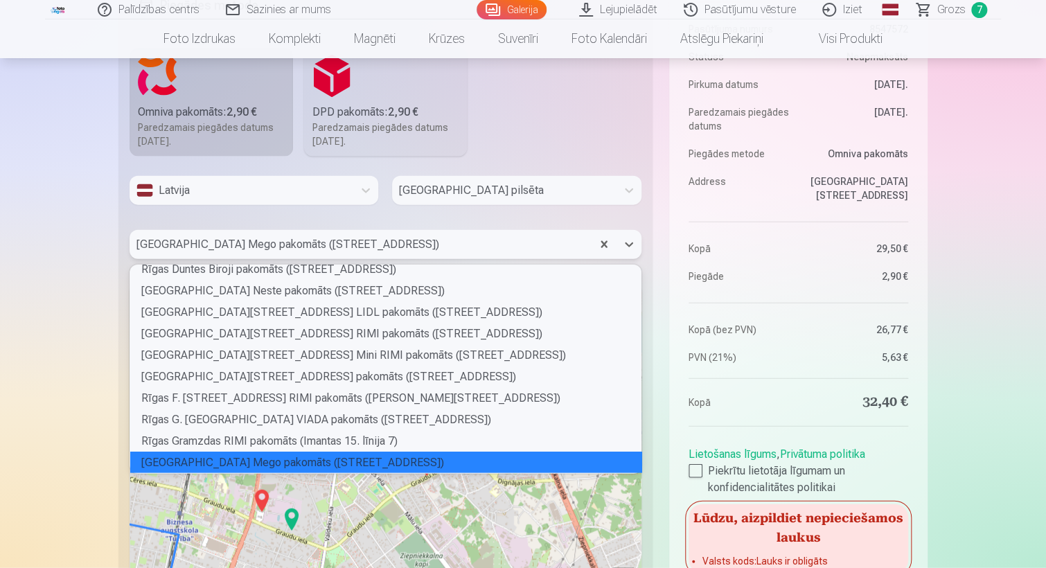
click at [420, 245] on div at bounding box center [360, 244] width 448 height 19
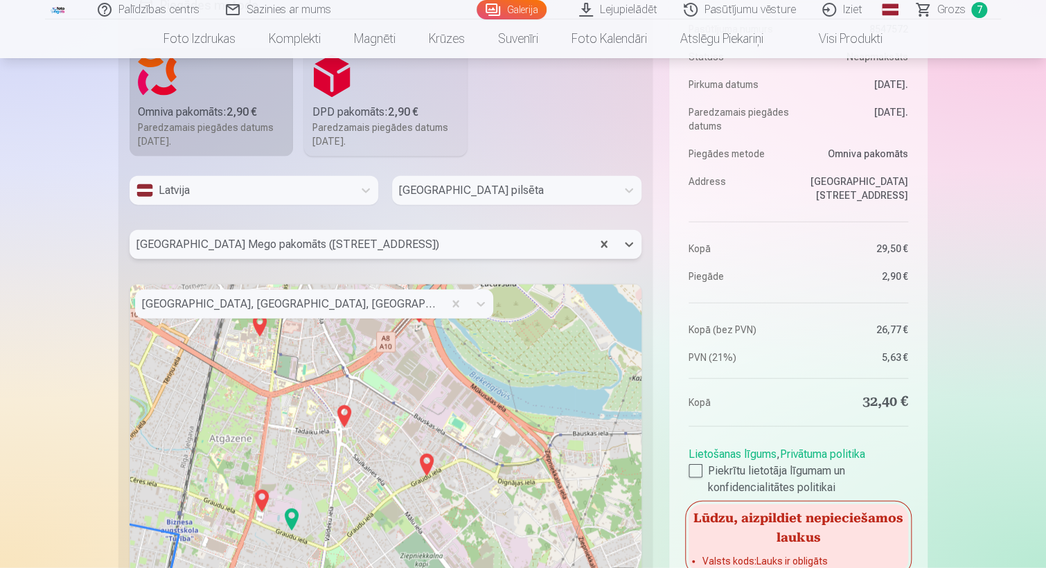
click at [420, 245] on div at bounding box center [360, 244] width 448 height 19
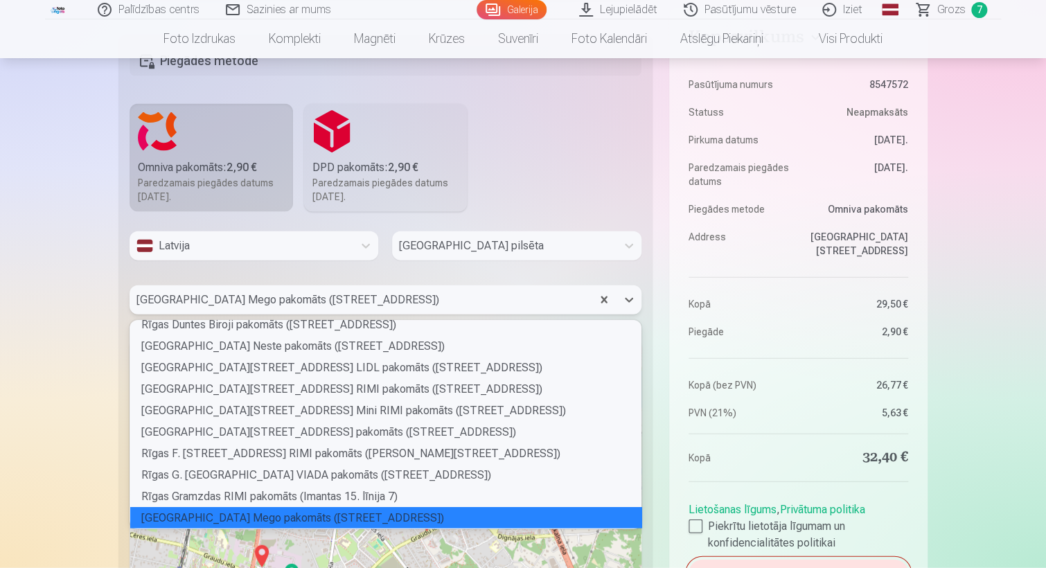
click at [407, 299] on div at bounding box center [360, 299] width 448 height 19
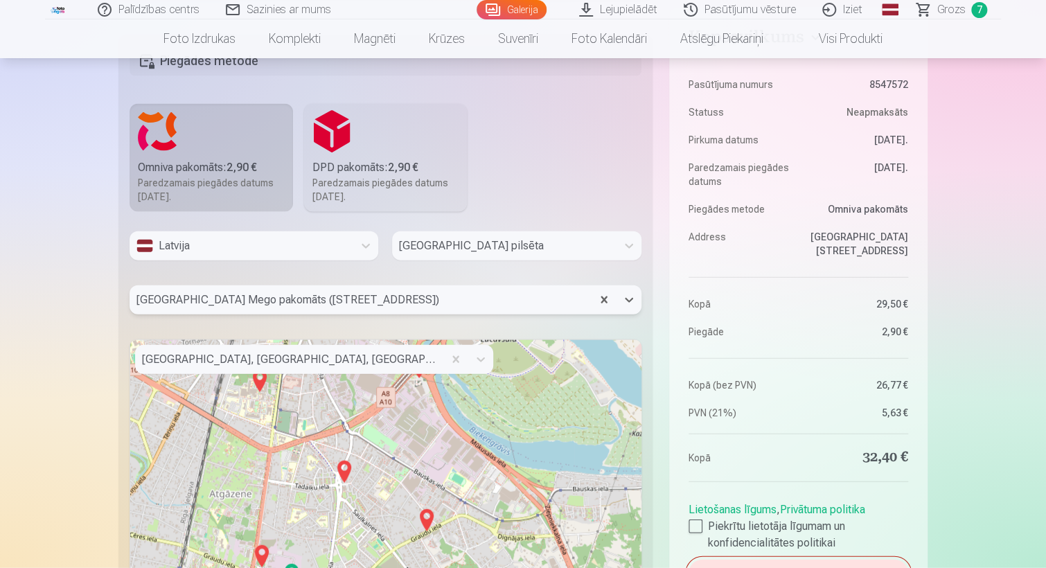
click at [407, 299] on div at bounding box center [360, 299] width 448 height 19
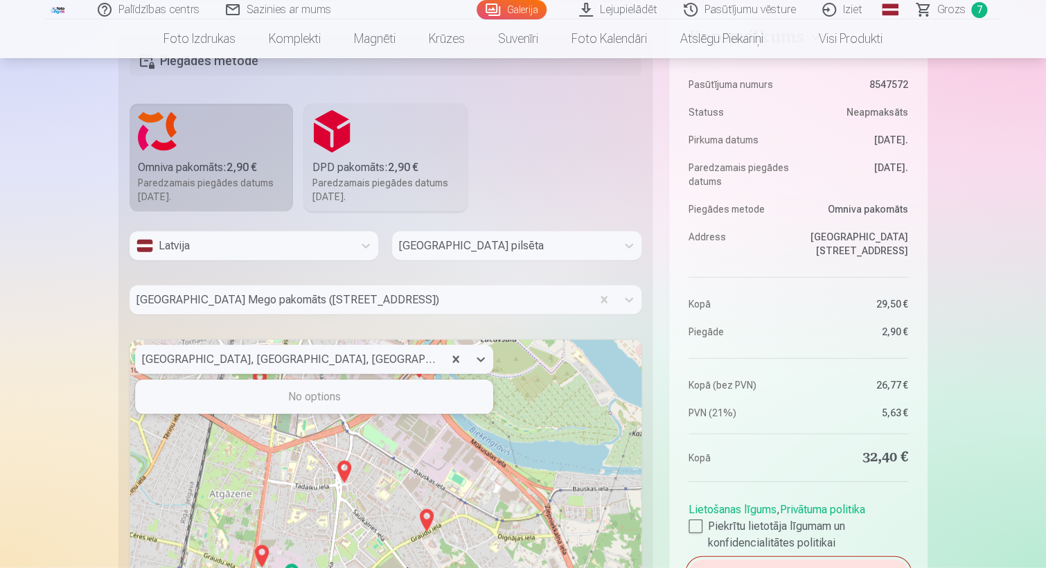
click at [410, 360] on div at bounding box center [289, 359] width 294 height 19
click at [555, 178] on fieldset "Piegādes metode Omniva pakomāts : 2,90 € Paredzamais piegādes datums 30.08.2025…" at bounding box center [385, 373] width 534 height 676
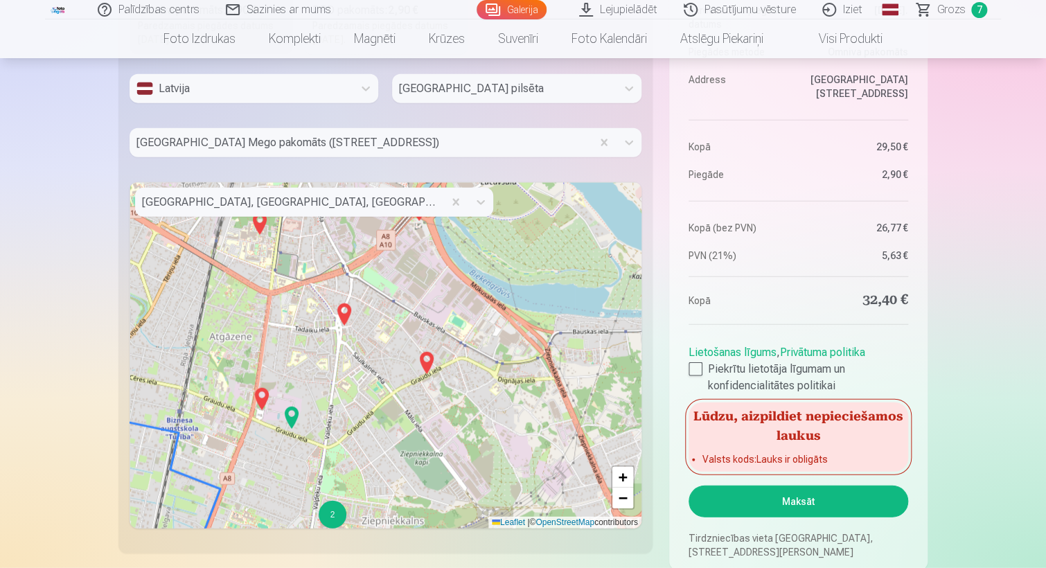
scroll to position [1571, 0]
click at [428, 359] on img at bounding box center [427, 362] width 22 height 33
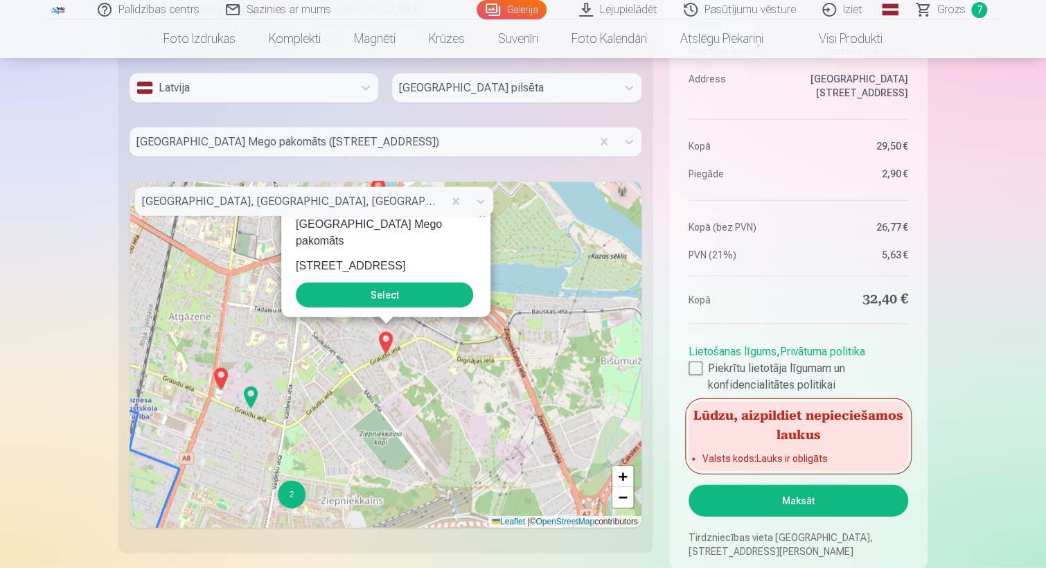
click at [377, 292] on button "Select" at bounding box center [384, 295] width 177 height 25
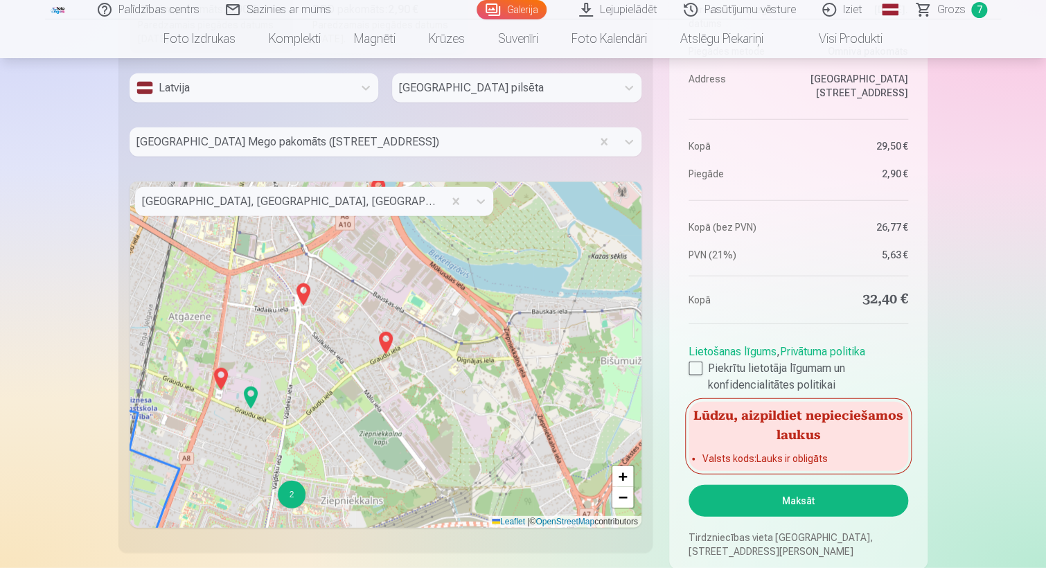
click at [762, 509] on button "Maksāt" at bounding box center [798, 501] width 220 height 32
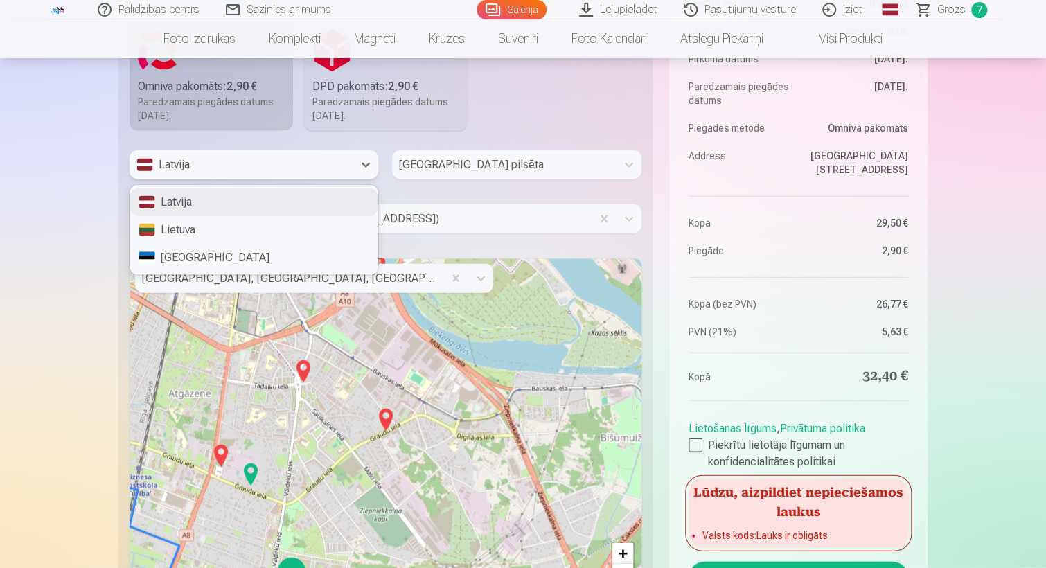
click at [317, 162] on div "Latvija" at bounding box center [241, 165] width 210 height 17
click at [285, 195] on div "Latvija" at bounding box center [253, 202] width 247 height 28
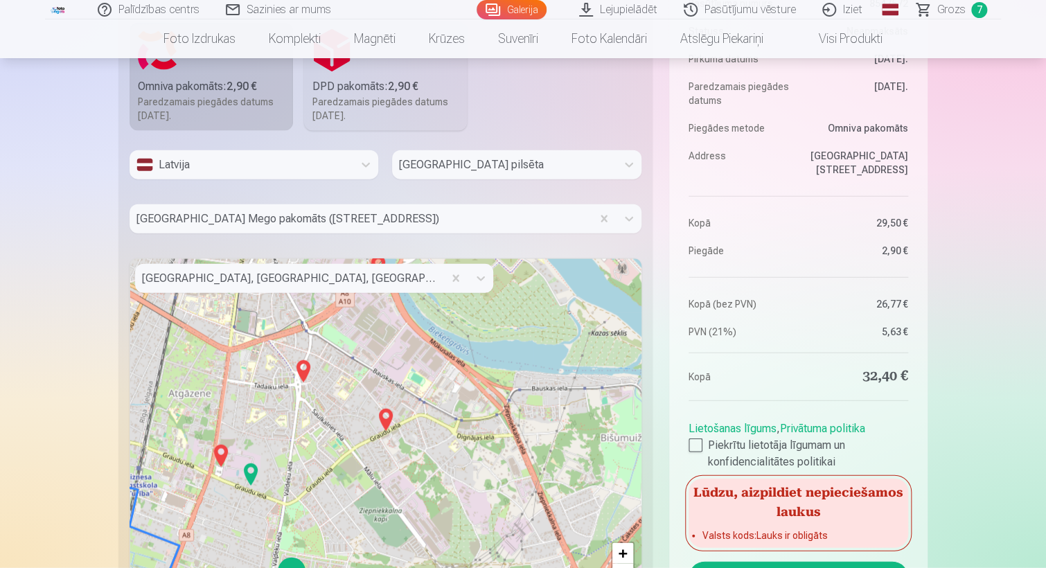
click at [828, 562] on button "Maksāt" at bounding box center [798, 578] width 220 height 32
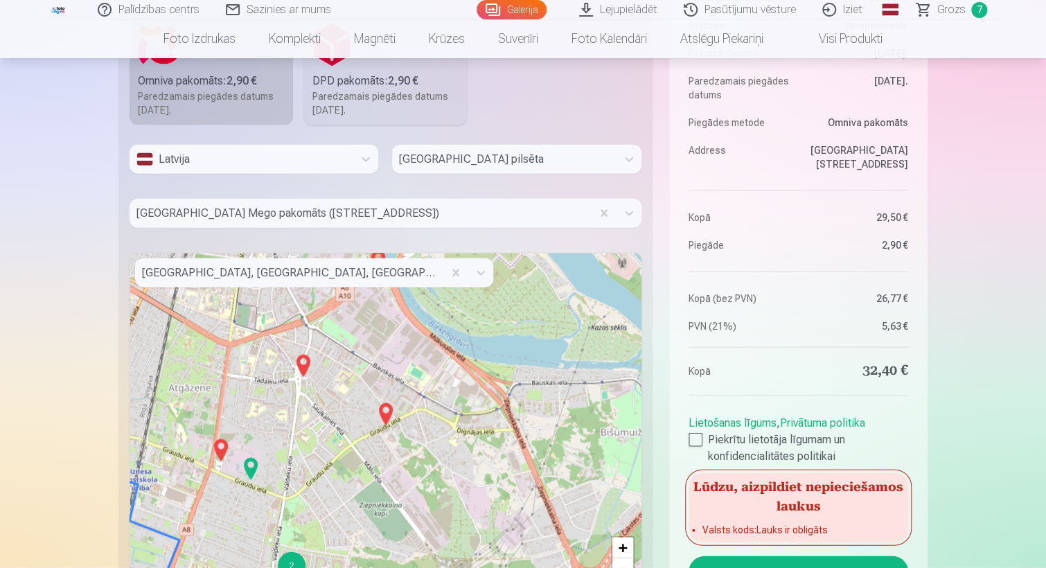
scroll to position [1499, 0]
click at [398, 215] on div at bounding box center [360, 214] width 448 height 19
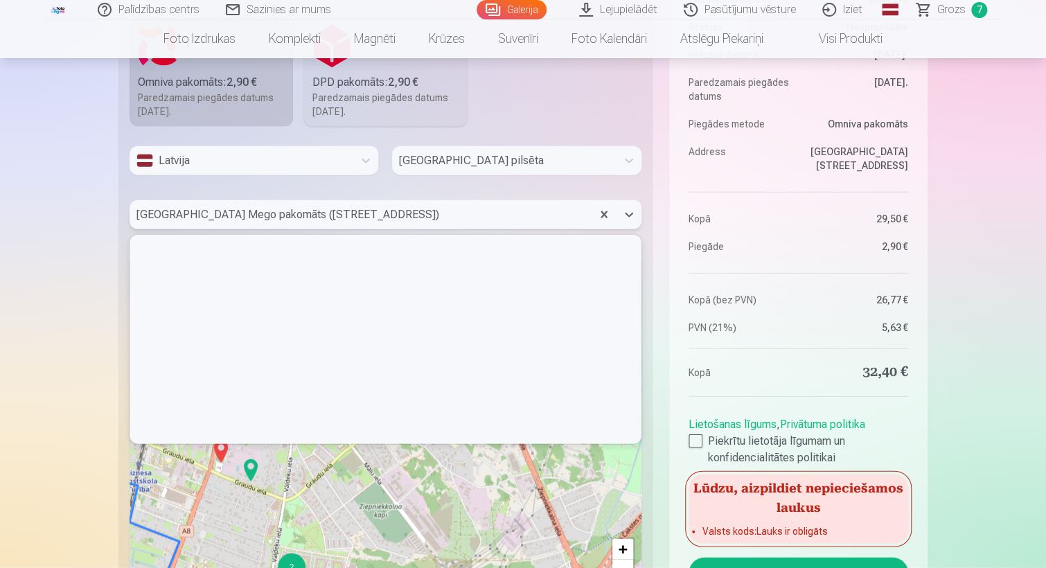
scroll to position [204, 507]
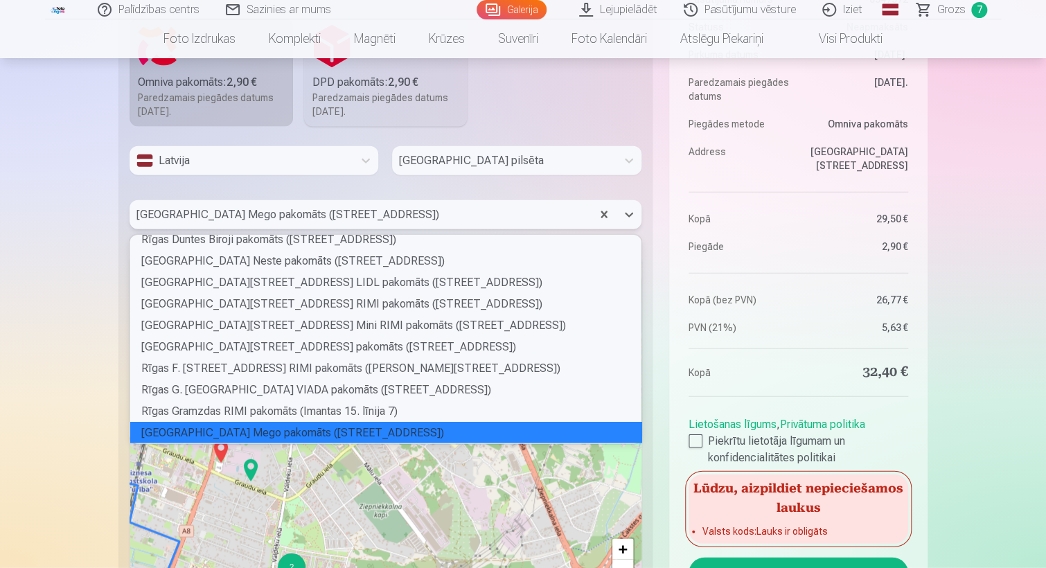
click at [294, 432] on div "Rīgas Graudu ielas Mego pakomāts (Graudu iela 10)" at bounding box center [386, 432] width 512 height 21
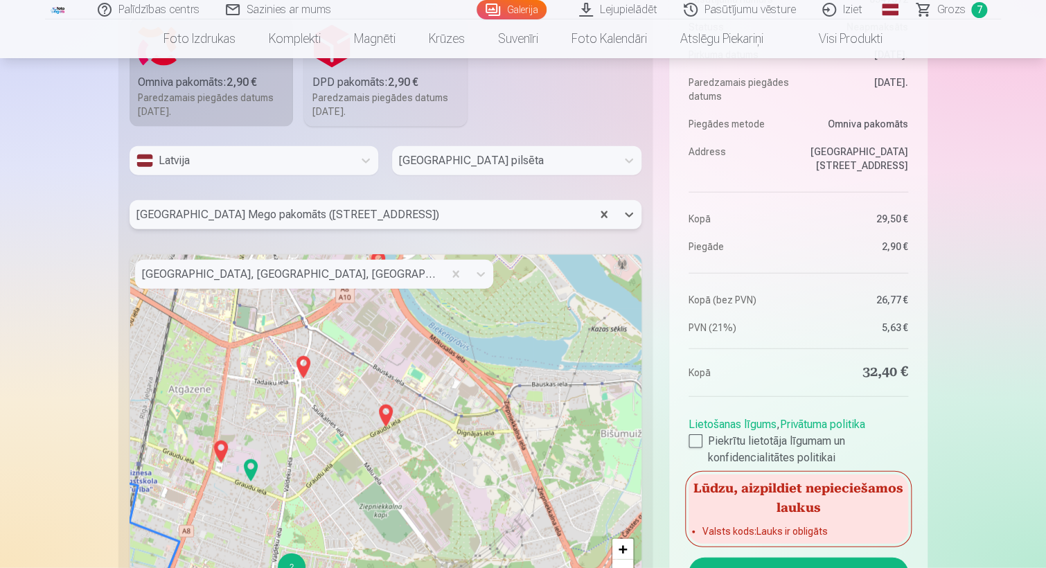
click at [413, 272] on div at bounding box center [289, 274] width 294 height 19
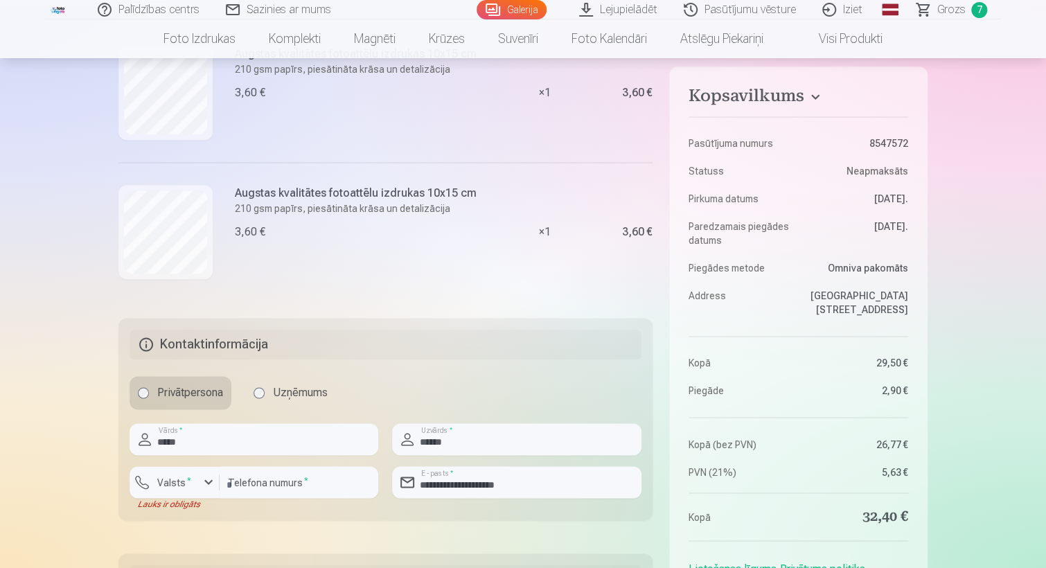
scroll to position [1015, 0]
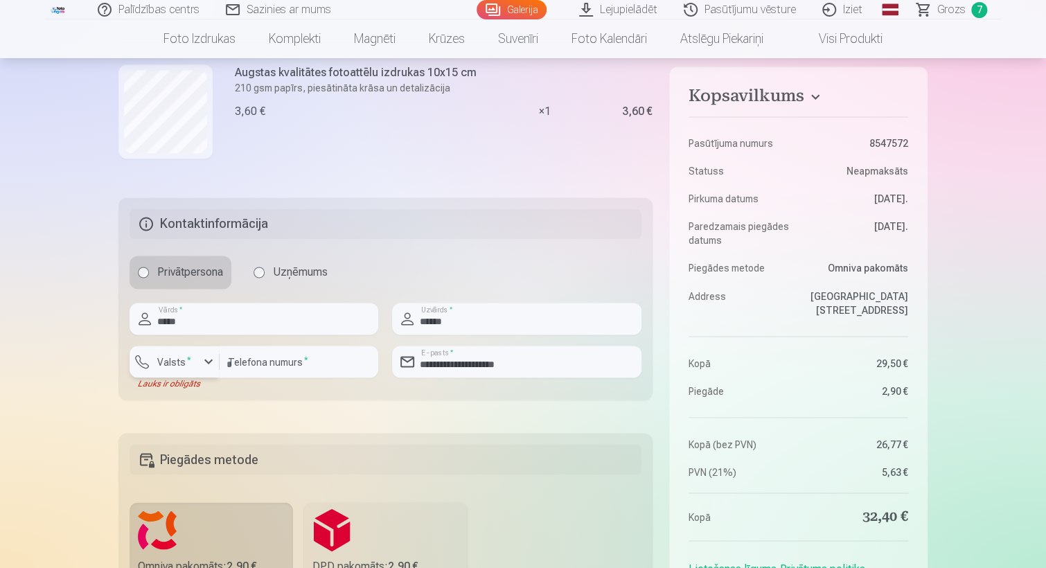
click at [160, 369] on button "Valsts *" at bounding box center [175, 362] width 90 height 32
click at [197, 393] on li "+371 Latvija" at bounding box center [187, 394] width 98 height 28
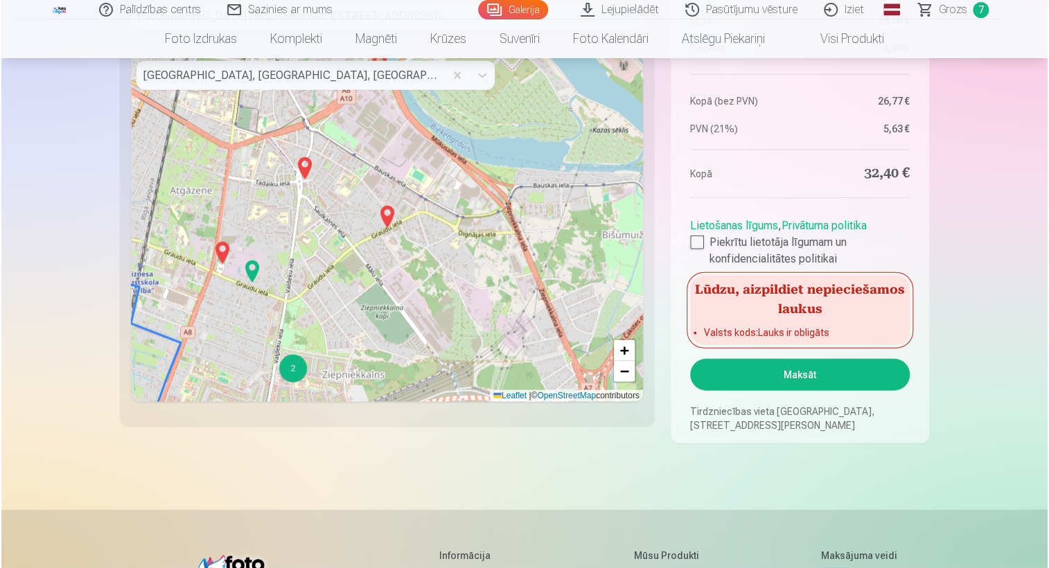
scroll to position [1723, 0]
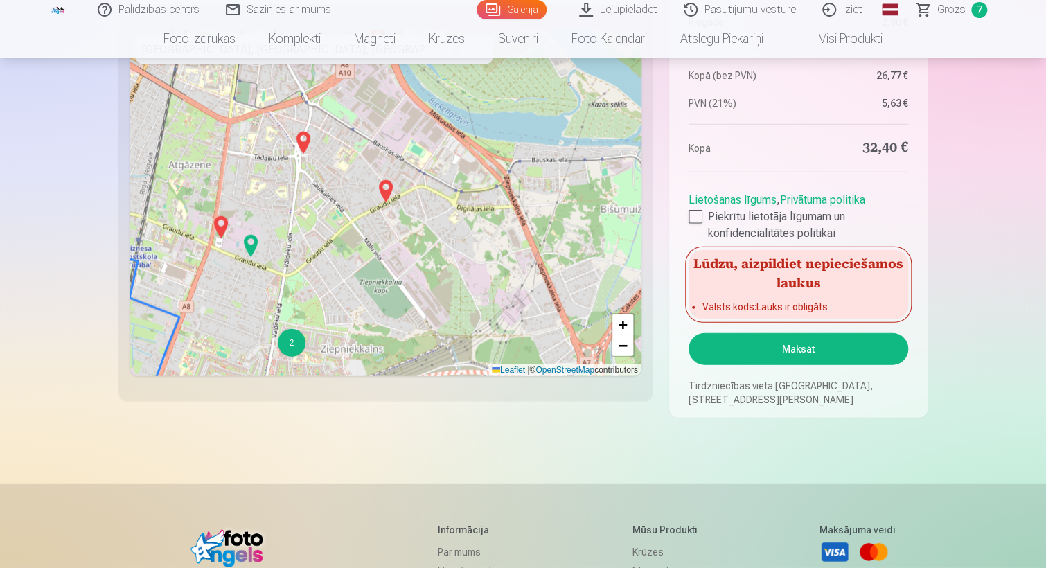
click at [809, 326] on aside "Kopsavilkums Pasūtījuma numurs 8547572 Statuss Neapmaksāts Pirkuma datums 15.08…" at bounding box center [798, 58] width 258 height 720
click at [809, 353] on button "Maksāt" at bounding box center [798, 349] width 220 height 32
